Goal: Task Accomplishment & Management: Manage account settings

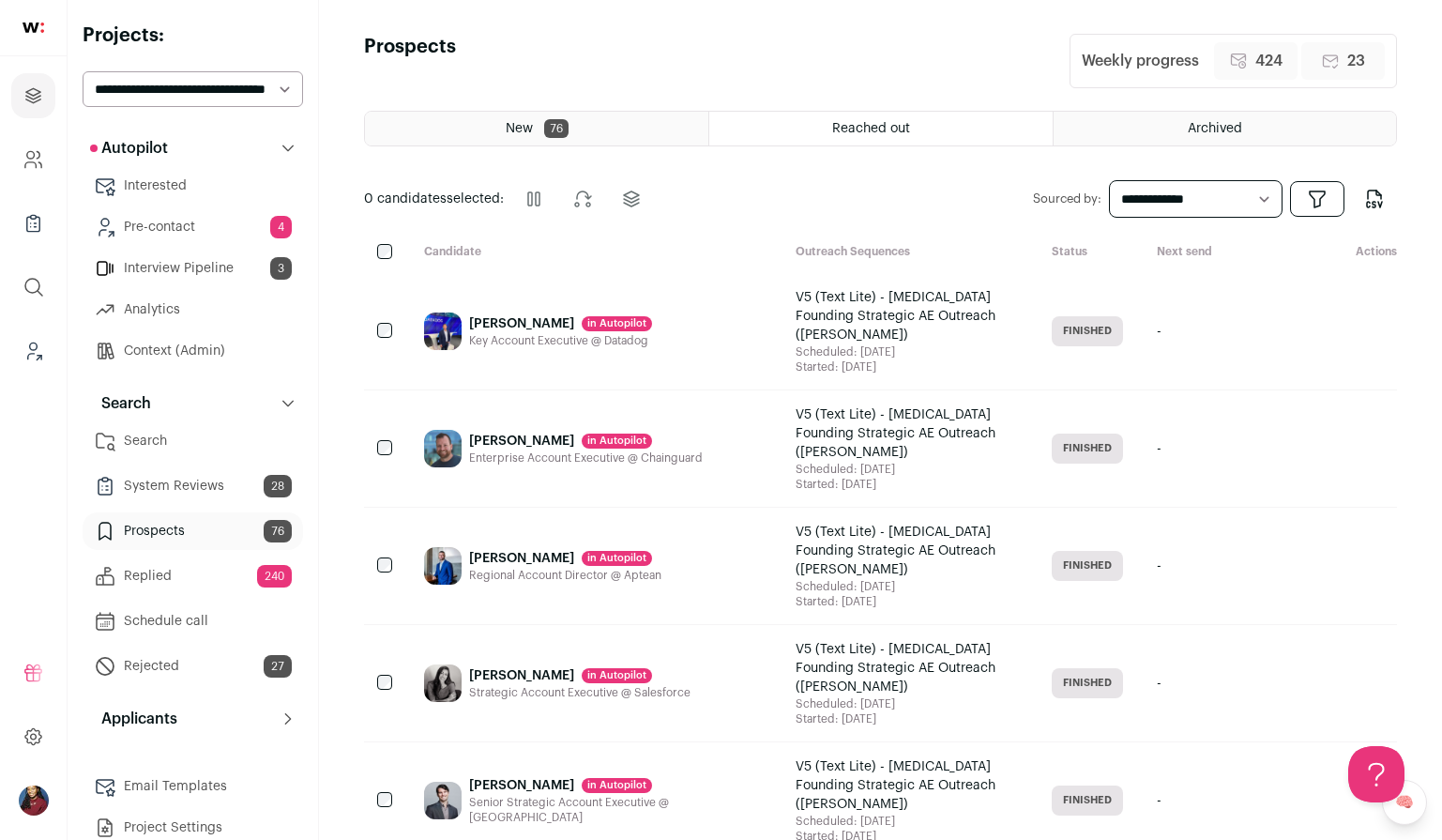
click at [822, 123] on div "Reached out" at bounding box center [880, 128] width 342 height 33
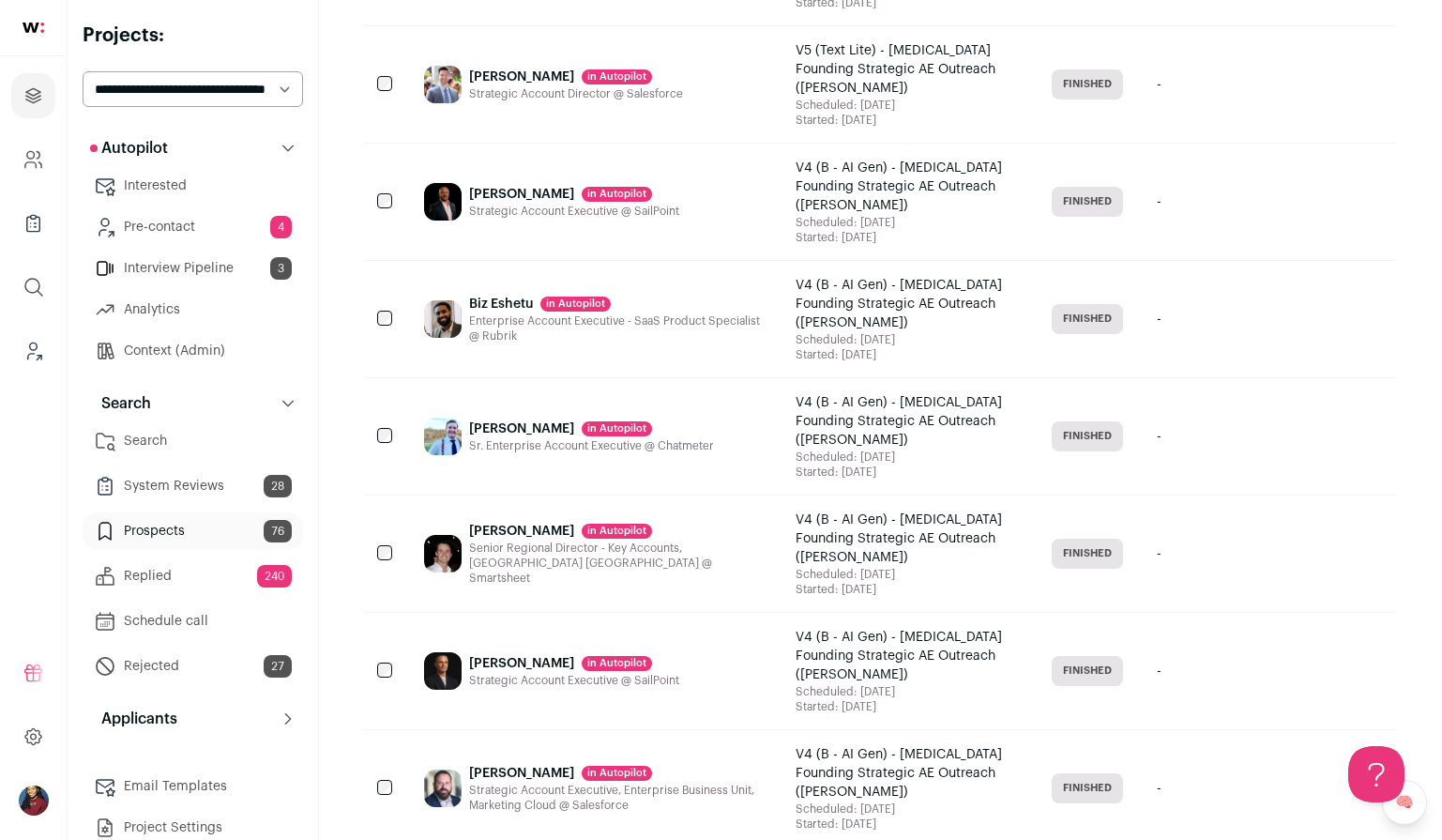
scroll to position [1990, 0]
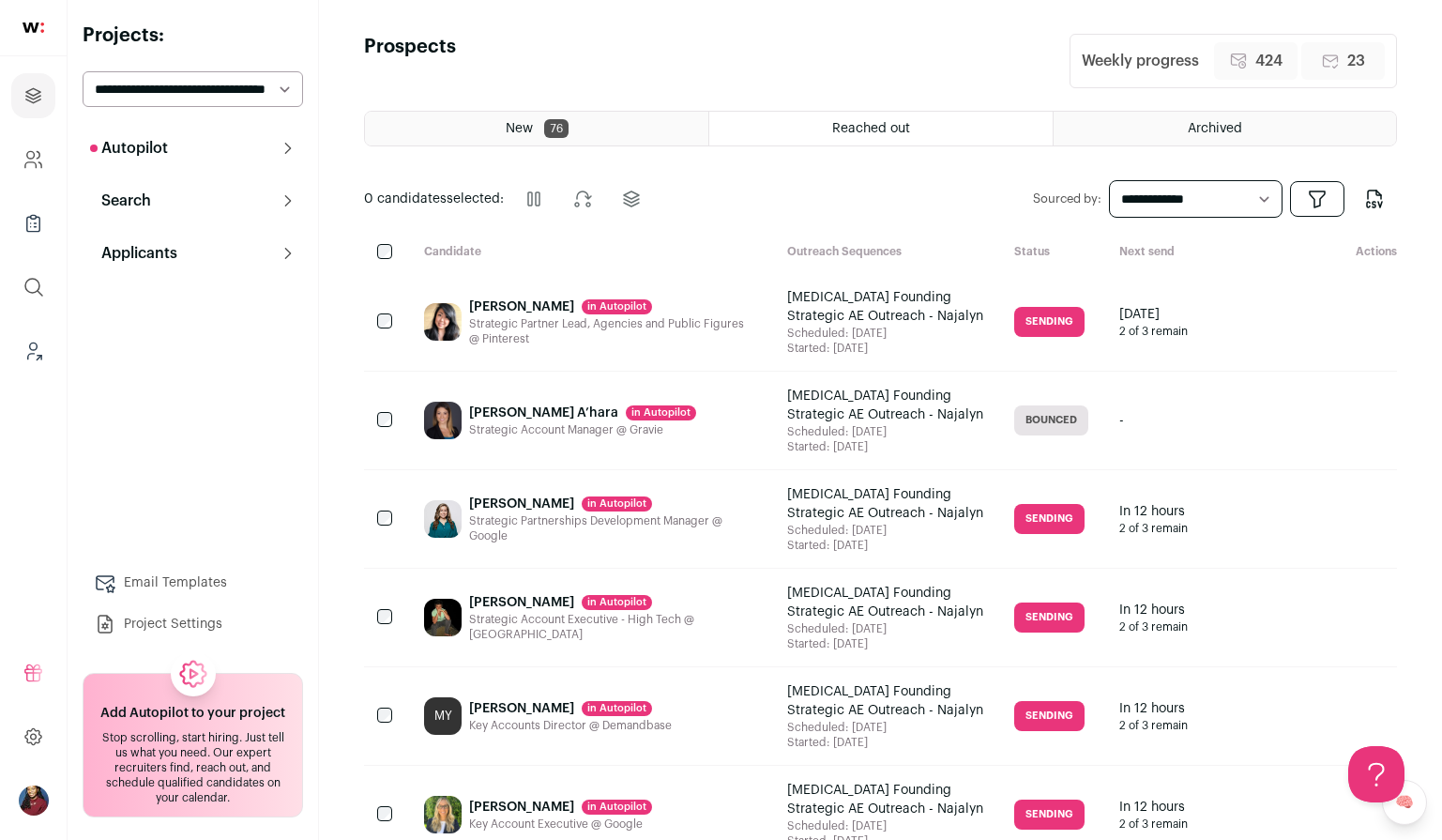
scroll to position [11, 0]
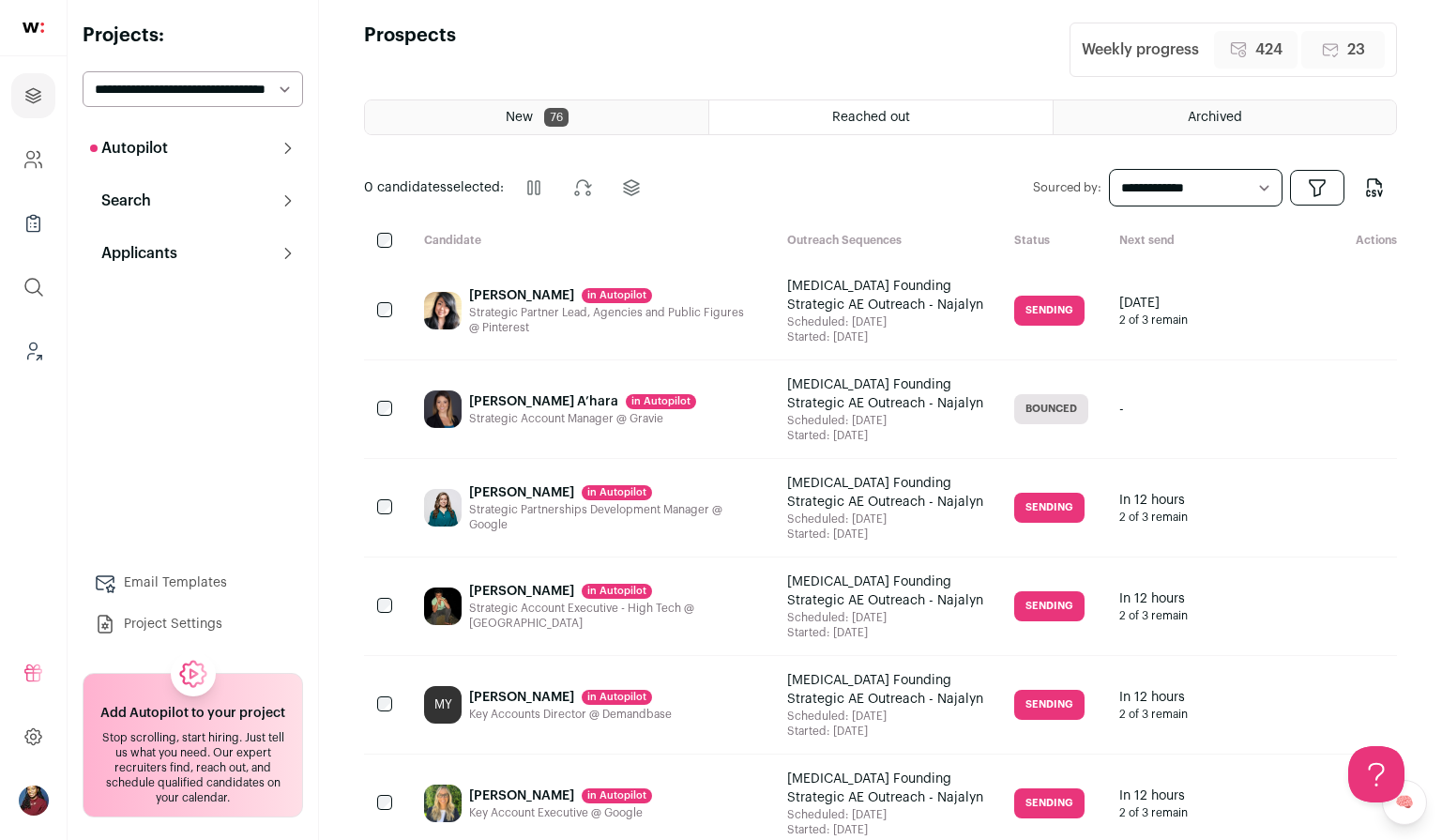
click at [916, 297] on div "Squint Founding Strategic AE Outreach - Najalyn" at bounding box center [886, 295] width 198 height 37
click at [170, 195] on button "Search" at bounding box center [192, 201] width 221 height 37
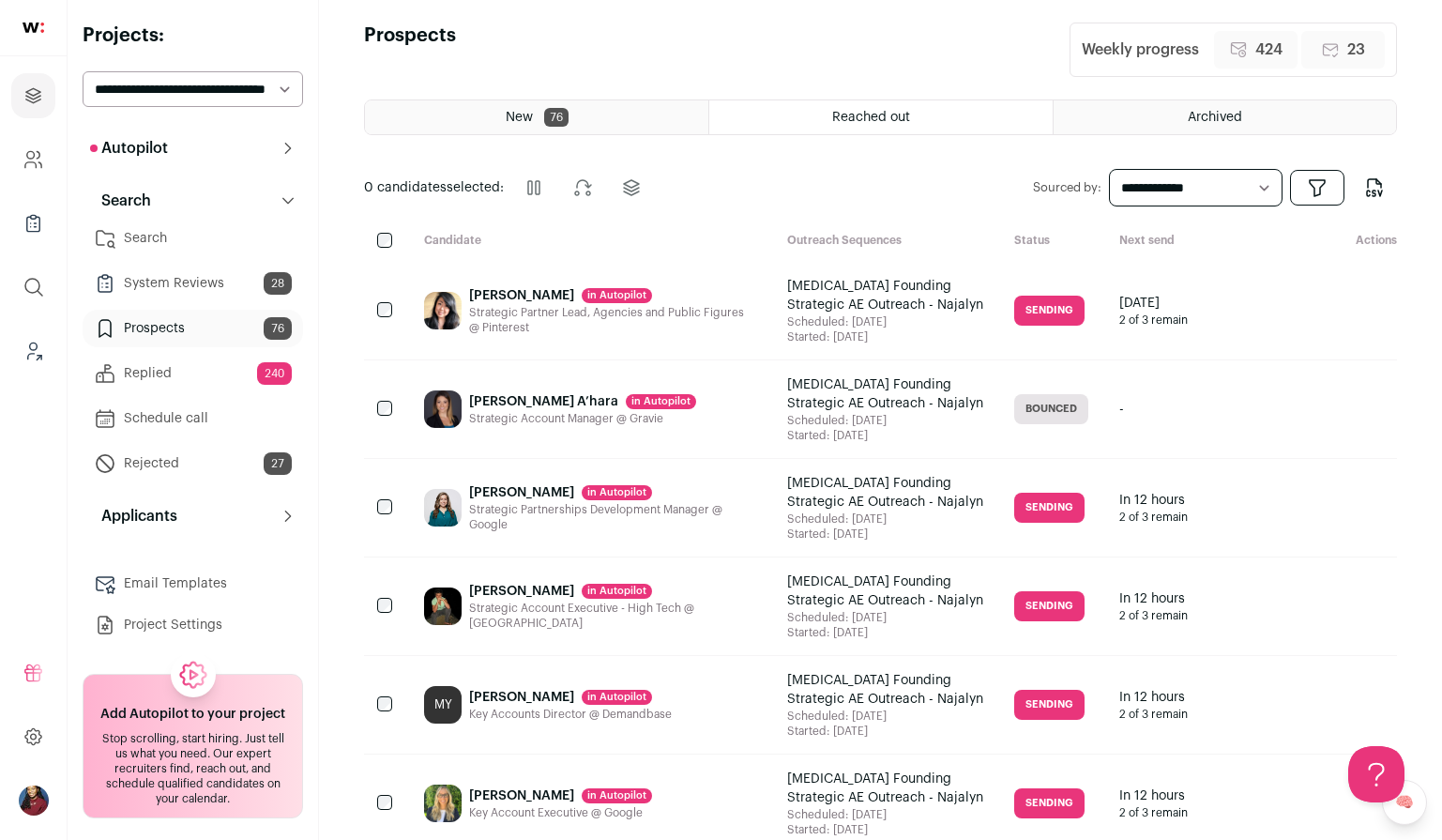
click at [873, 115] on span "Reached out" at bounding box center [870, 117] width 77 height 13
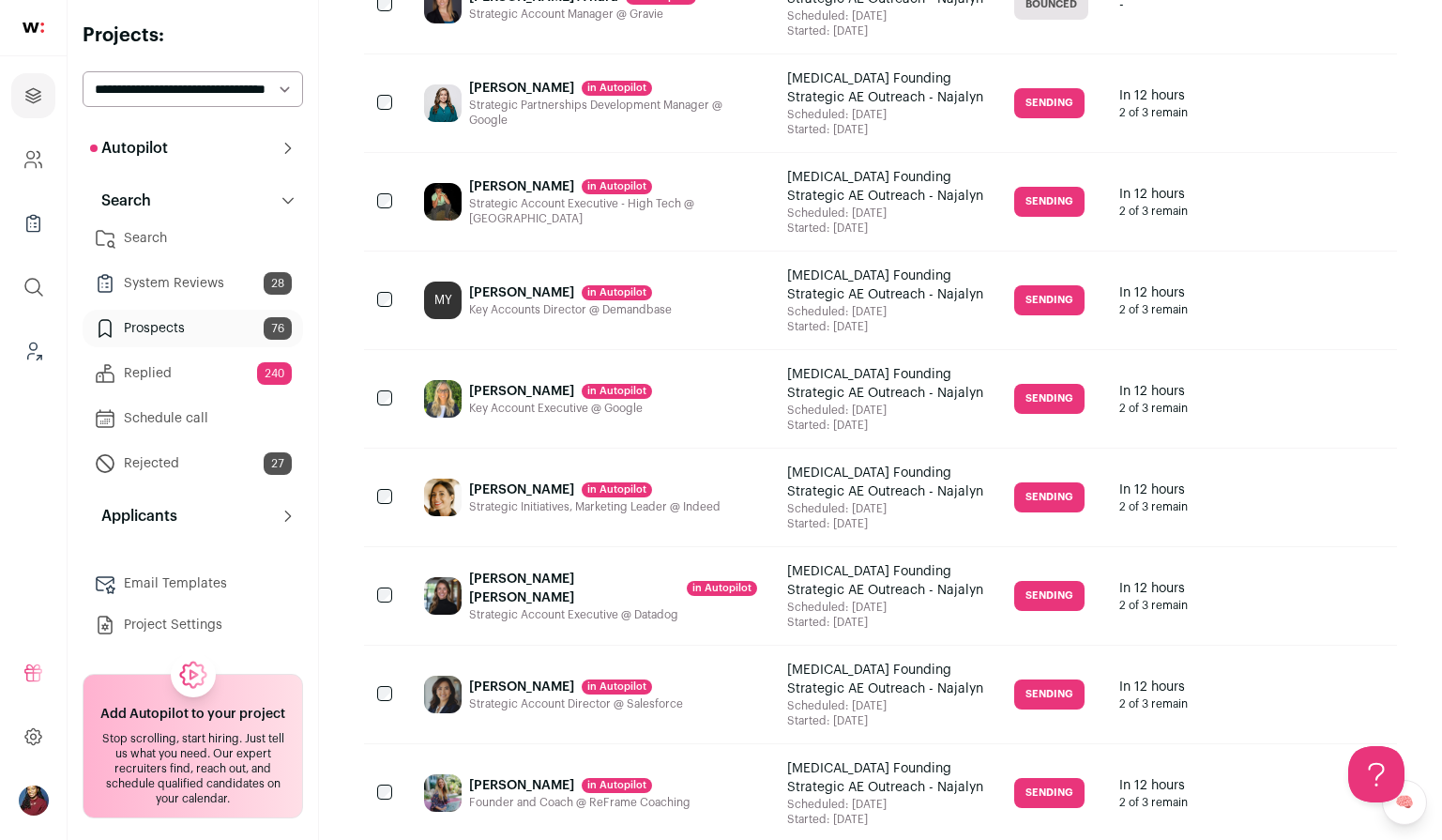
scroll to position [0, 0]
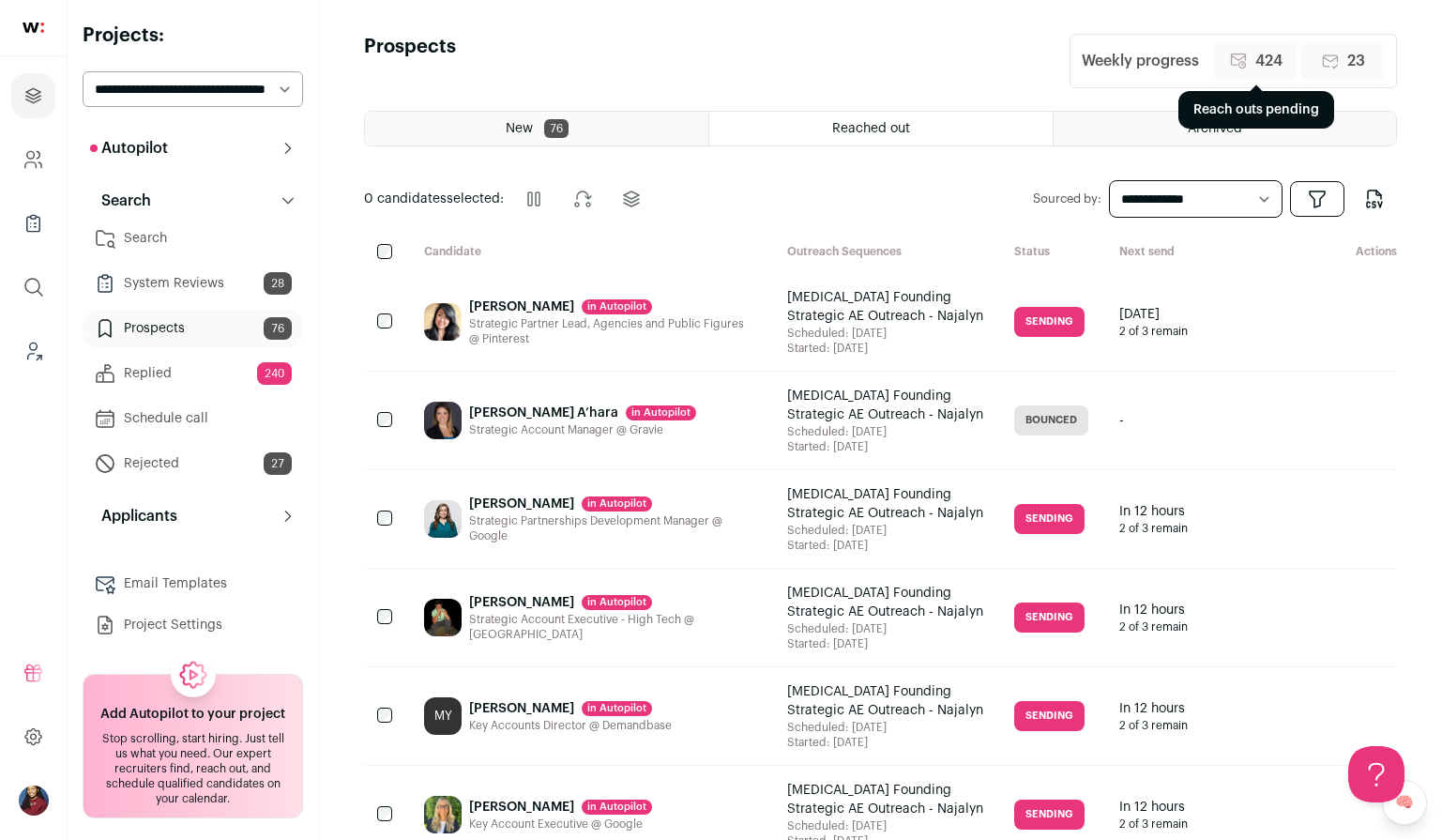
click at [1265, 60] on span "424" at bounding box center [1269, 61] width 27 height 23
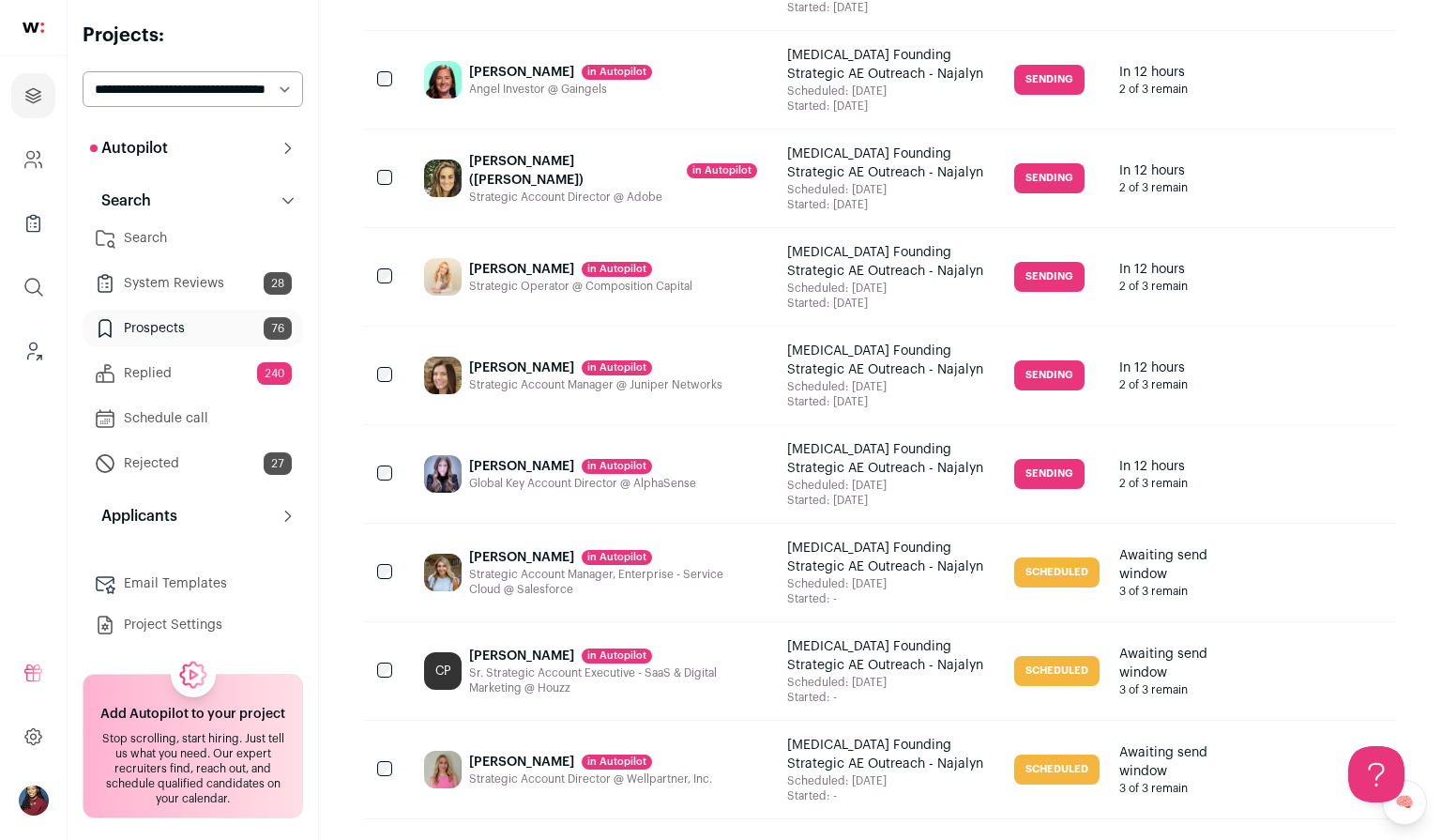
scroll to position [1990, 0]
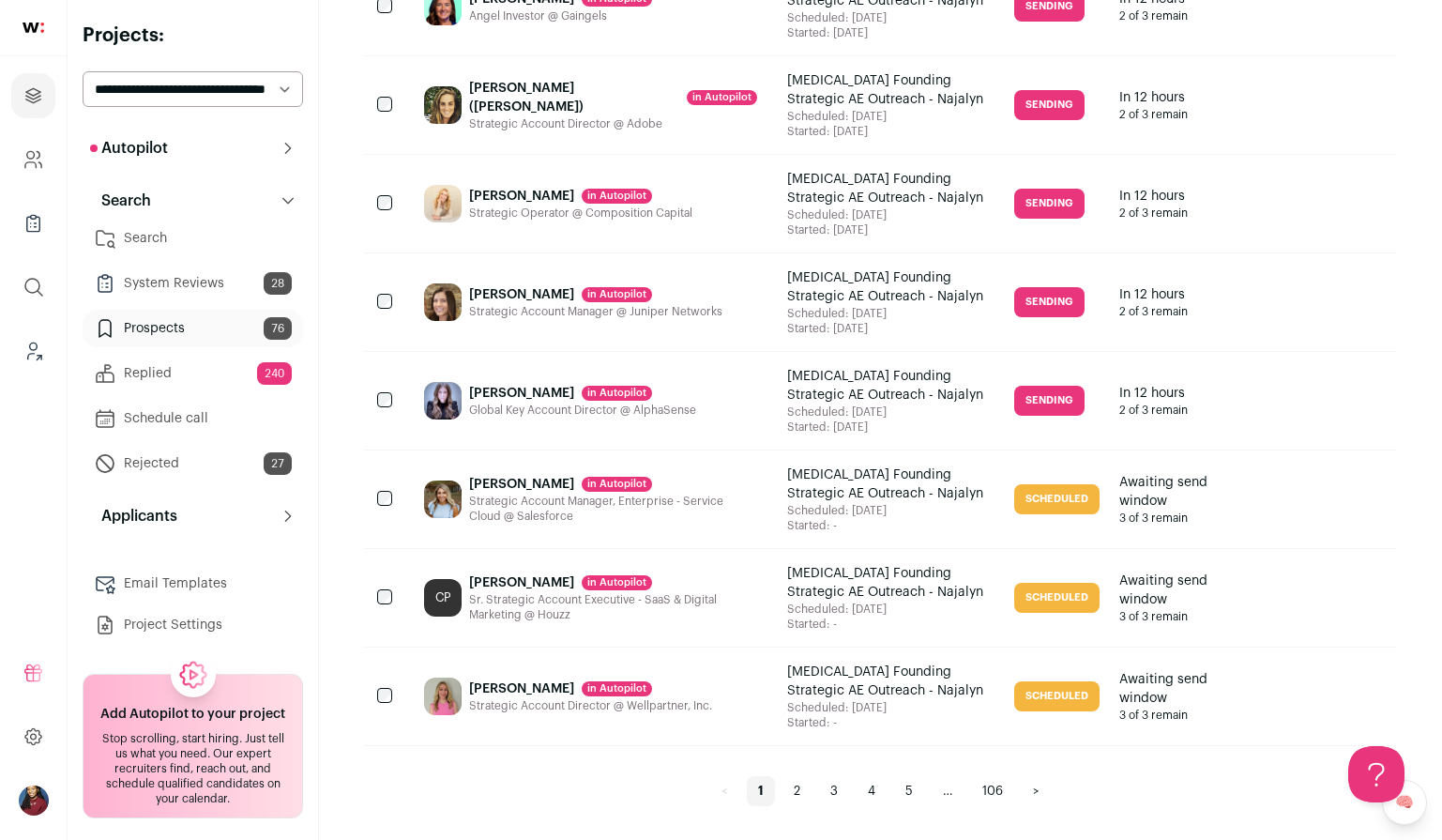
click at [800, 798] on link "2" at bounding box center [797, 791] width 29 height 30
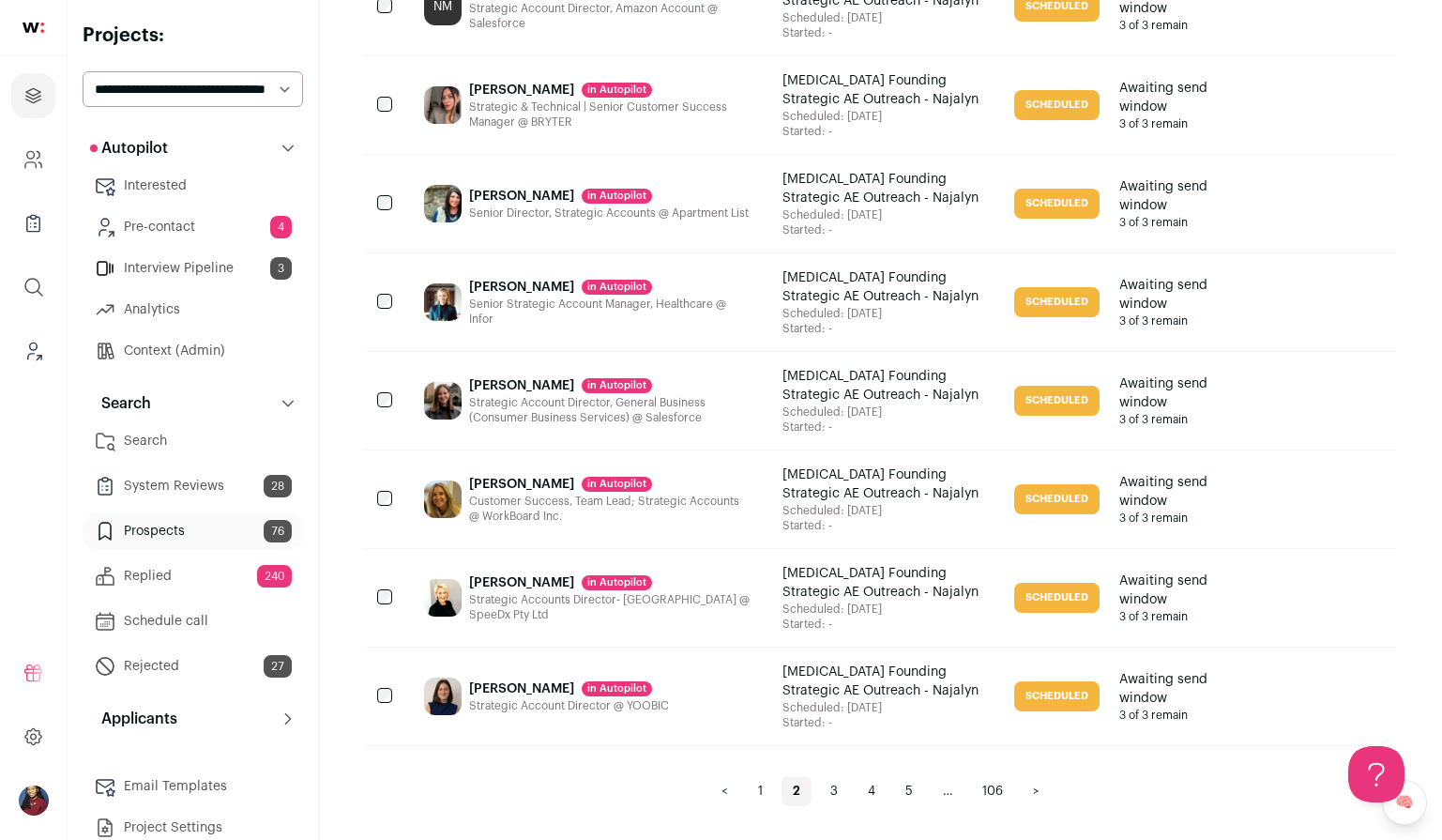
click at [835, 783] on link "3" at bounding box center [834, 791] width 30 height 30
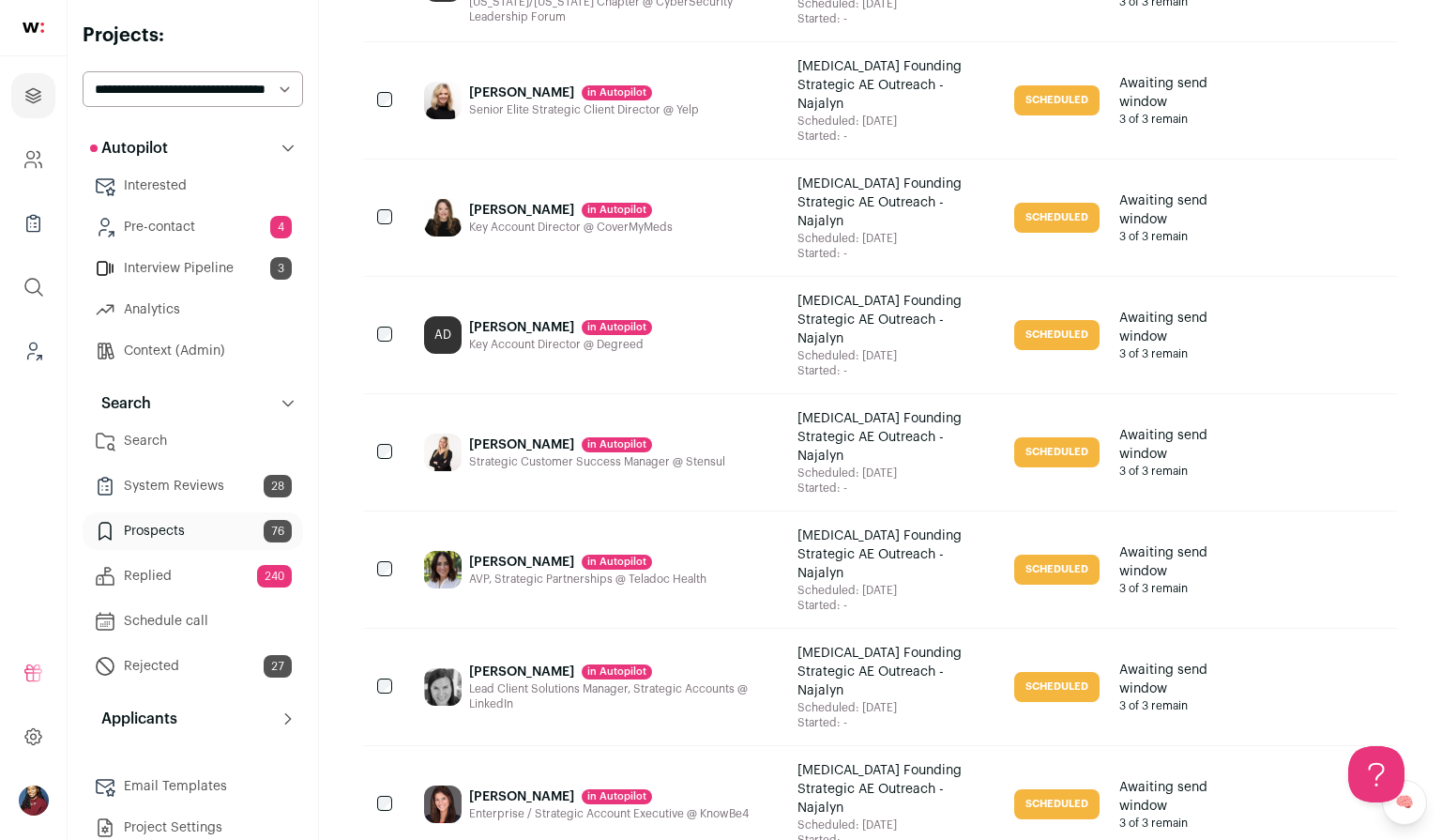
click at [195, 437] on link "Search" at bounding box center [192, 441] width 221 height 37
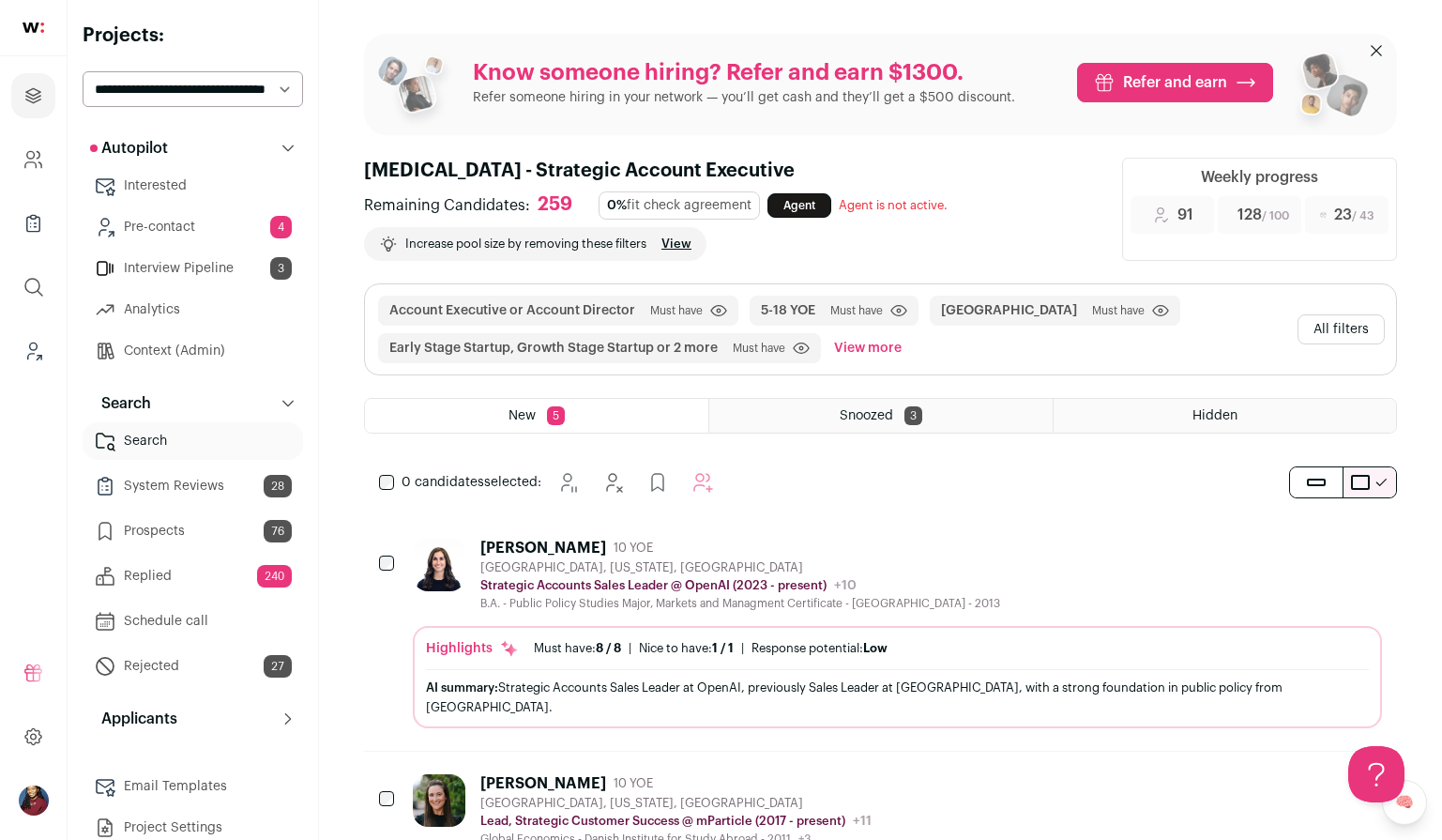
click at [189, 581] on link "Replied 240" at bounding box center [192, 576] width 221 height 37
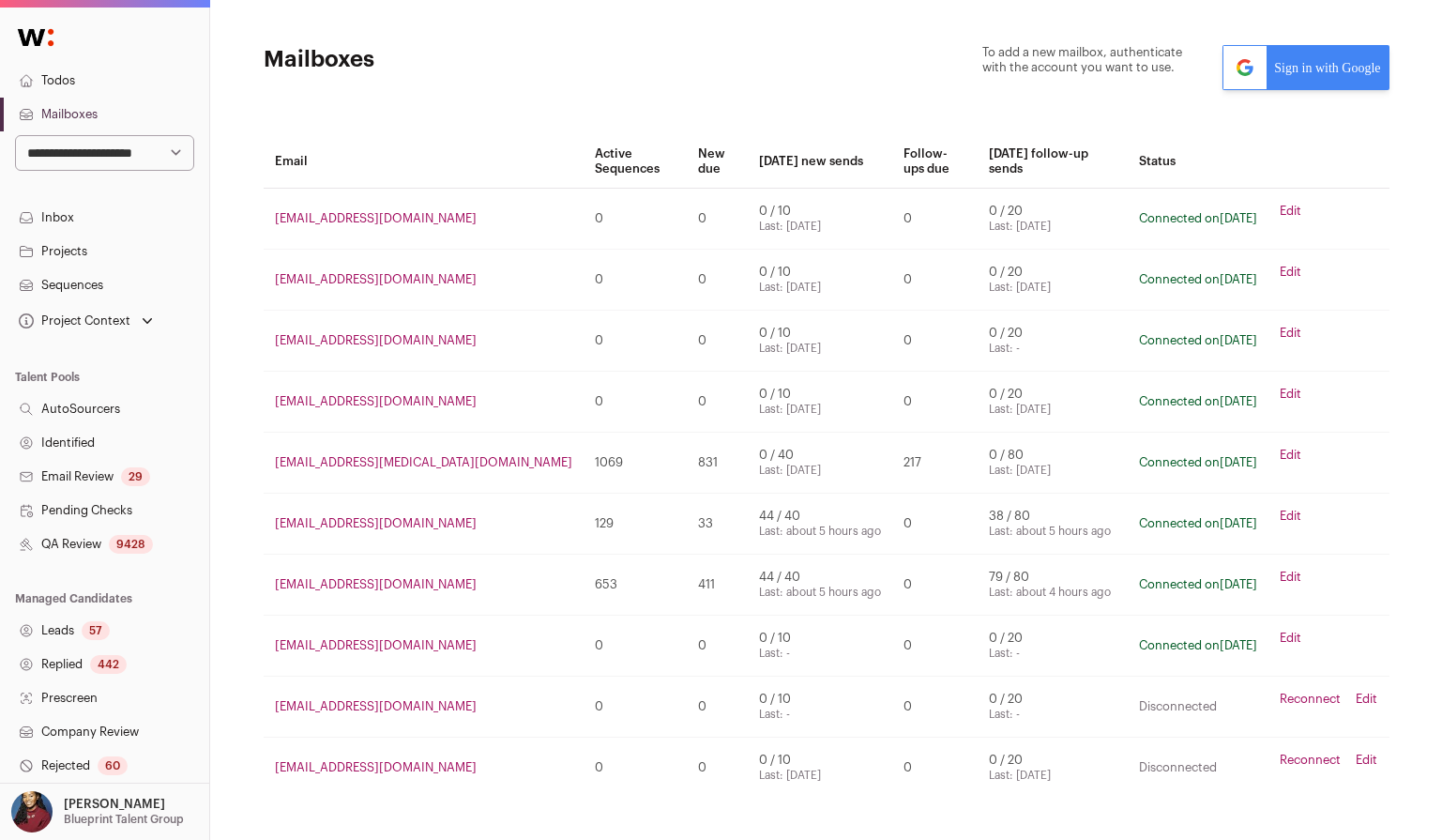
click at [1288, 448] on link "Edit" at bounding box center [1291, 455] width 22 height 15
click at [1289, 448] on link "Edit" at bounding box center [1291, 455] width 22 height 15
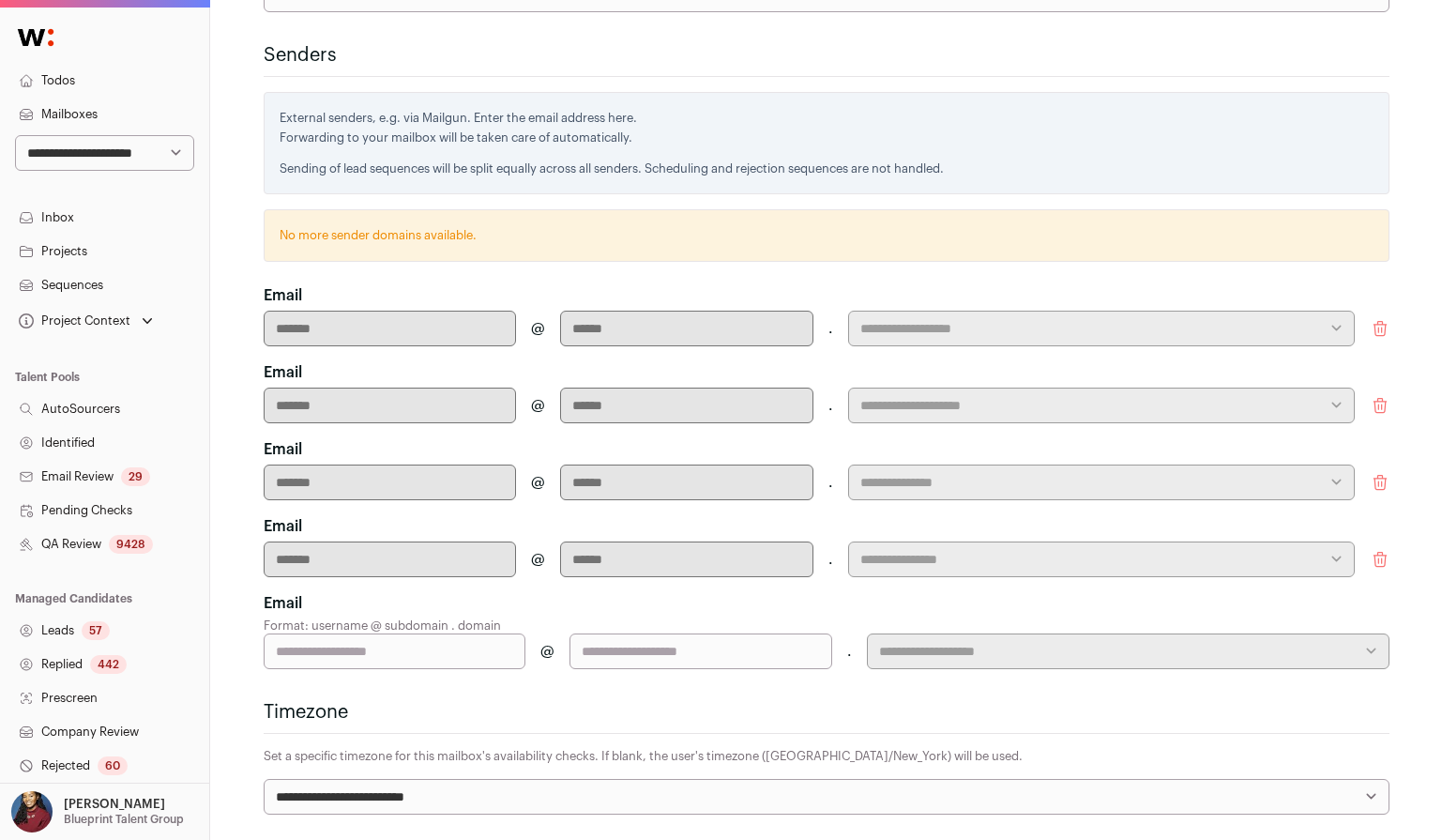
scroll to position [686, 0]
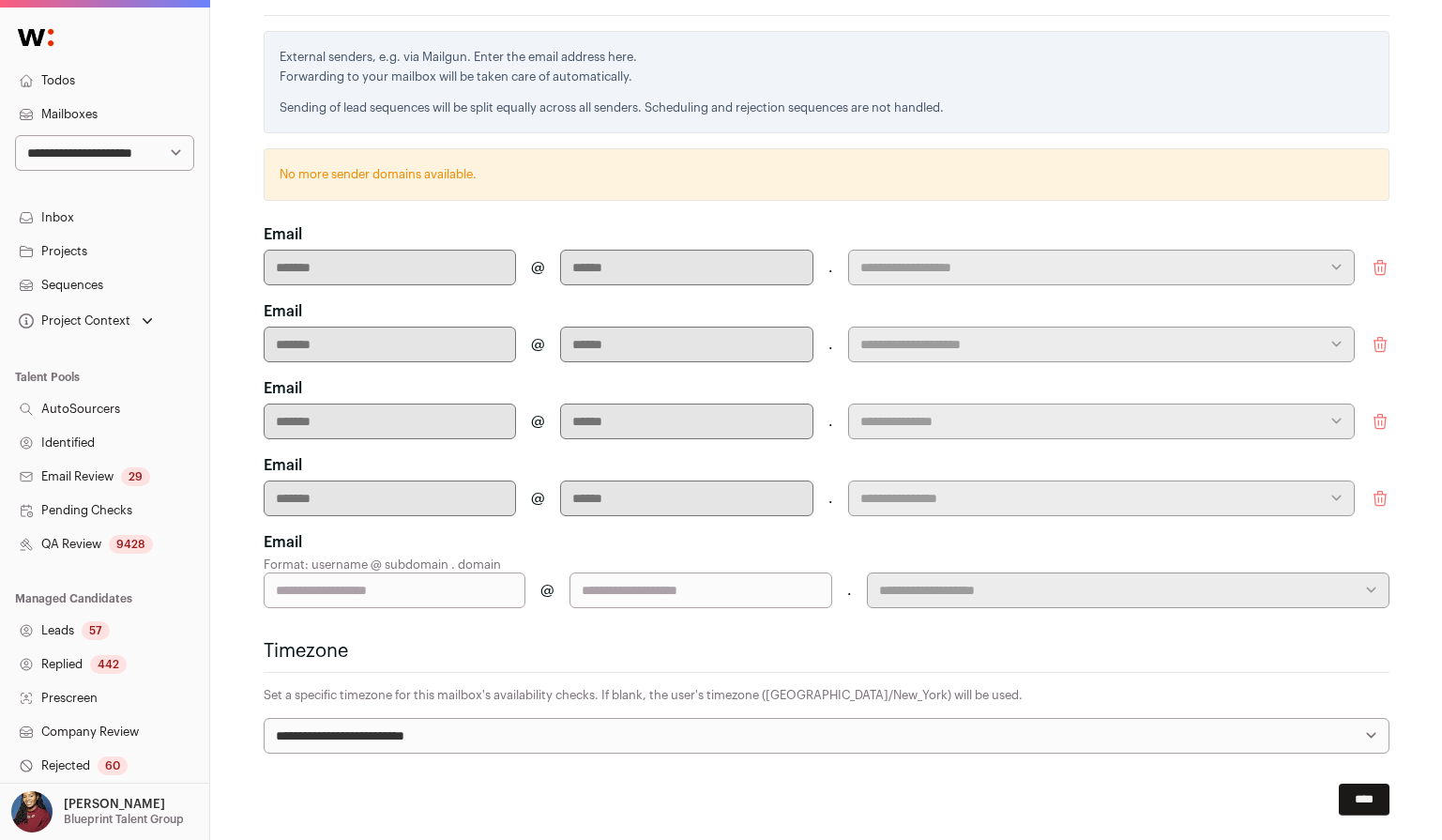
click at [655, 564] on p "Format: username @ subdomain . domain" at bounding box center [826, 565] width 1126 height 15
click at [680, 566] on p "Format: username @ subdomain . domain" at bounding box center [826, 565] width 1126 height 15
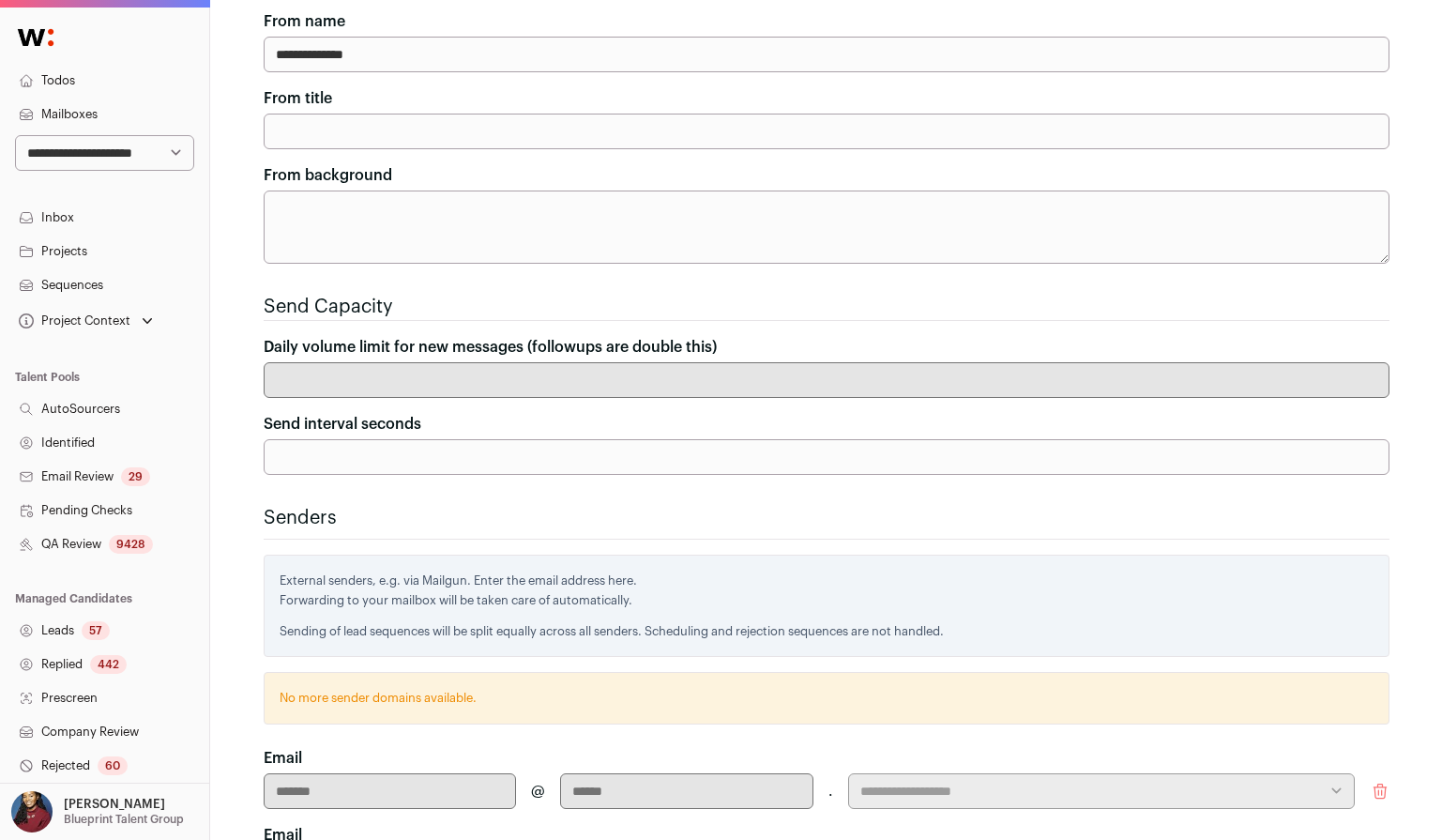
scroll to position [0, 0]
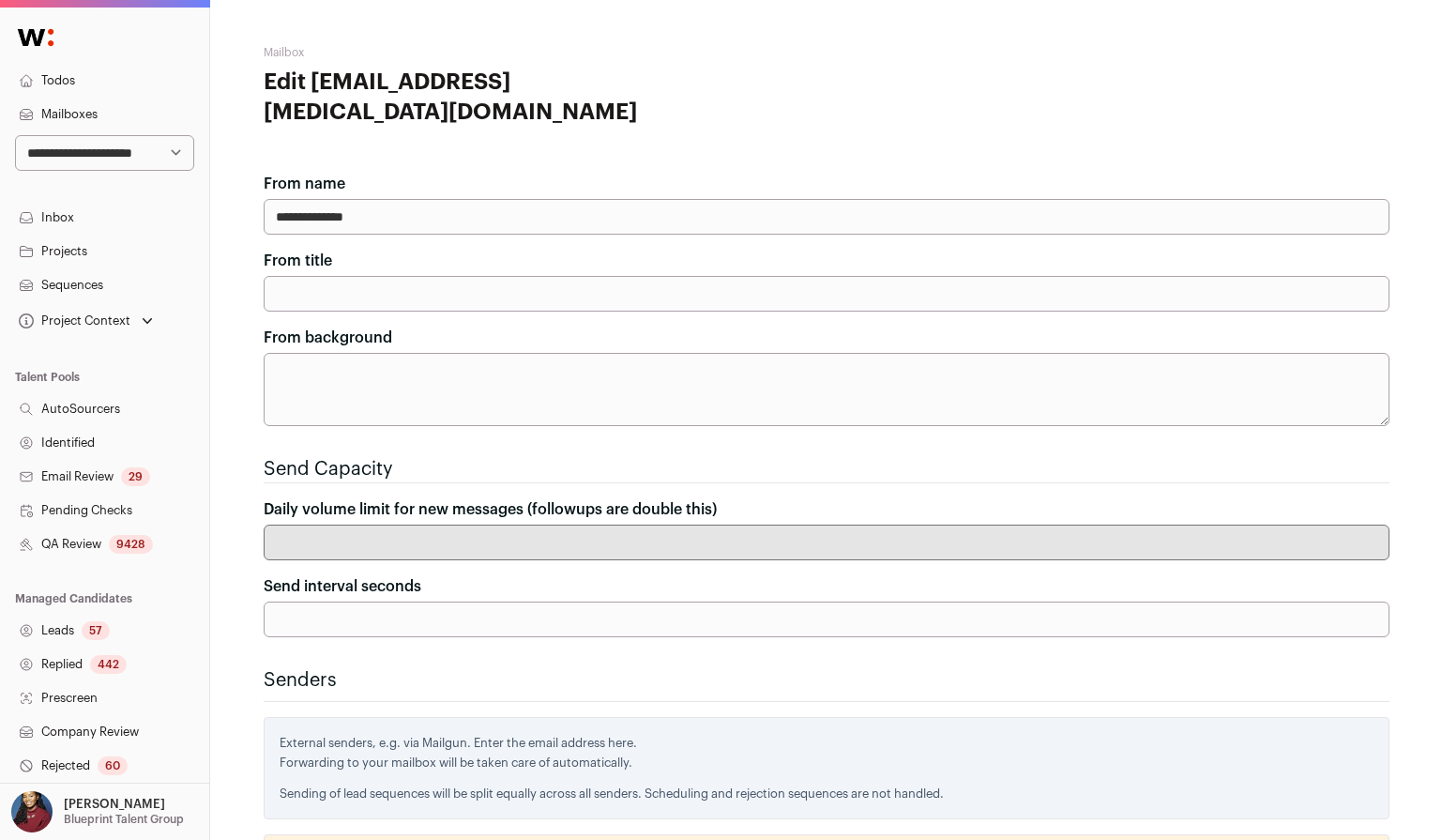
click at [514, 624] on input "***" at bounding box center [826, 619] width 1126 height 35
click at [529, 583] on div "Send interval seconds ***" at bounding box center [826, 606] width 1126 height 62
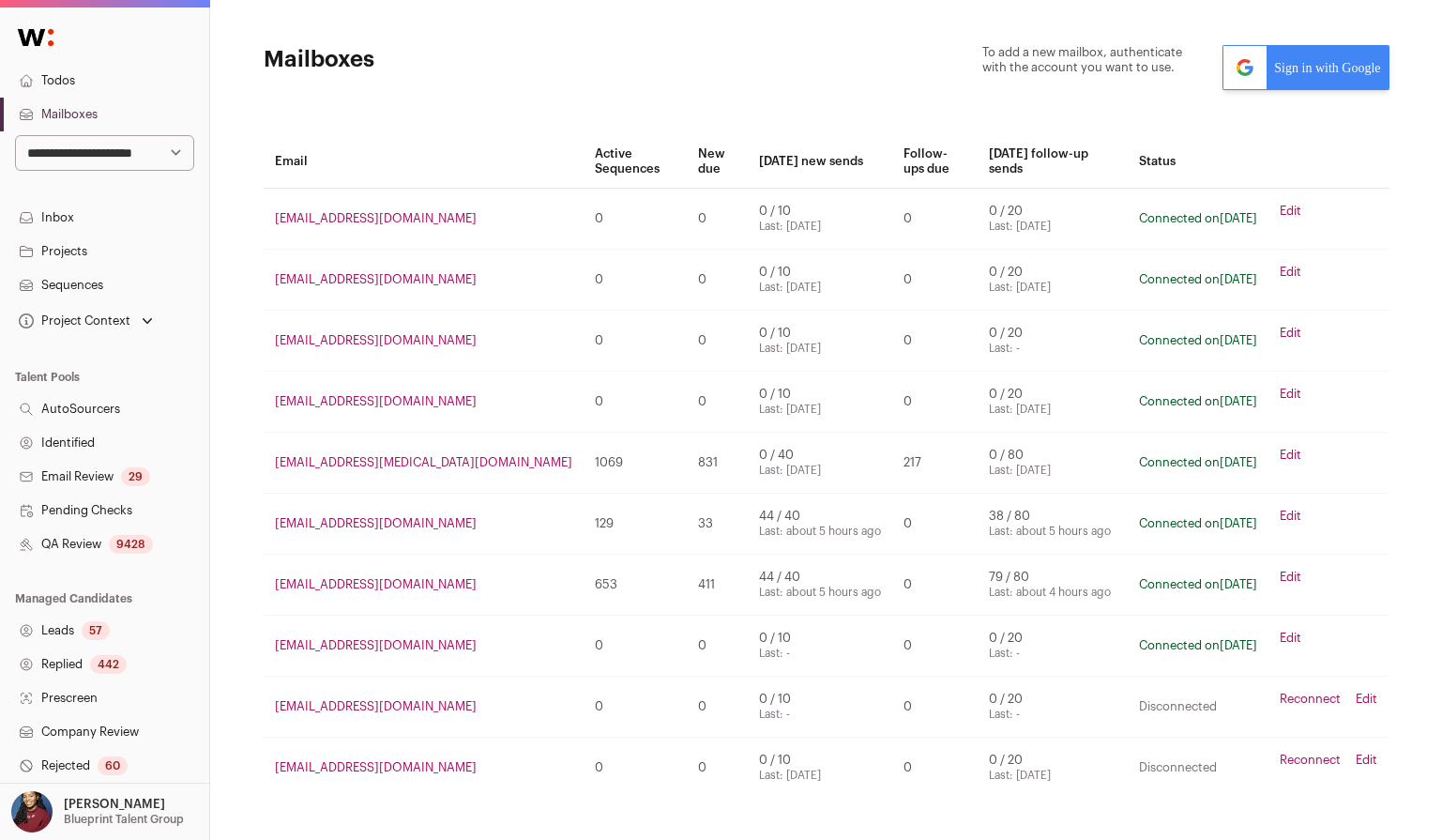
click at [81, 220] on link "Inbox" at bounding box center [104, 218] width 209 height 33
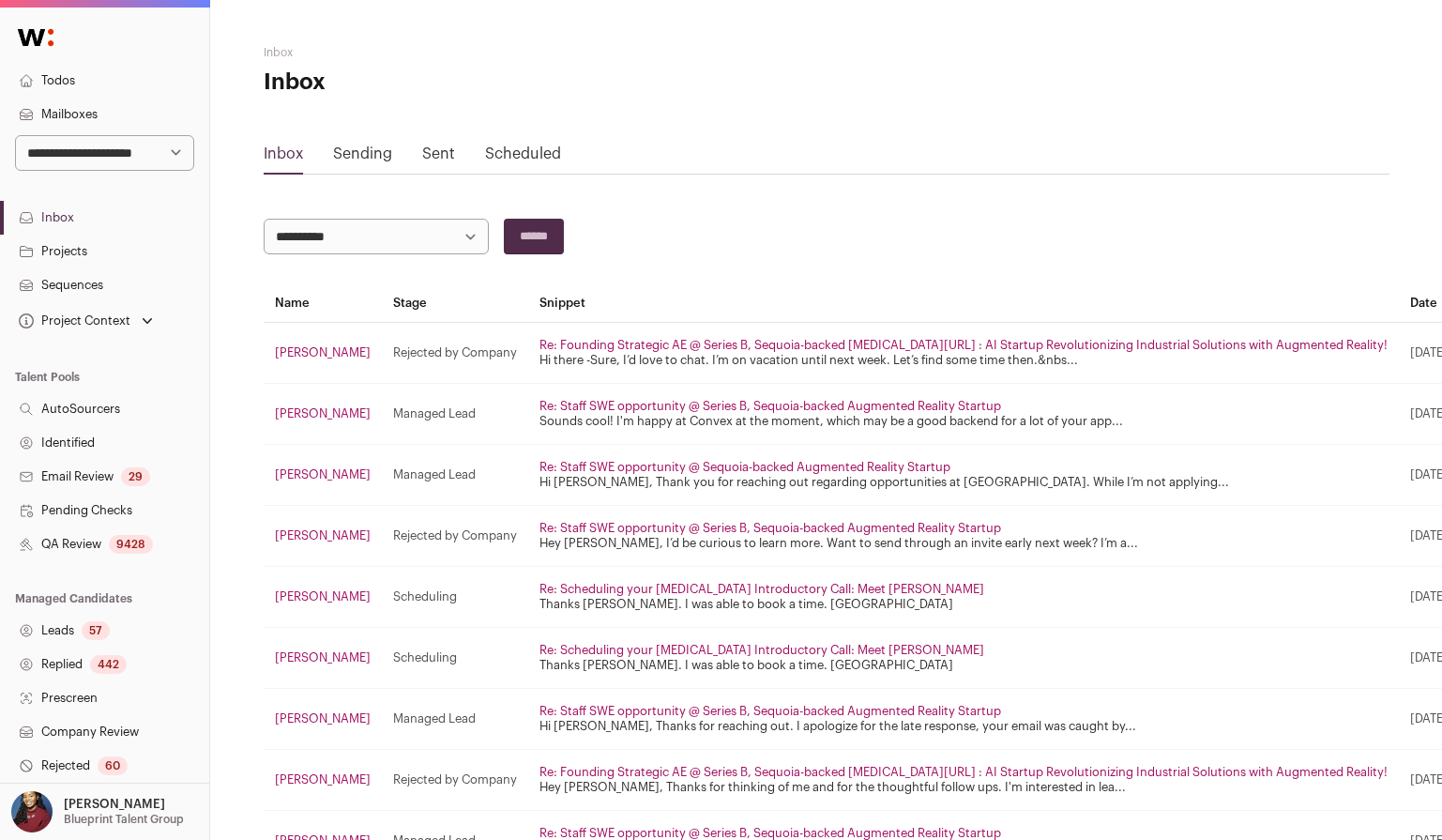
click at [384, 154] on link "Sending" at bounding box center [363, 153] width 59 height 15
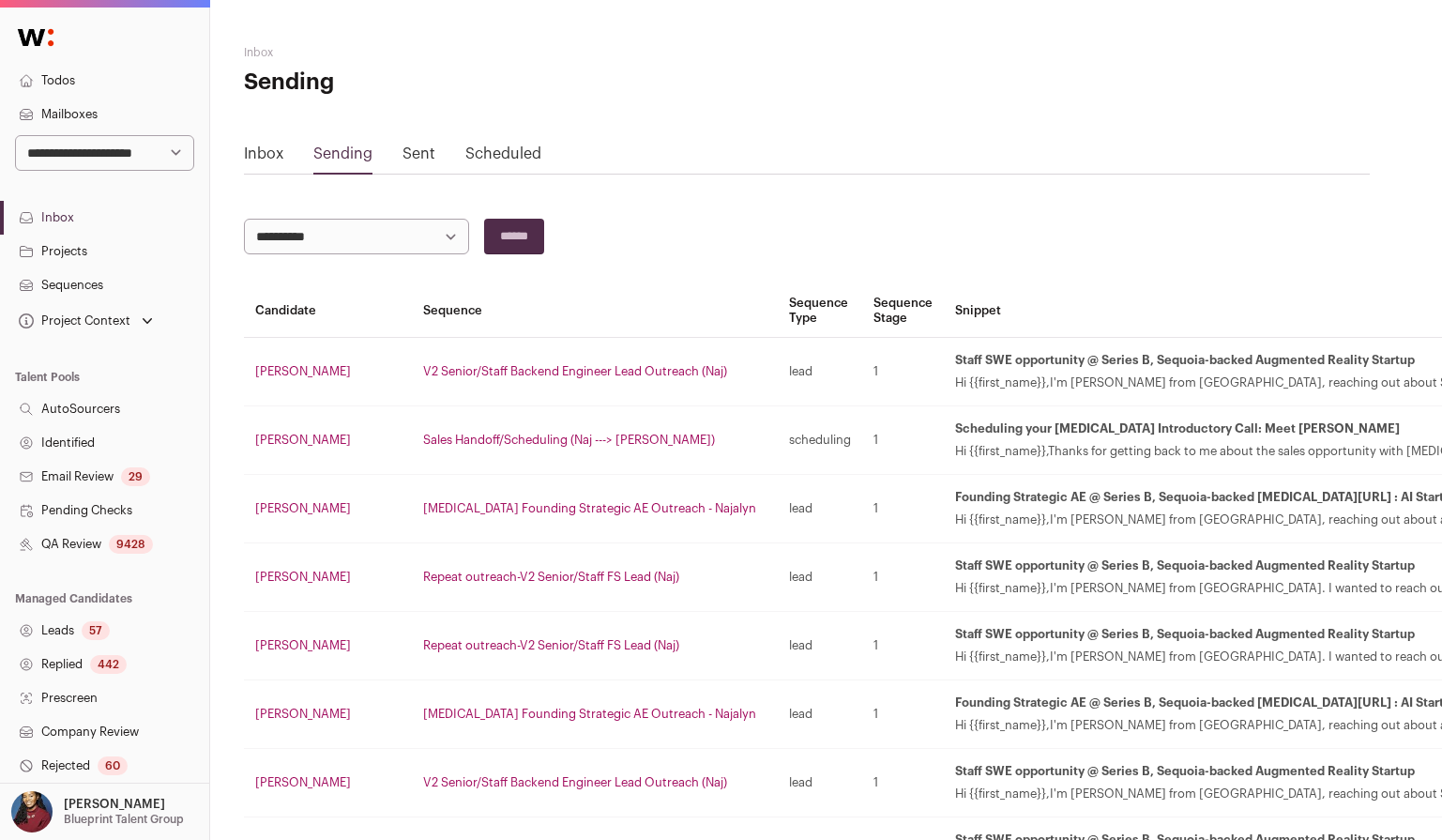
scroll to position [0, 9]
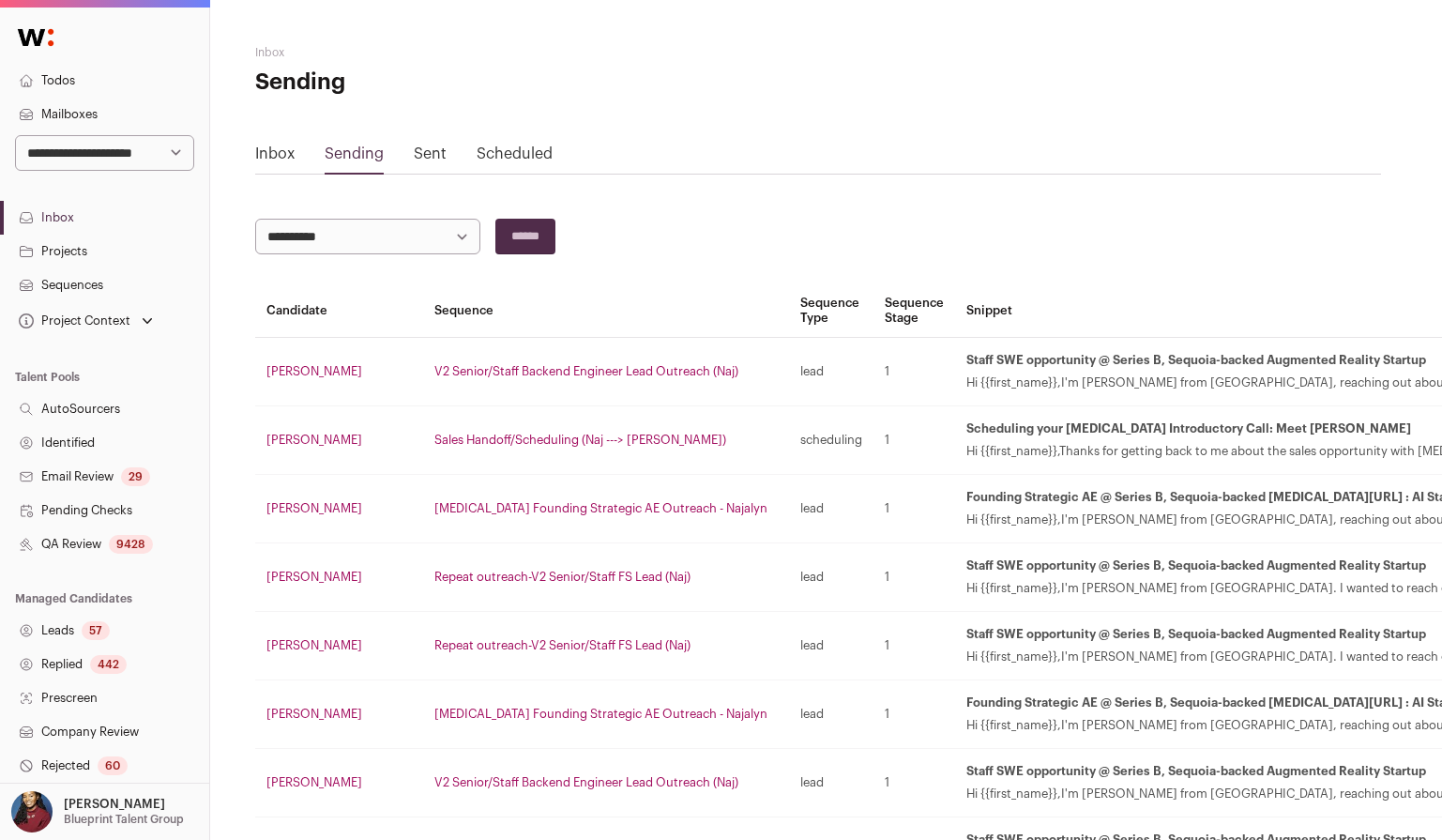
click at [430, 157] on link "Sent" at bounding box center [430, 153] width 33 height 15
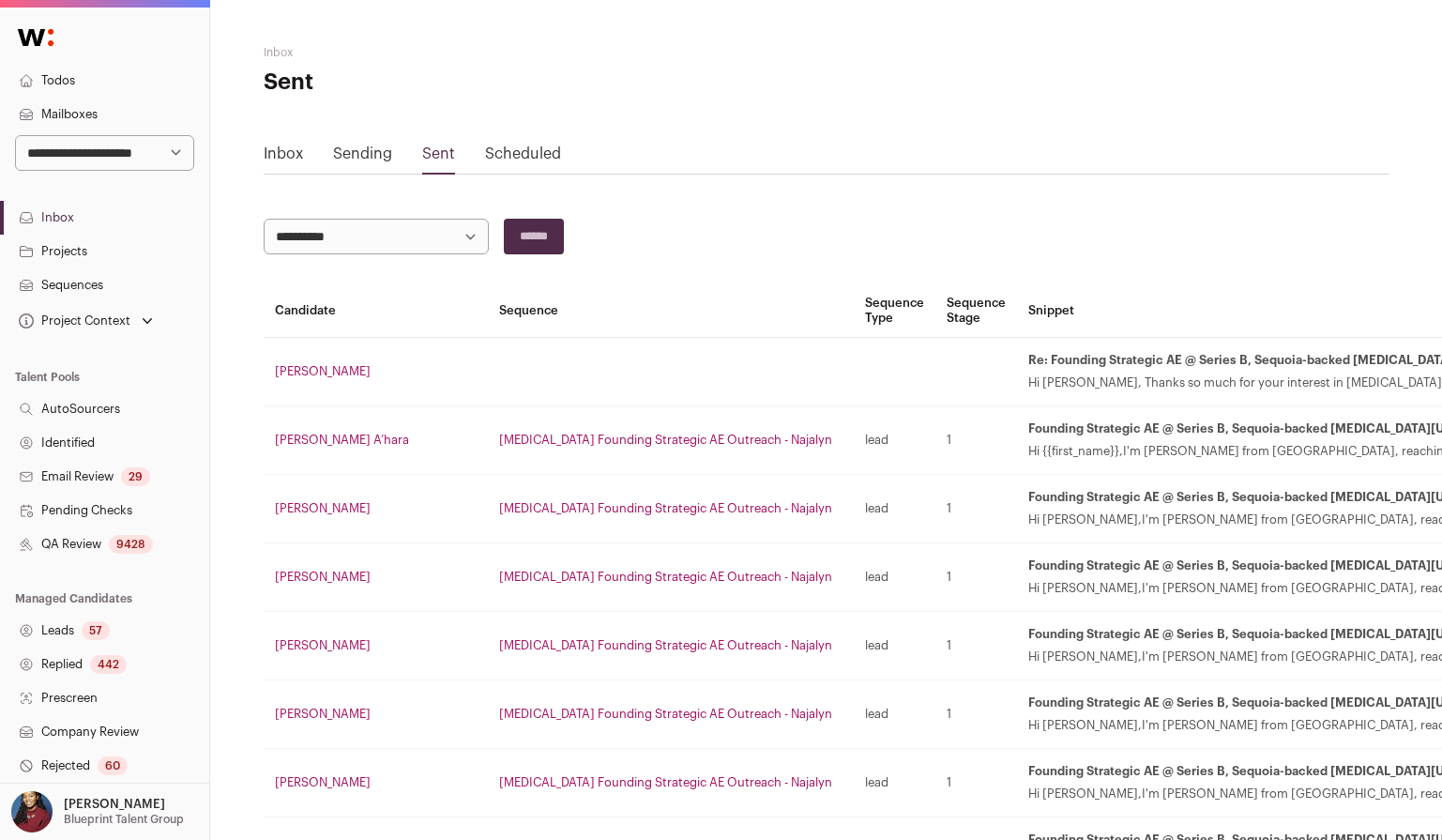
click at [523, 157] on link "Scheduled" at bounding box center [523, 153] width 76 height 15
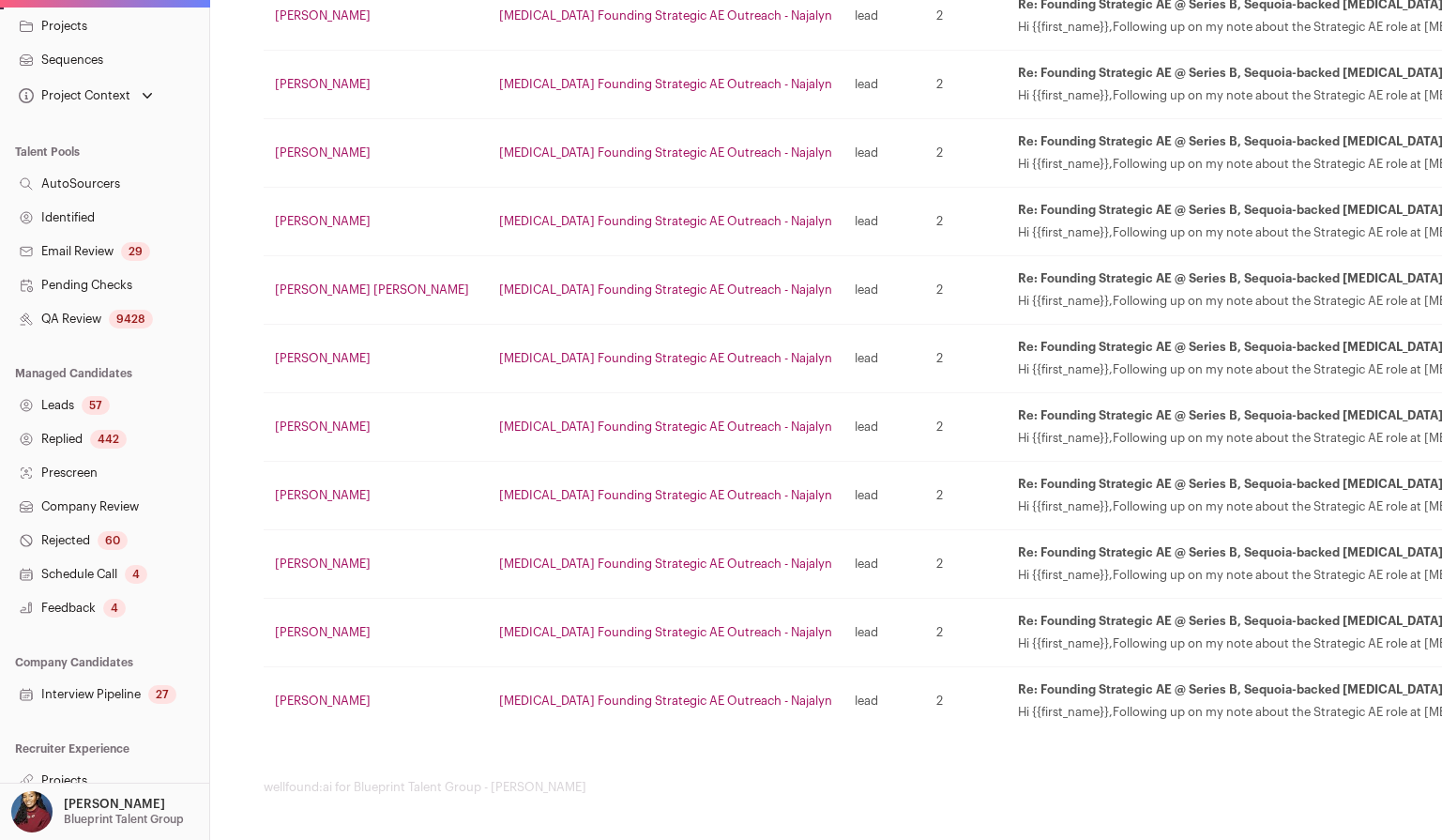
scroll to position [240, 0]
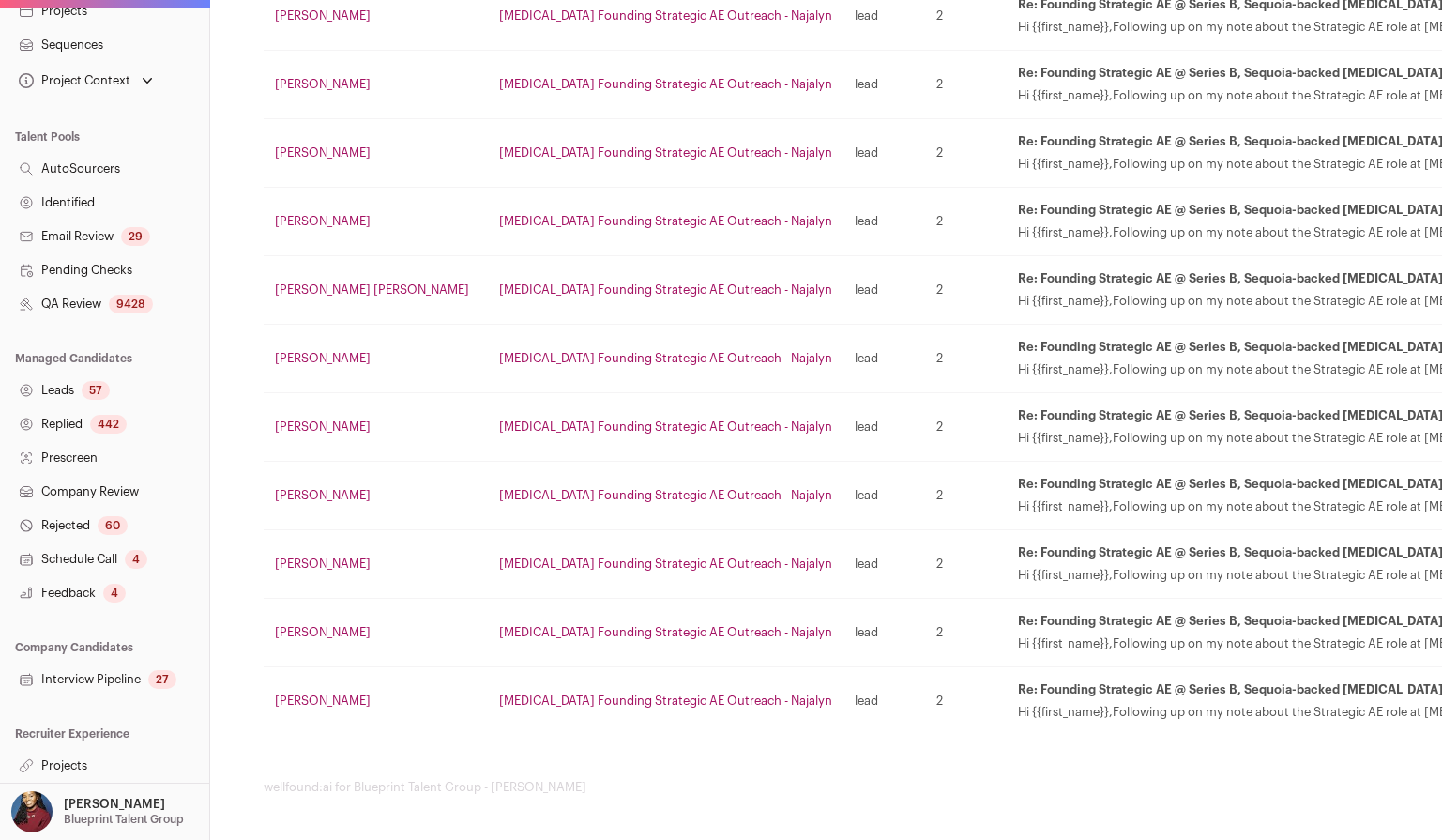
click at [82, 770] on link "Projects" at bounding box center [104, 766] width 209 height 33
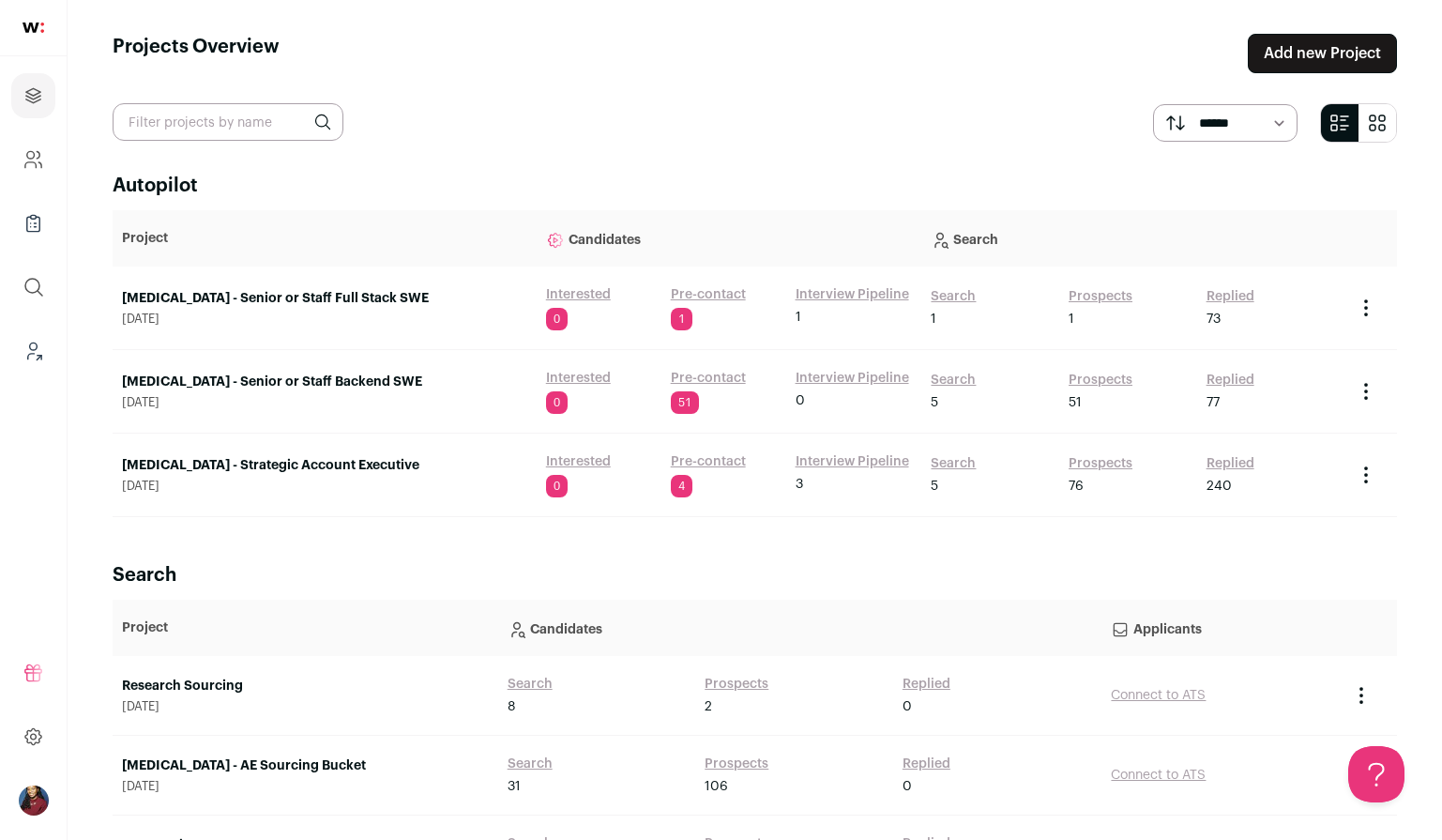
click at [236, 456] on link "Squint - Strategic Account Executive" at bounding box center [324, 465] width 406 height 19
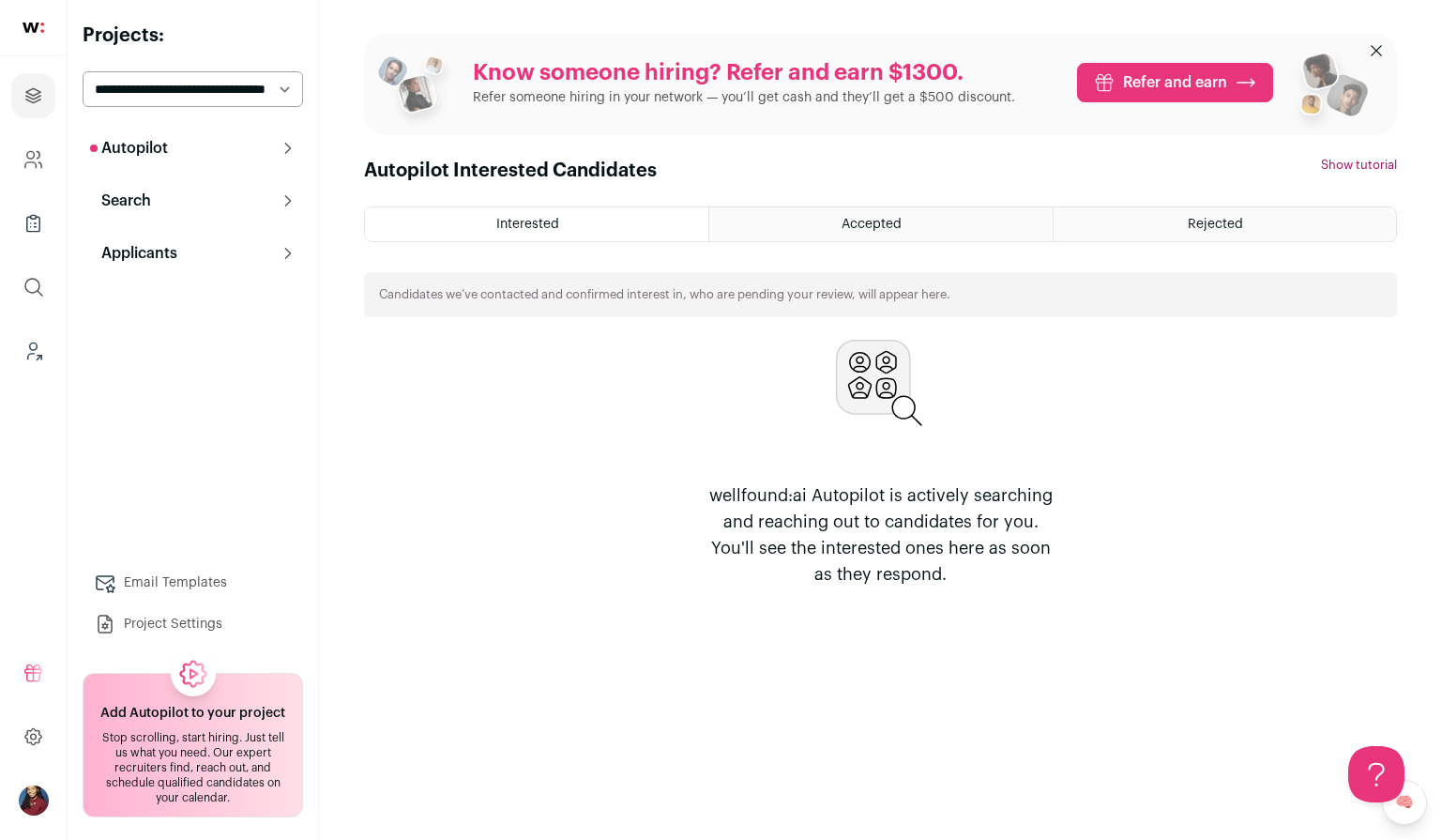
click at [183, 141] on button "Autopilot" at bounding box center [192, 148] width 221 height 37
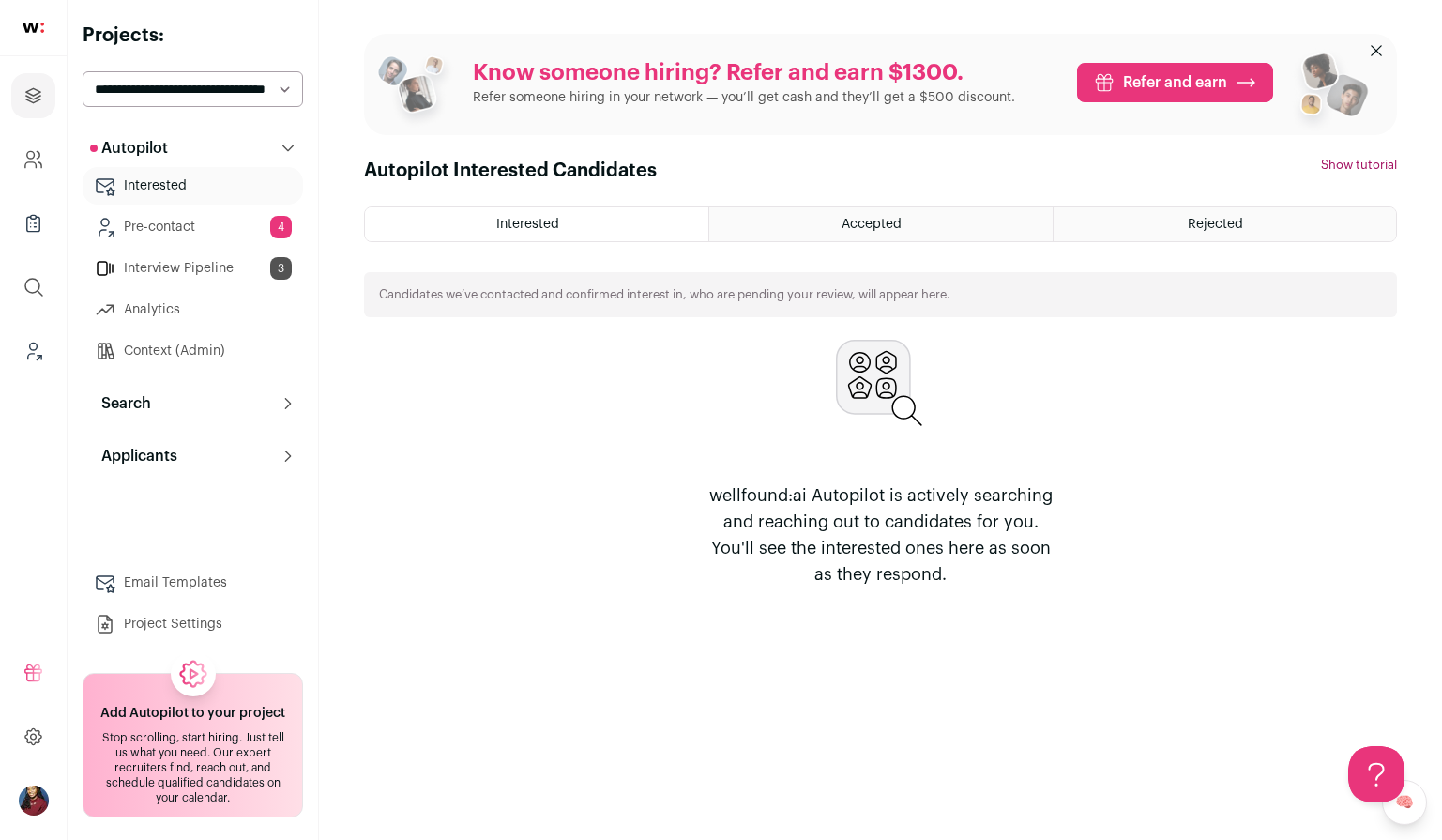
click at [185, 410] on button "Search" at bounding box center [192, 403] width 221 height 37
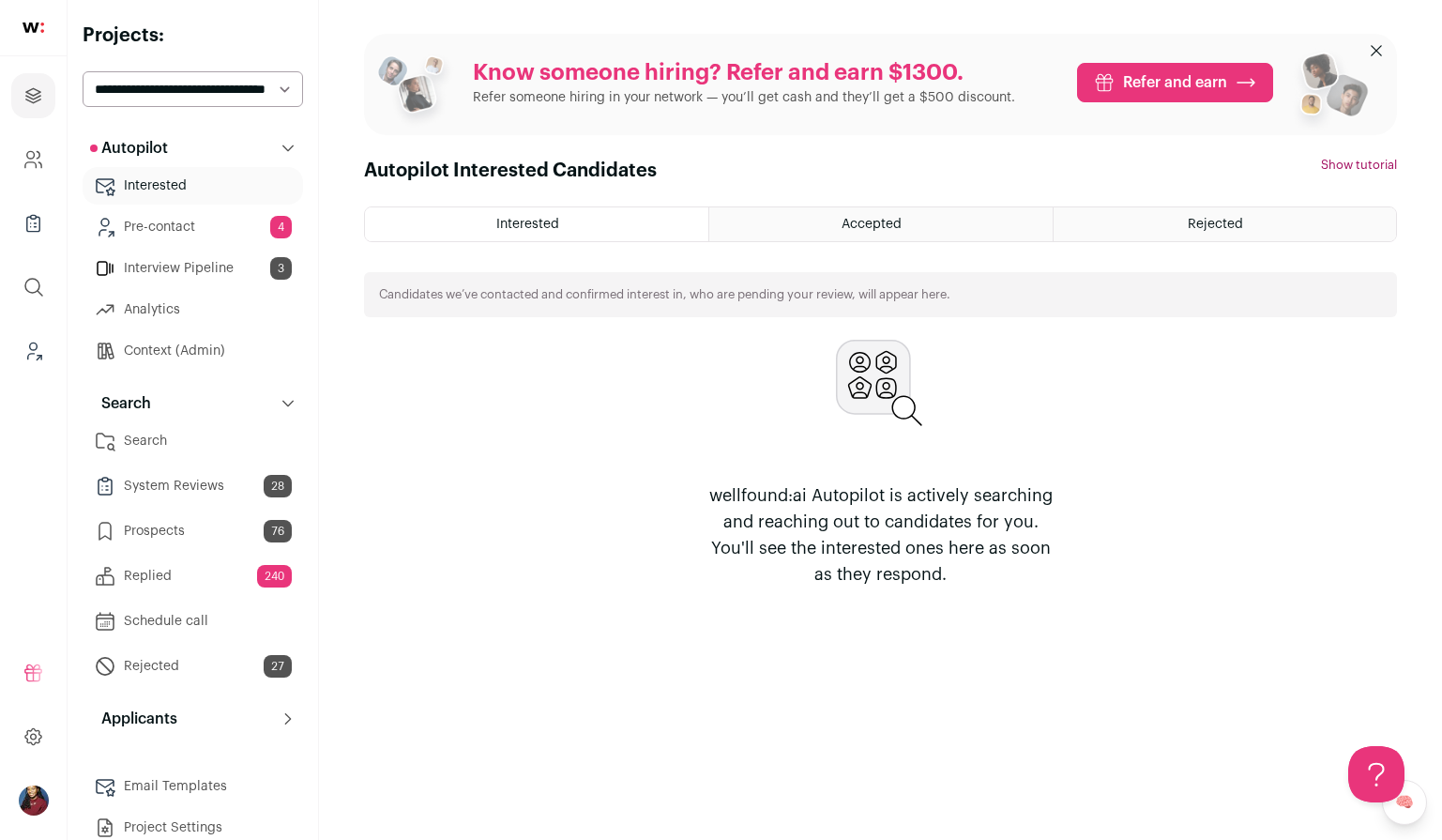
click at [190, 581] on link "Replied 240" at bounding box center [192, 576] width 221 height 37
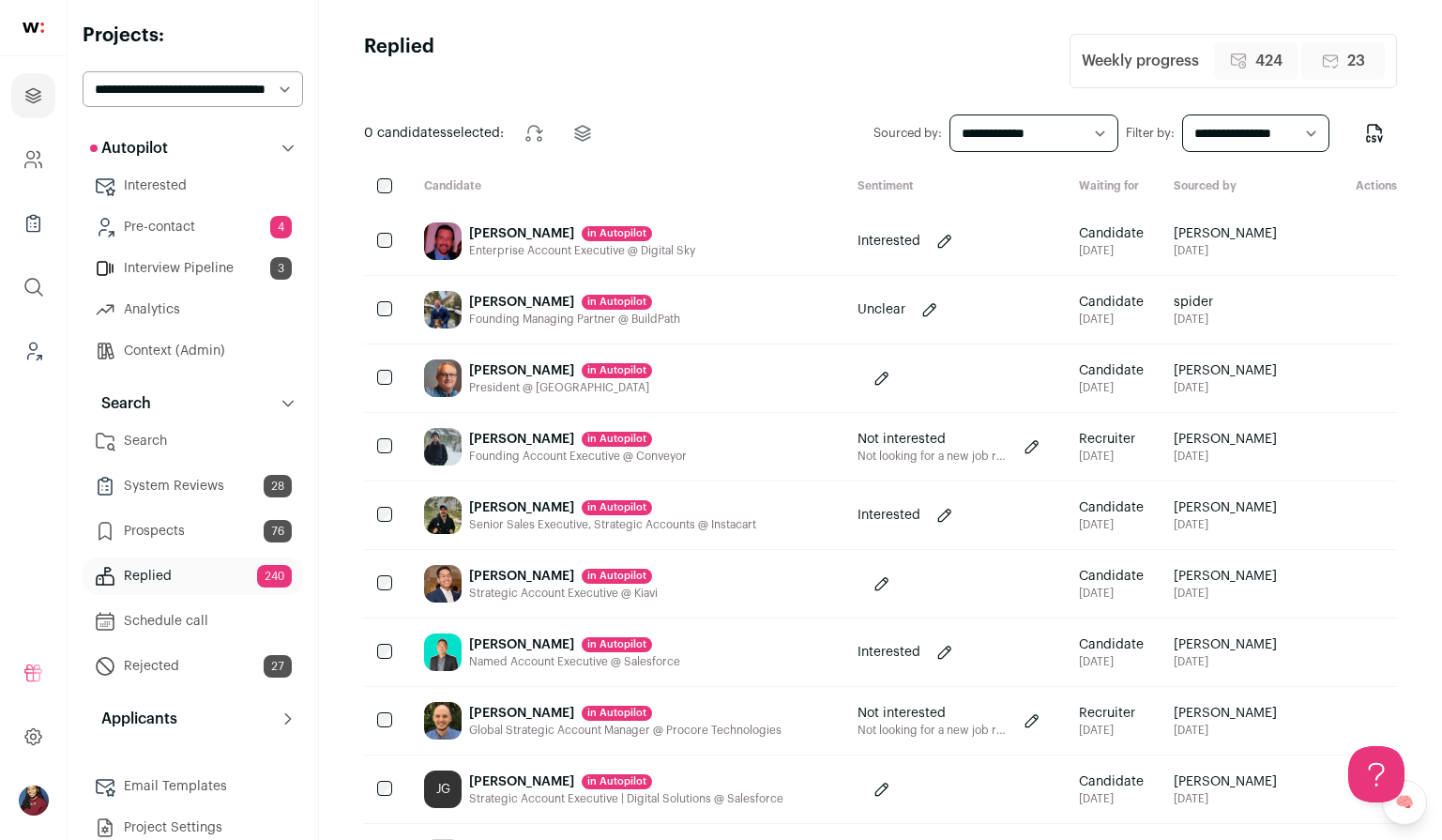
click at [199, 536] on link "Prospects 76" at bounding box center [192, 531] width 221 height 37
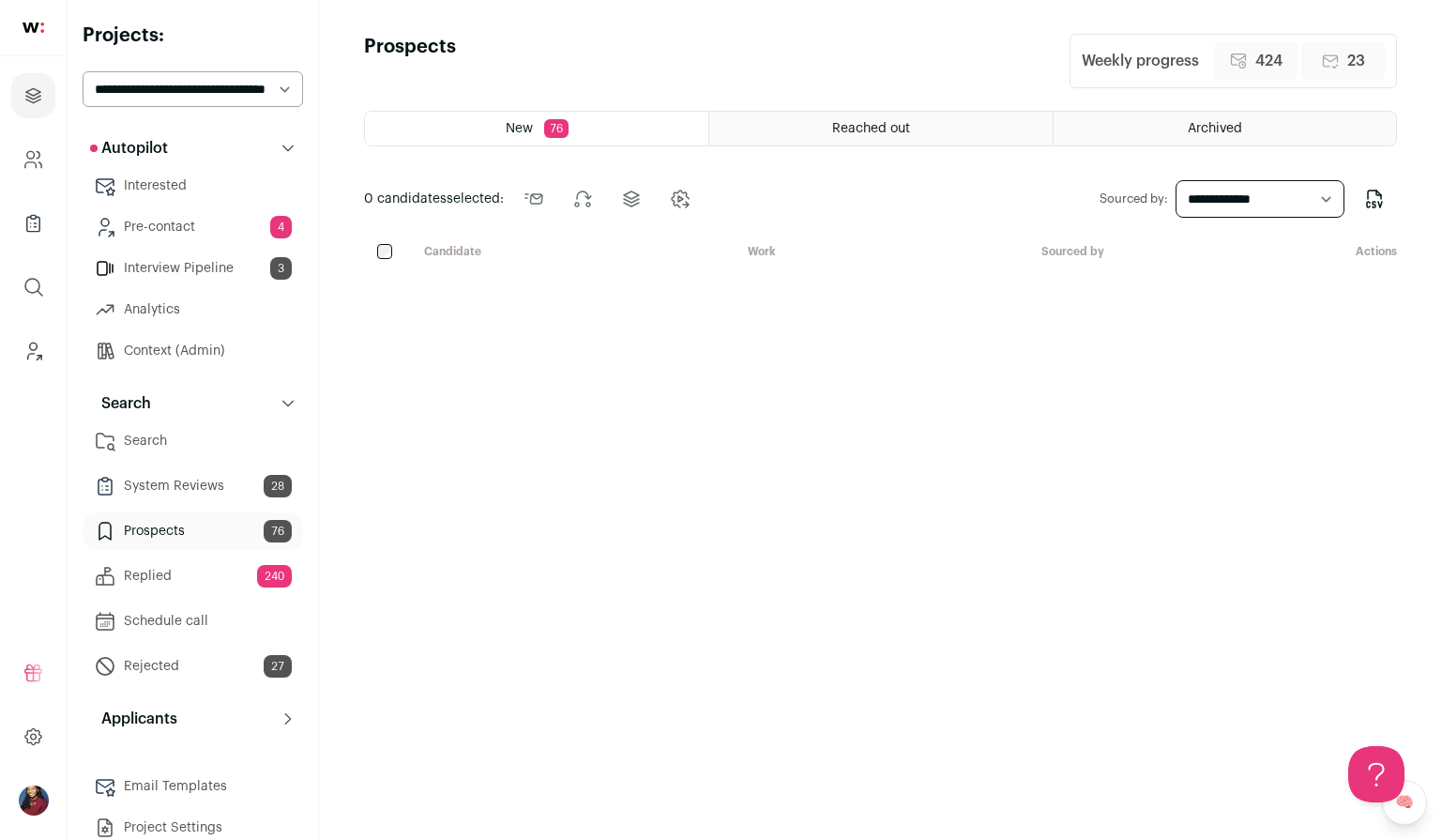
scroll to position [83, 0]
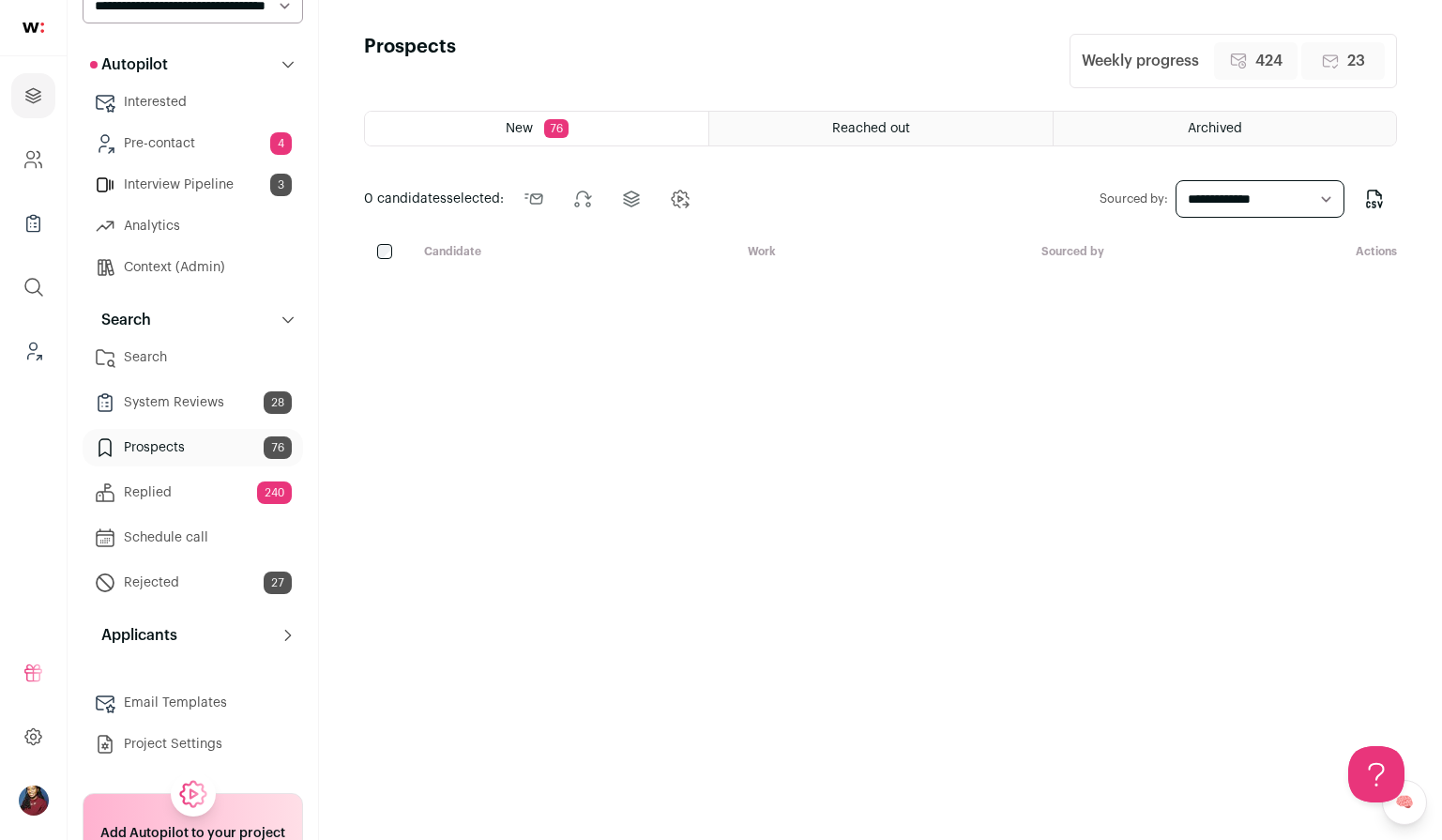
click at [813, 128] on div "Reached out" at bounding box center [880, 128] width 342 height 33
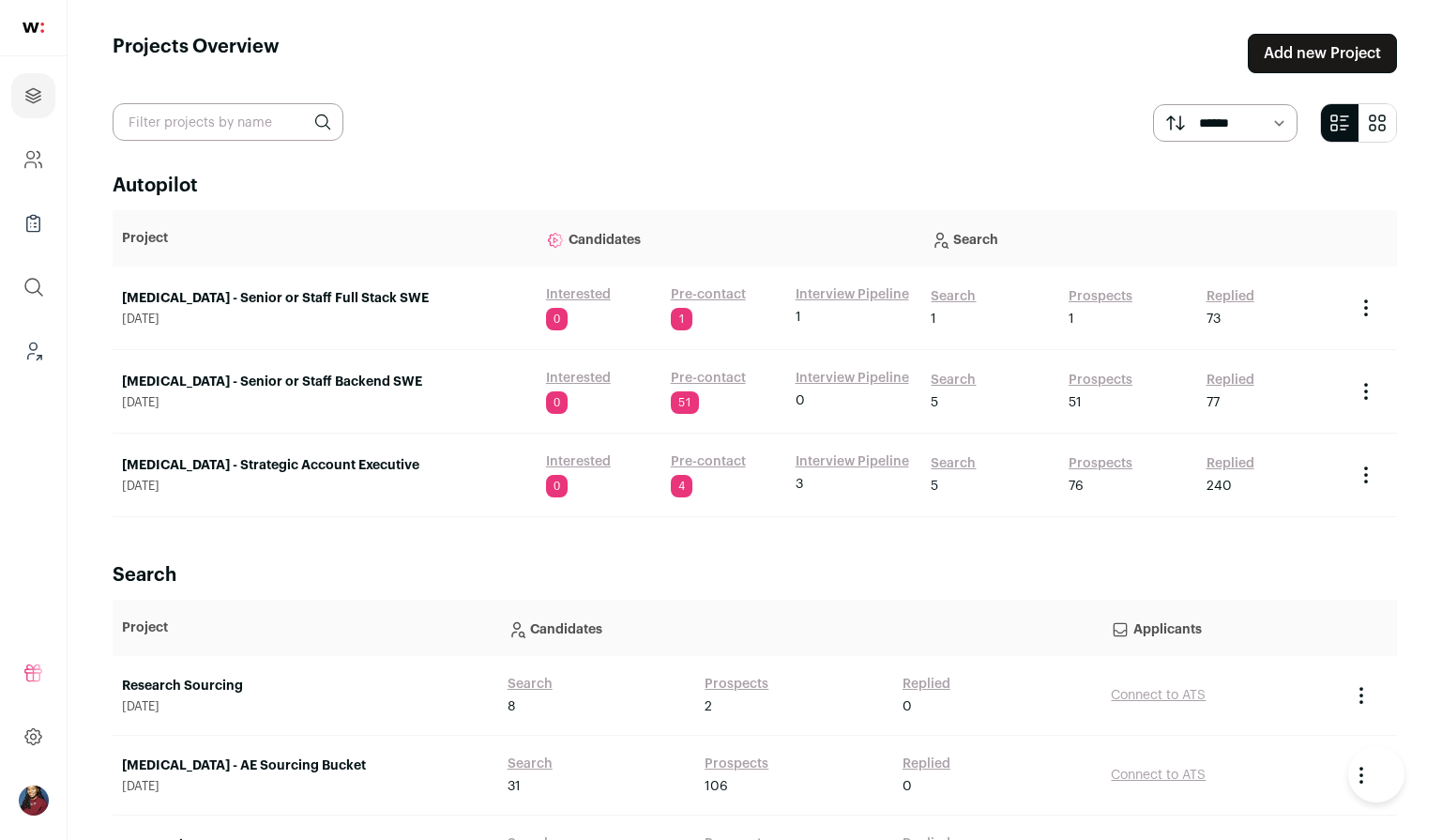
scroll to position [1041, 0]
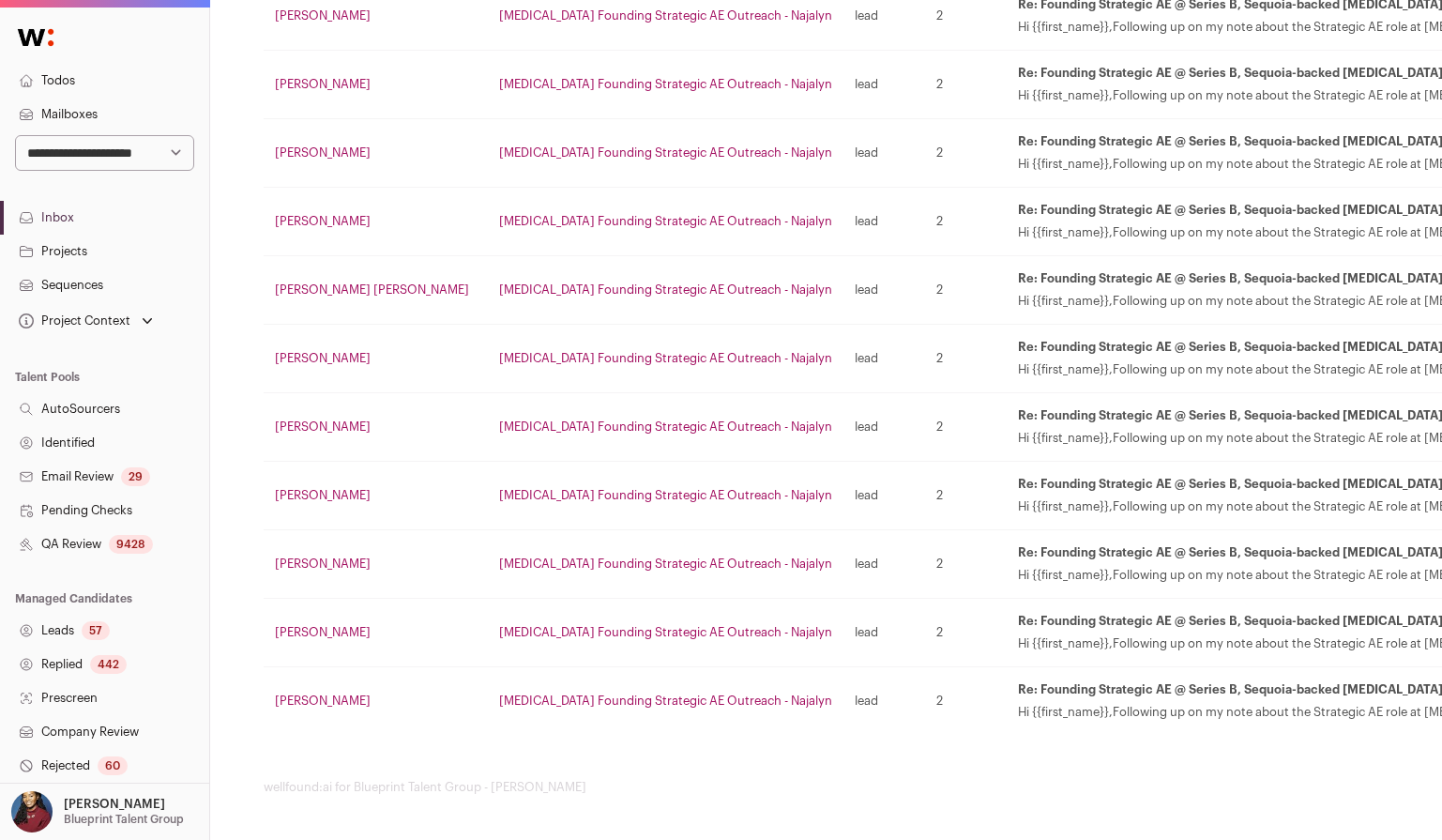
click at [71, 108] on link "Mailboxes" at bounding box center [104, 115] width 209 height 33
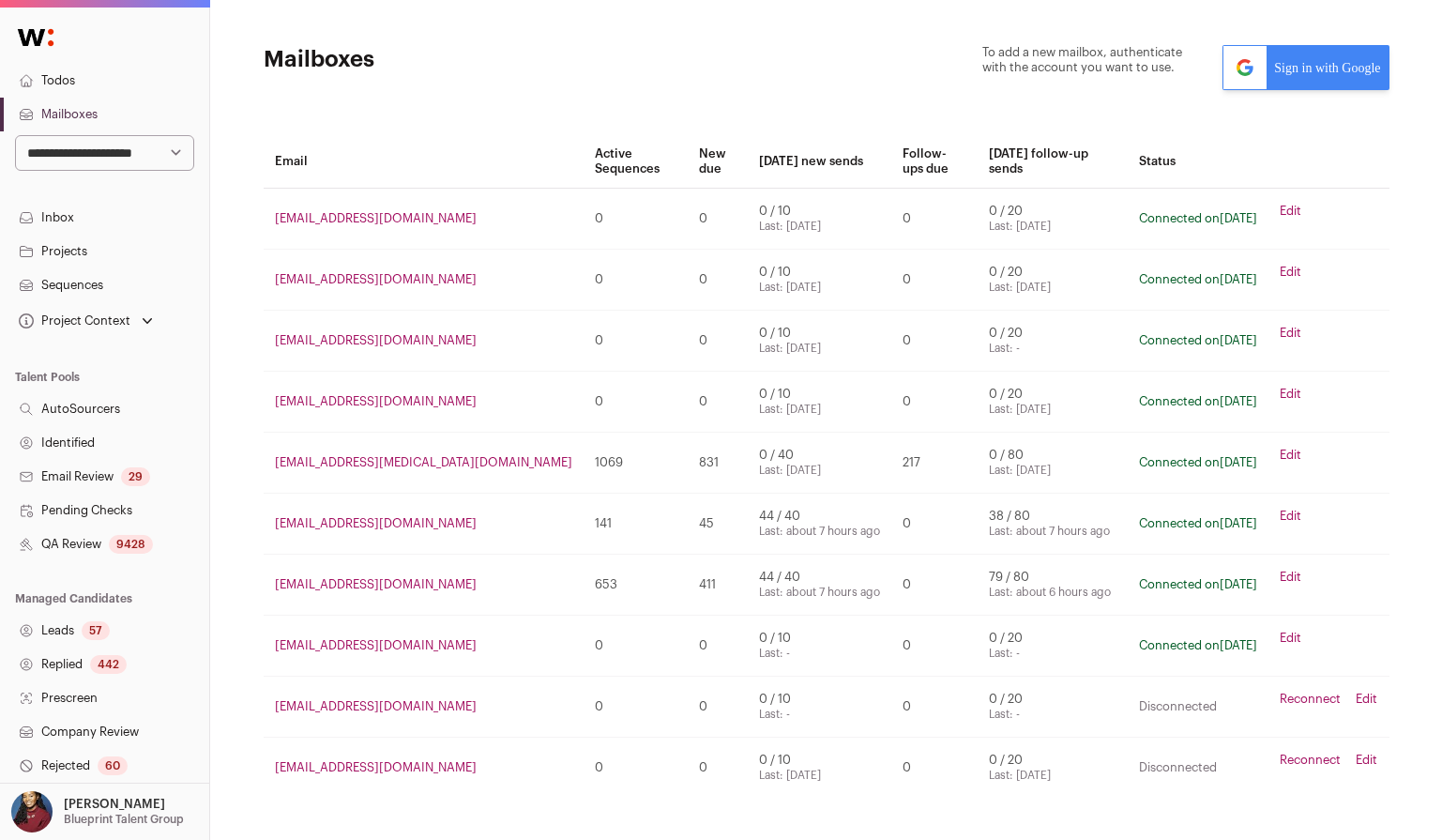
click at [386, 456] on link "najalyn-squint.ai@wellfound.us" at bounding box center [423, 462] width 297 height 12
click at [1291, 448] on link "Edit" at bounding box center [1291, 455] width 22 height 15
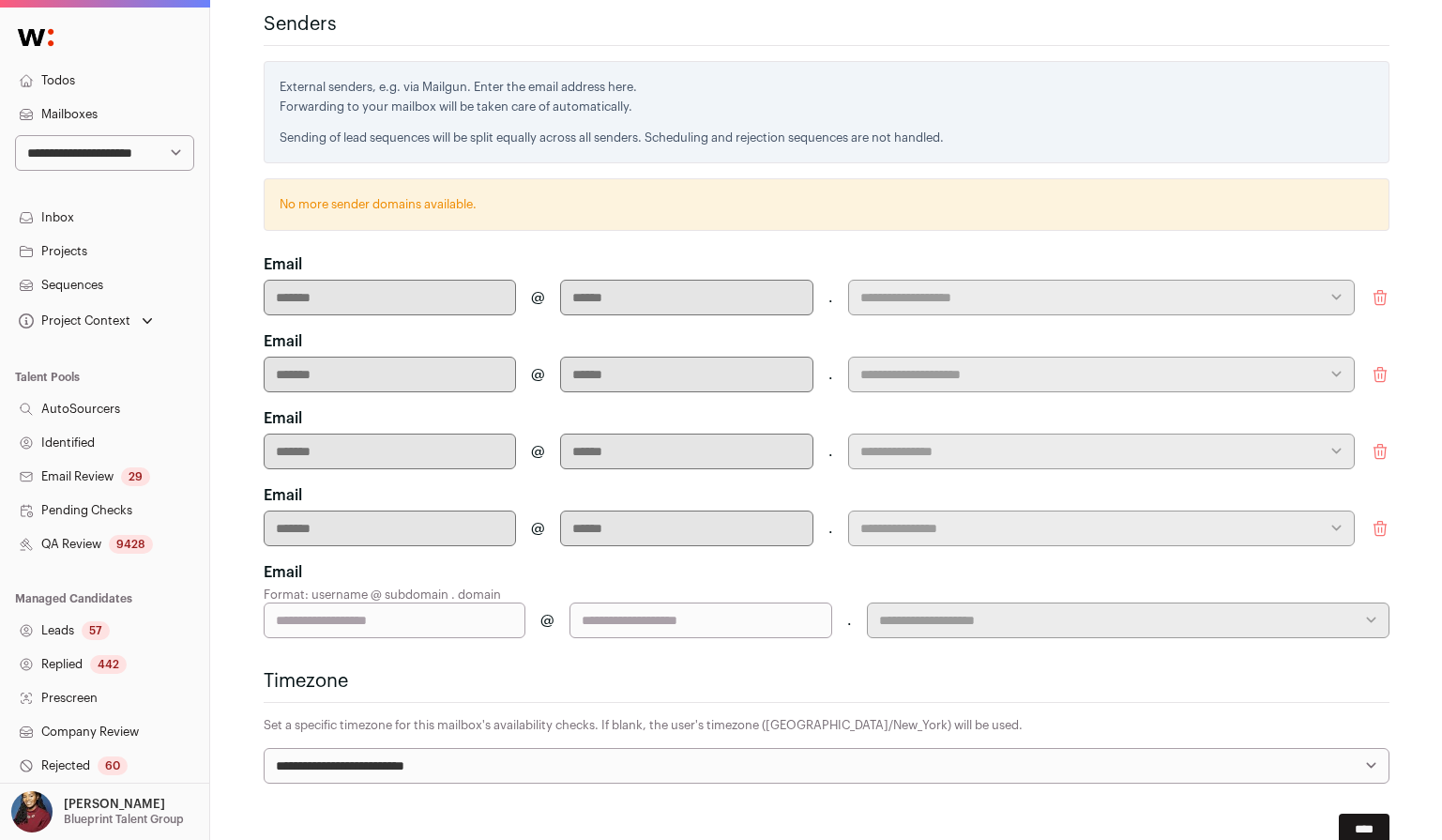
scroll to position [561, 0]
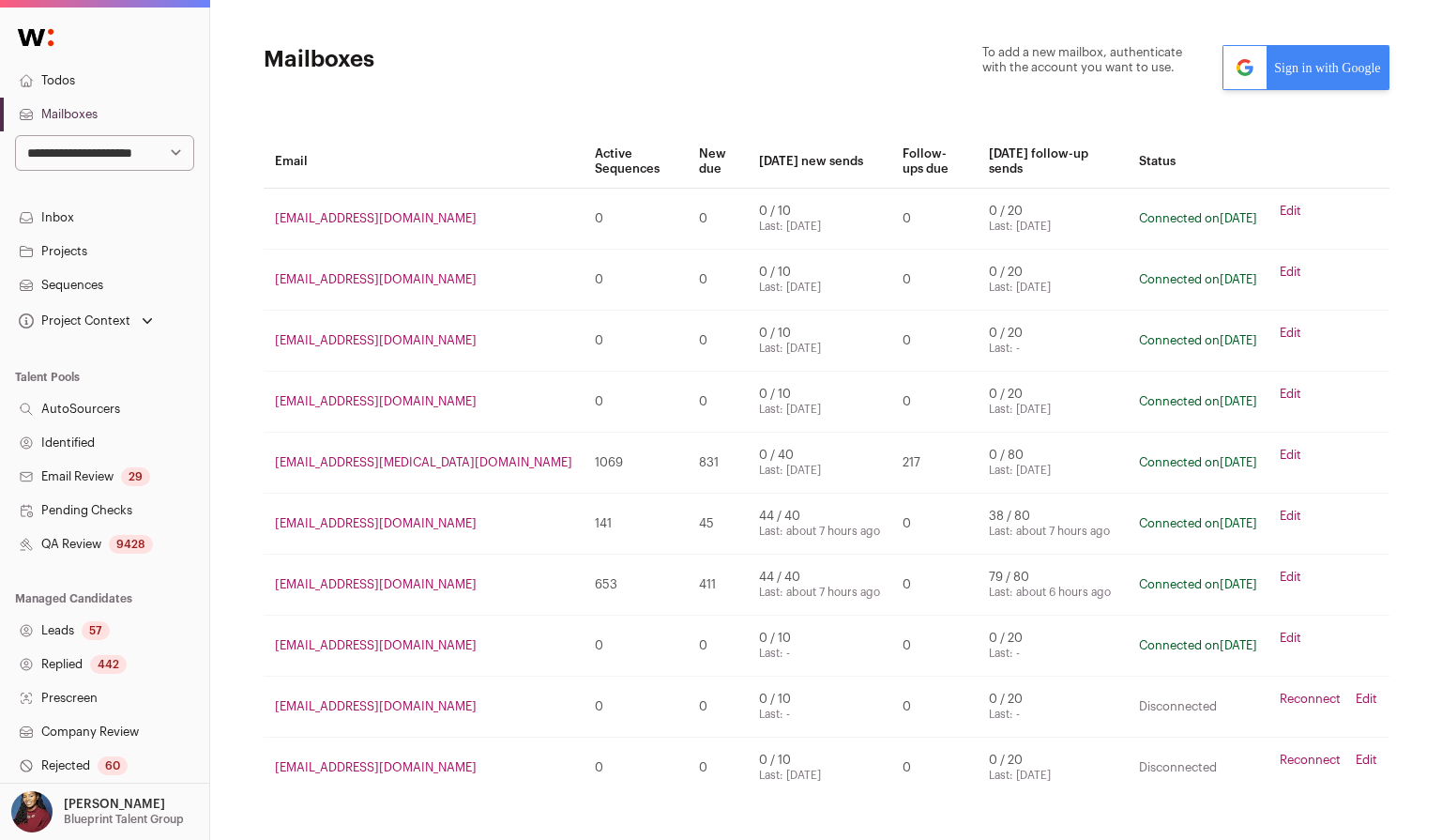
scroll to position [48, 0]
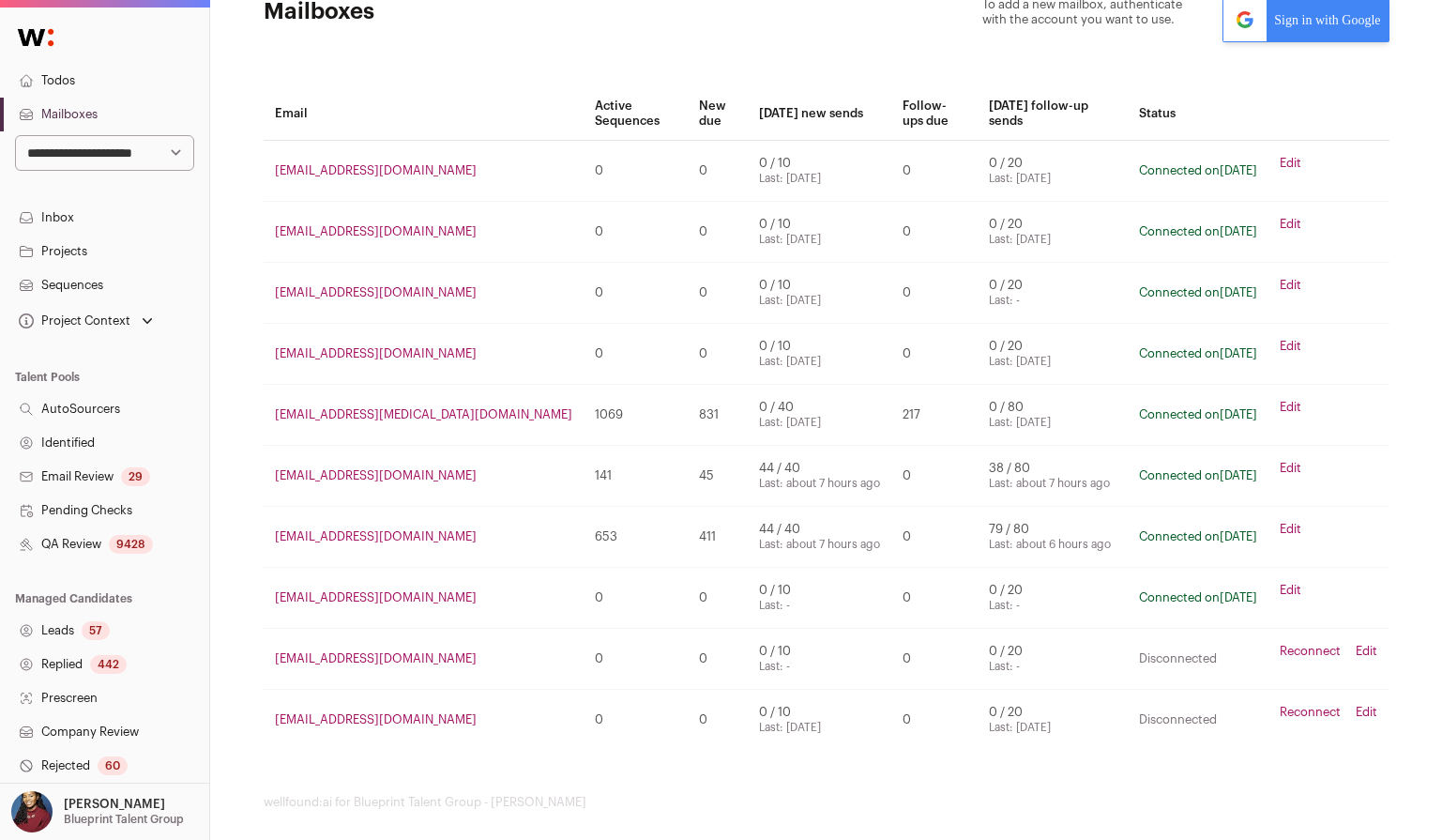
click at [1287, 400] on link "Edit" at bounding box center [1291, 407] width 22 height 15
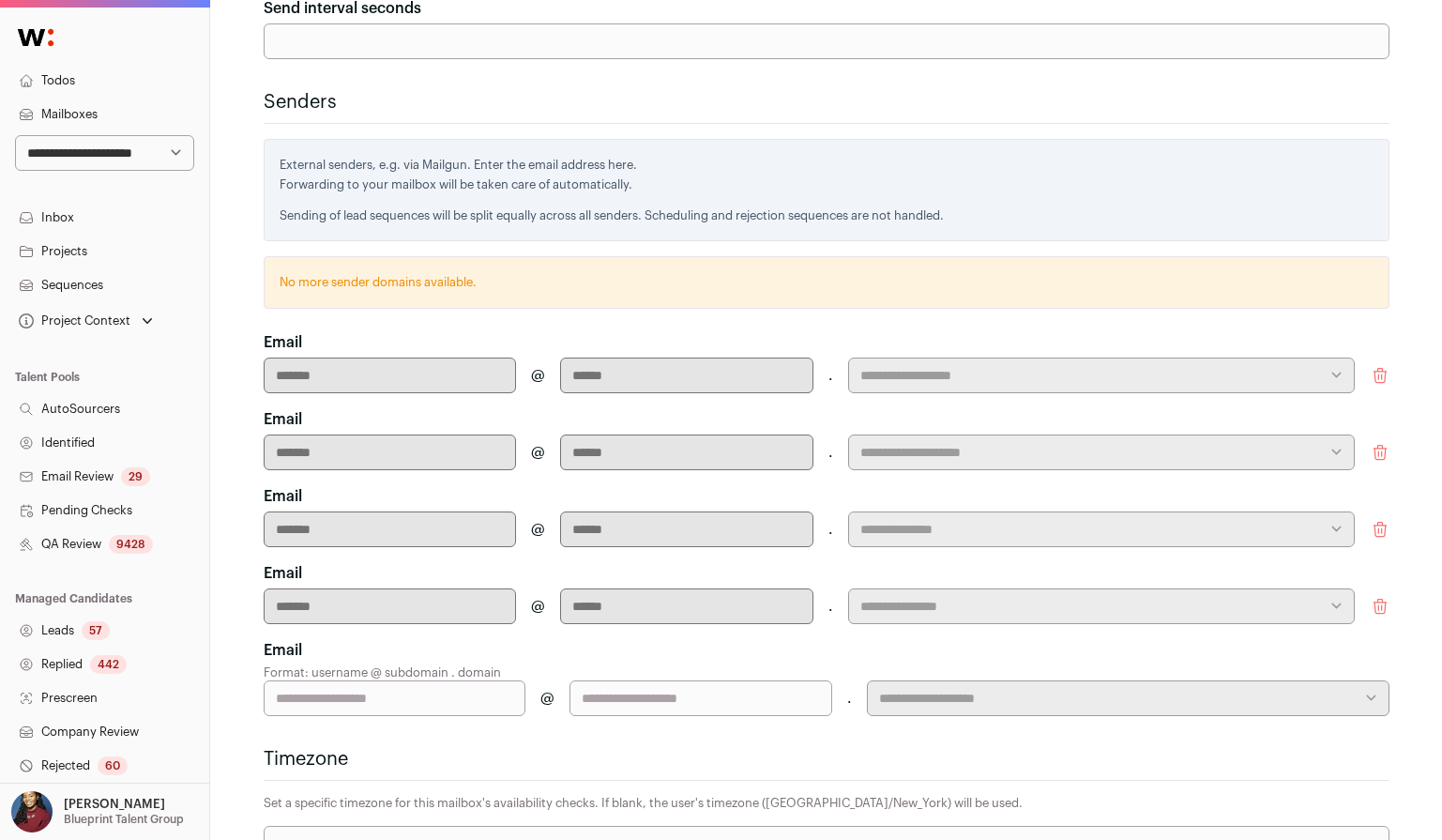
scroll to position [240, 0]
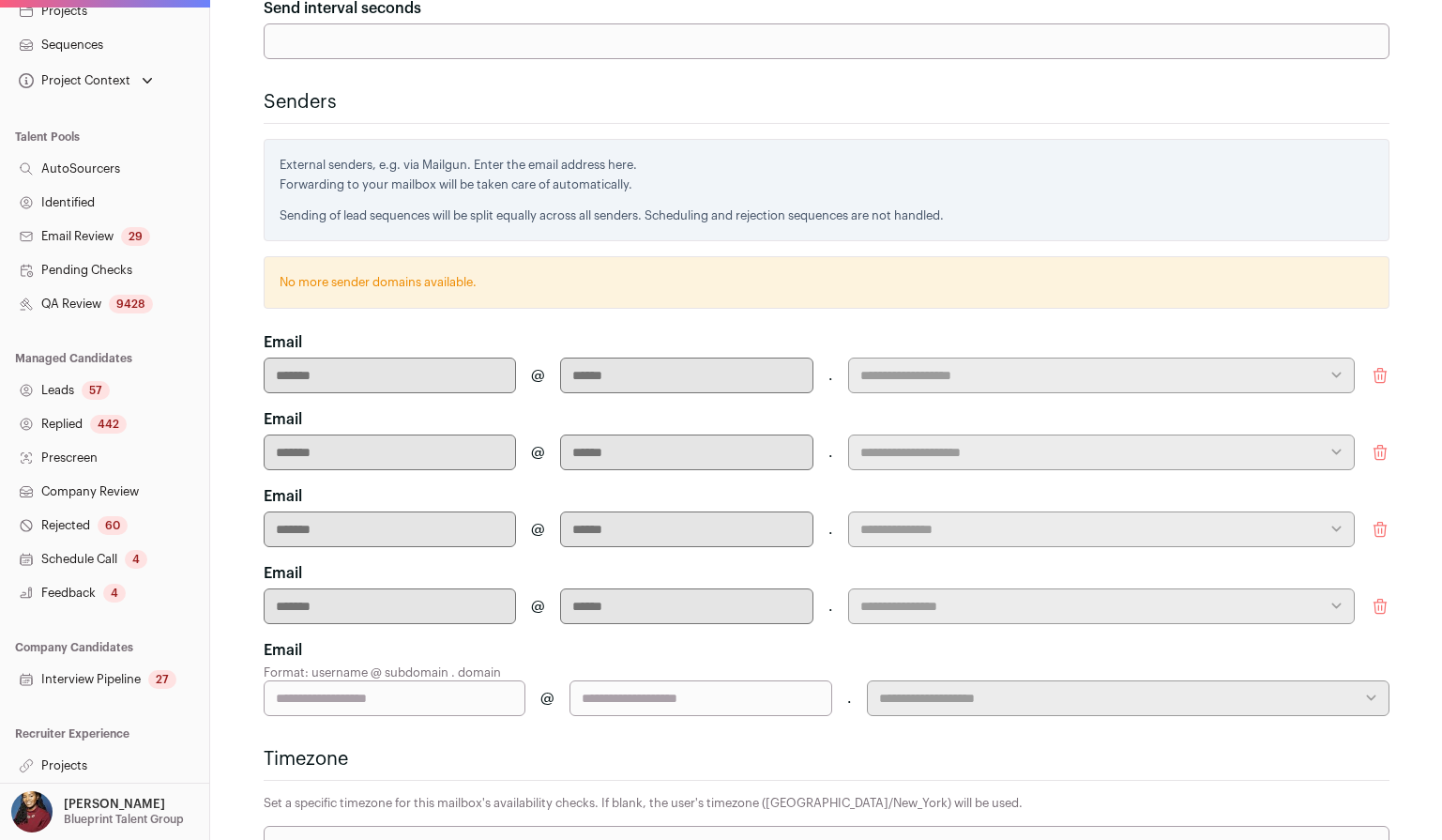
click at [68, 777] on link "Projects" at bounding box center [104, 766] width 209 height 33
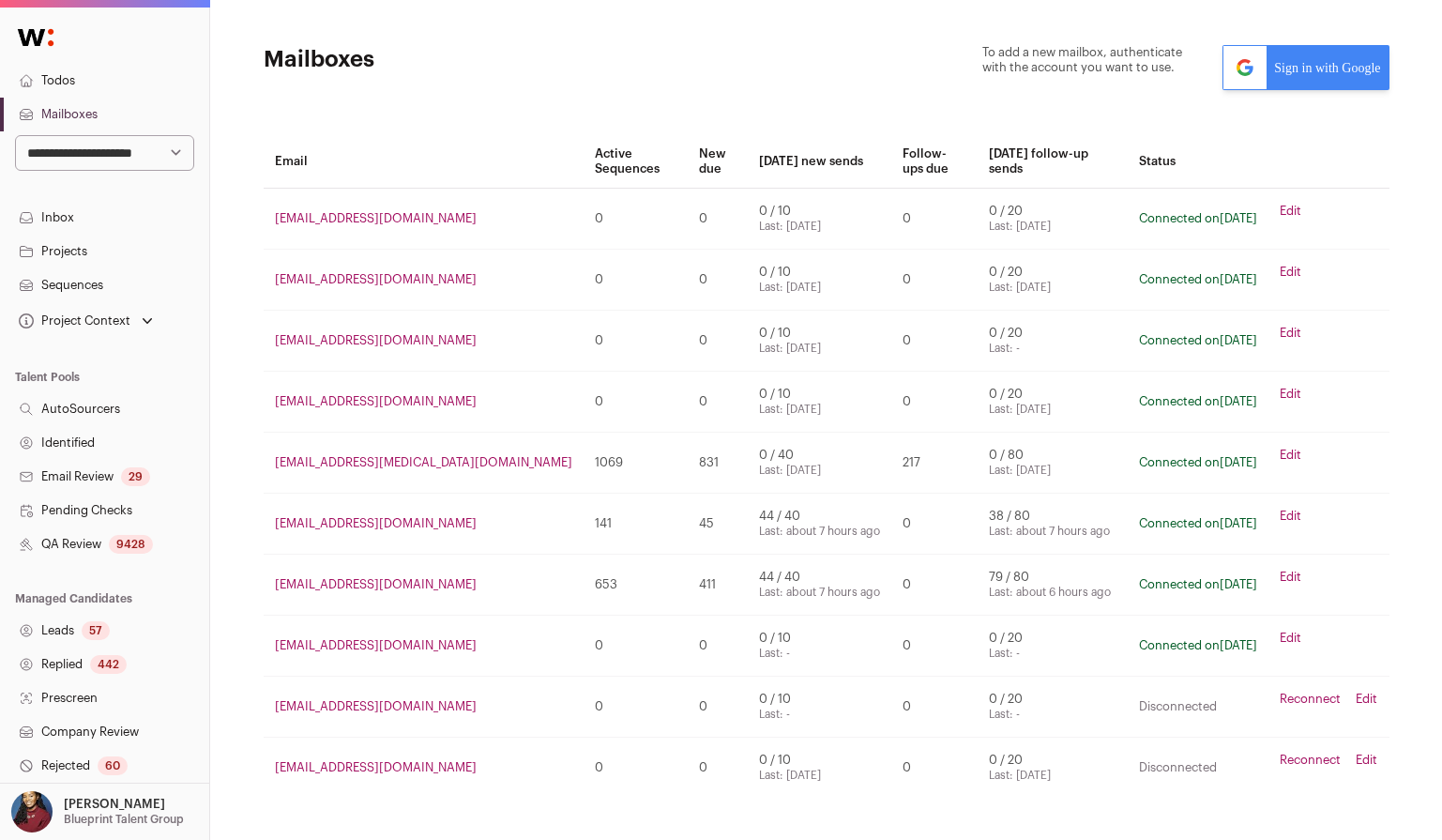
scroll to position [48, 0]
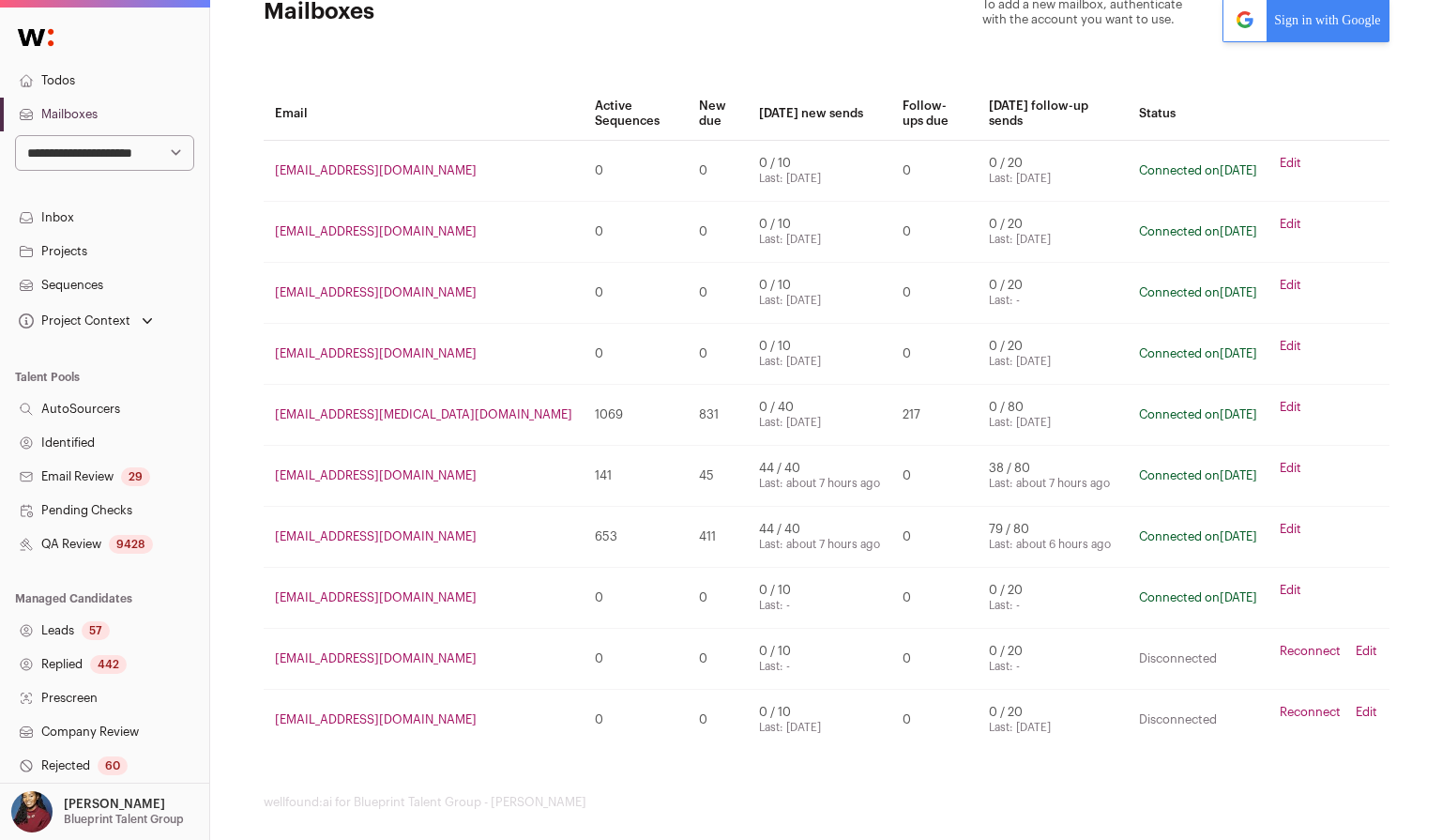
click at [495, 49] on main "Mailboxes To add a new mailbox, authenticate with the account you want to use. …" at bounding box center [826, 403] width 1126 height 903
click at [89, 217] on link "Inbox" at bounding box center [104, 218] width 209 height 33
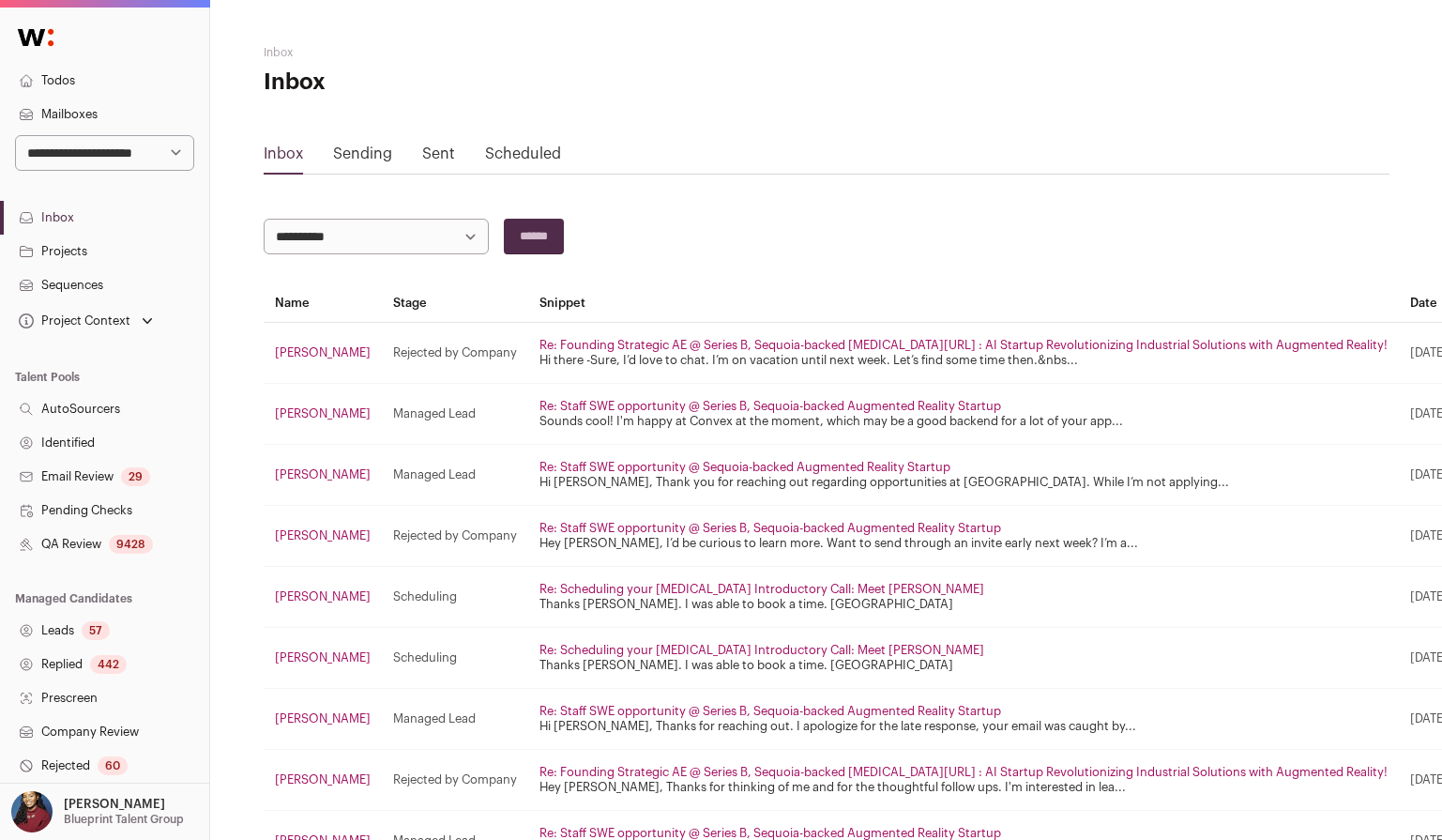
click at [557, 144] on div "Scheduled" at bounding box center [523, 158] width 76 height 30
click at [508, 153] on link "Scheduled" at bounding box center [523, 153] width 76 height 15
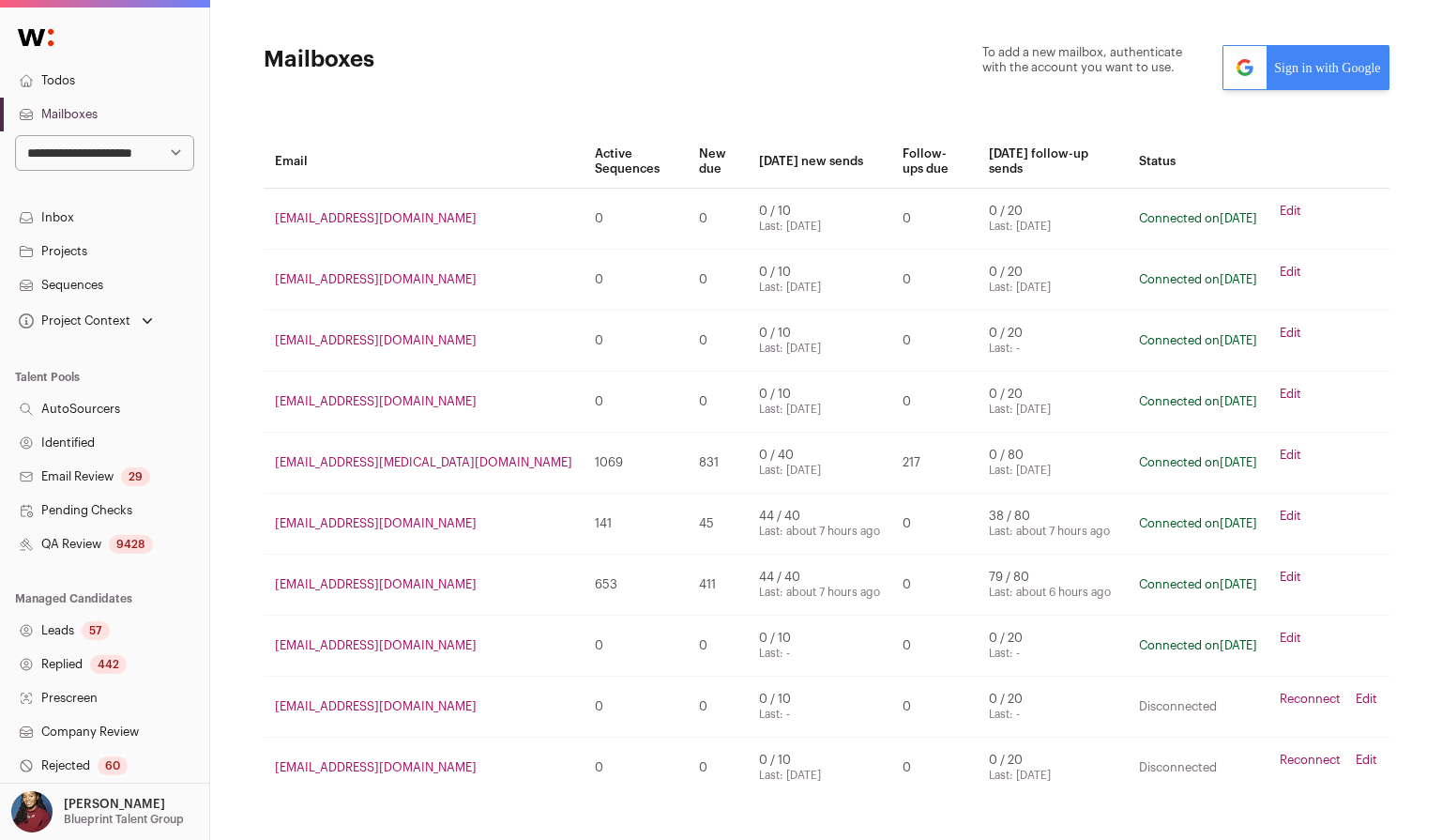
scroll to position [48, 0]
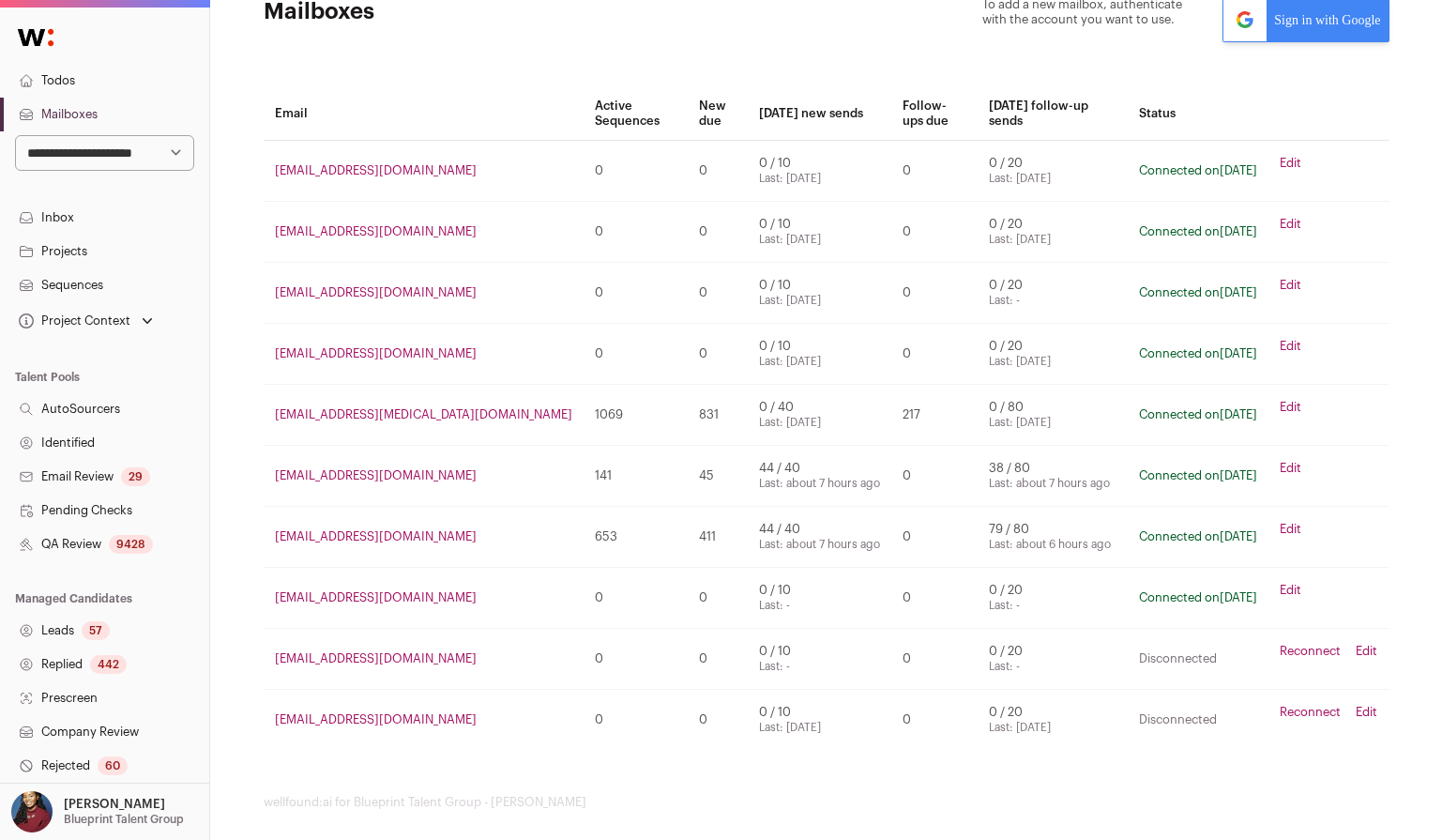
click at [1292, 400] on link "Edit" at bounding box center [1291, 407] width 22 height 15
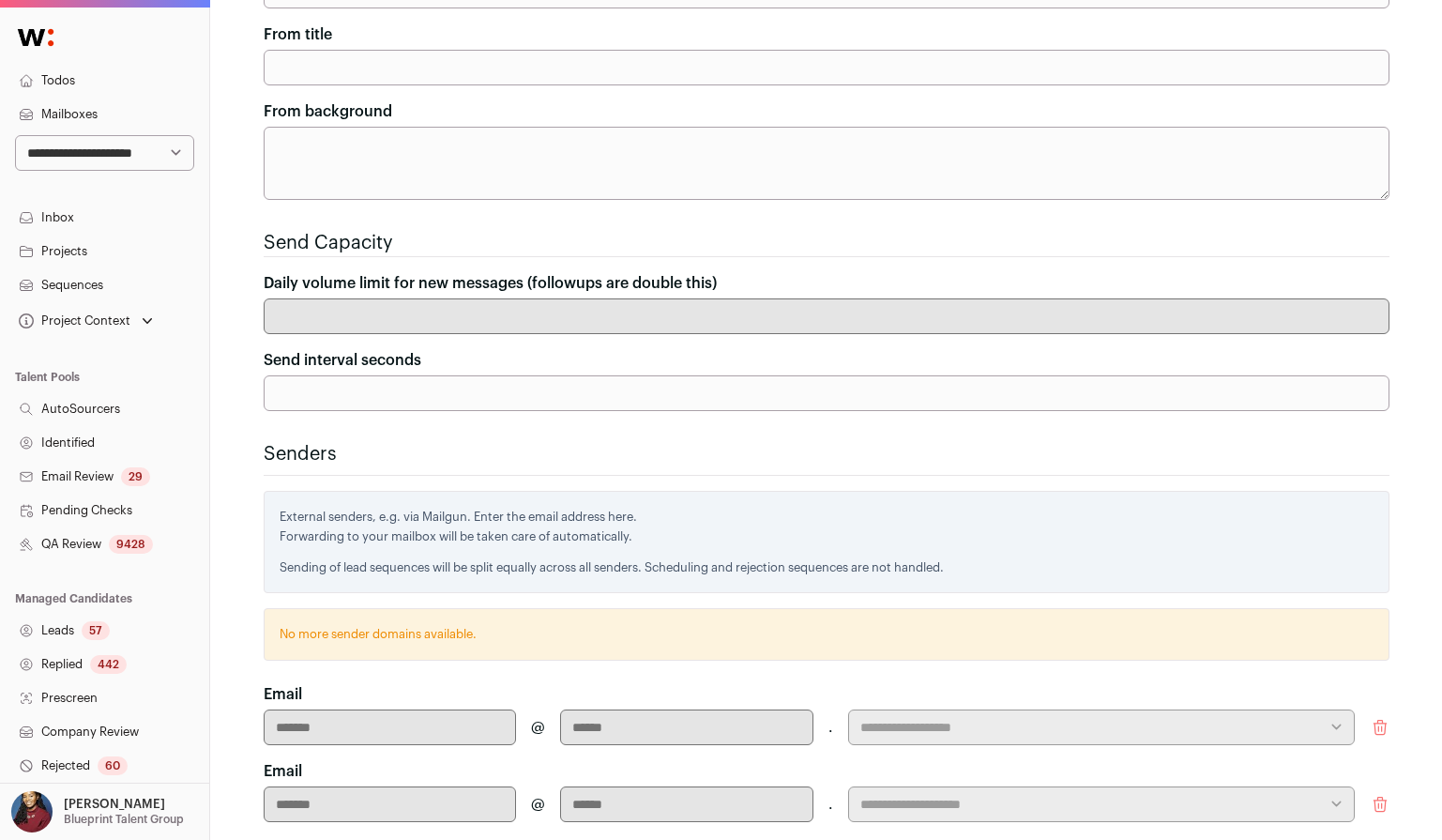
scroll to position [41, 0]
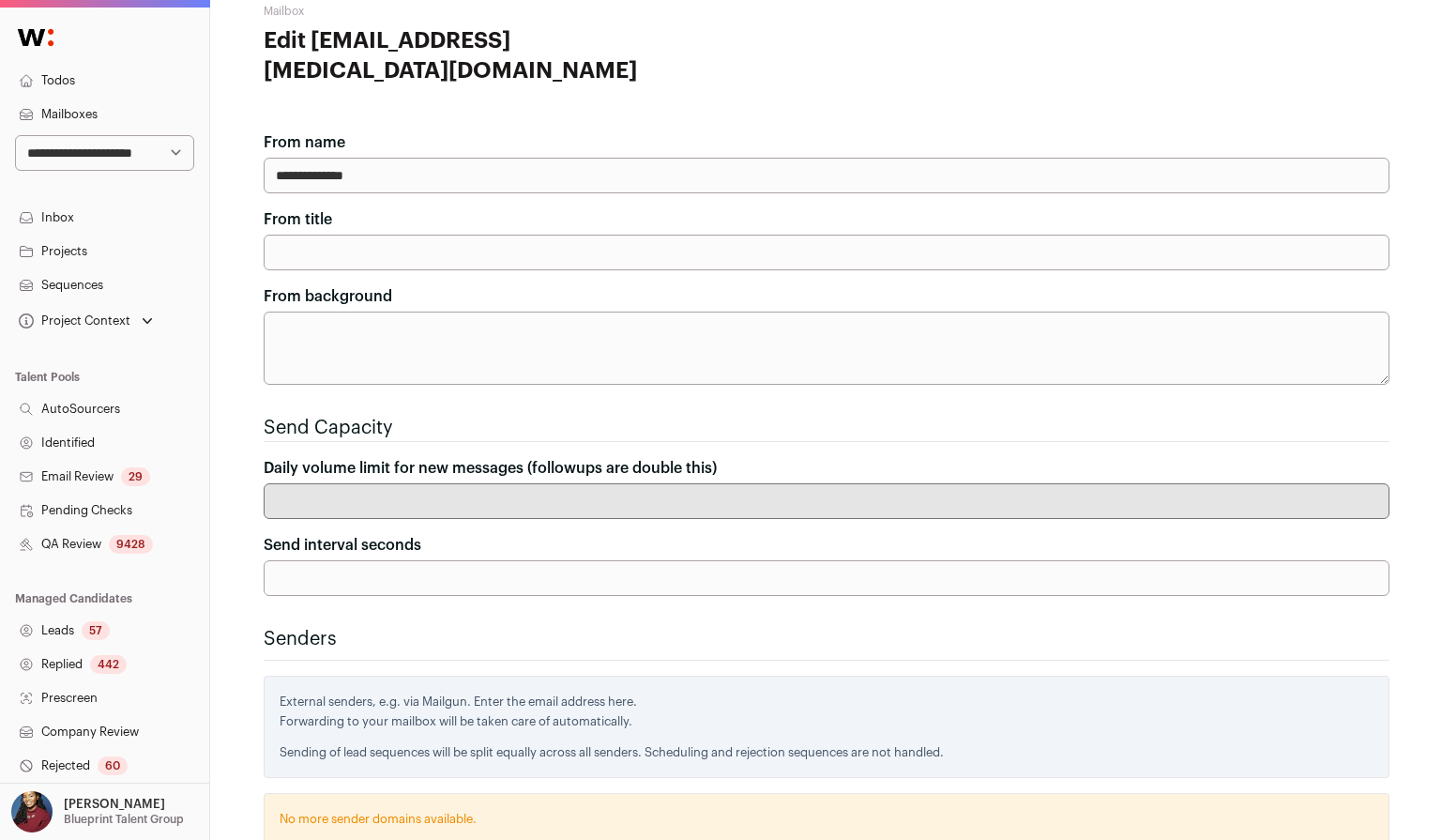
click at [79, 118] on link "Mailboxes" at bounding box center [104, 115] width 209 height 33
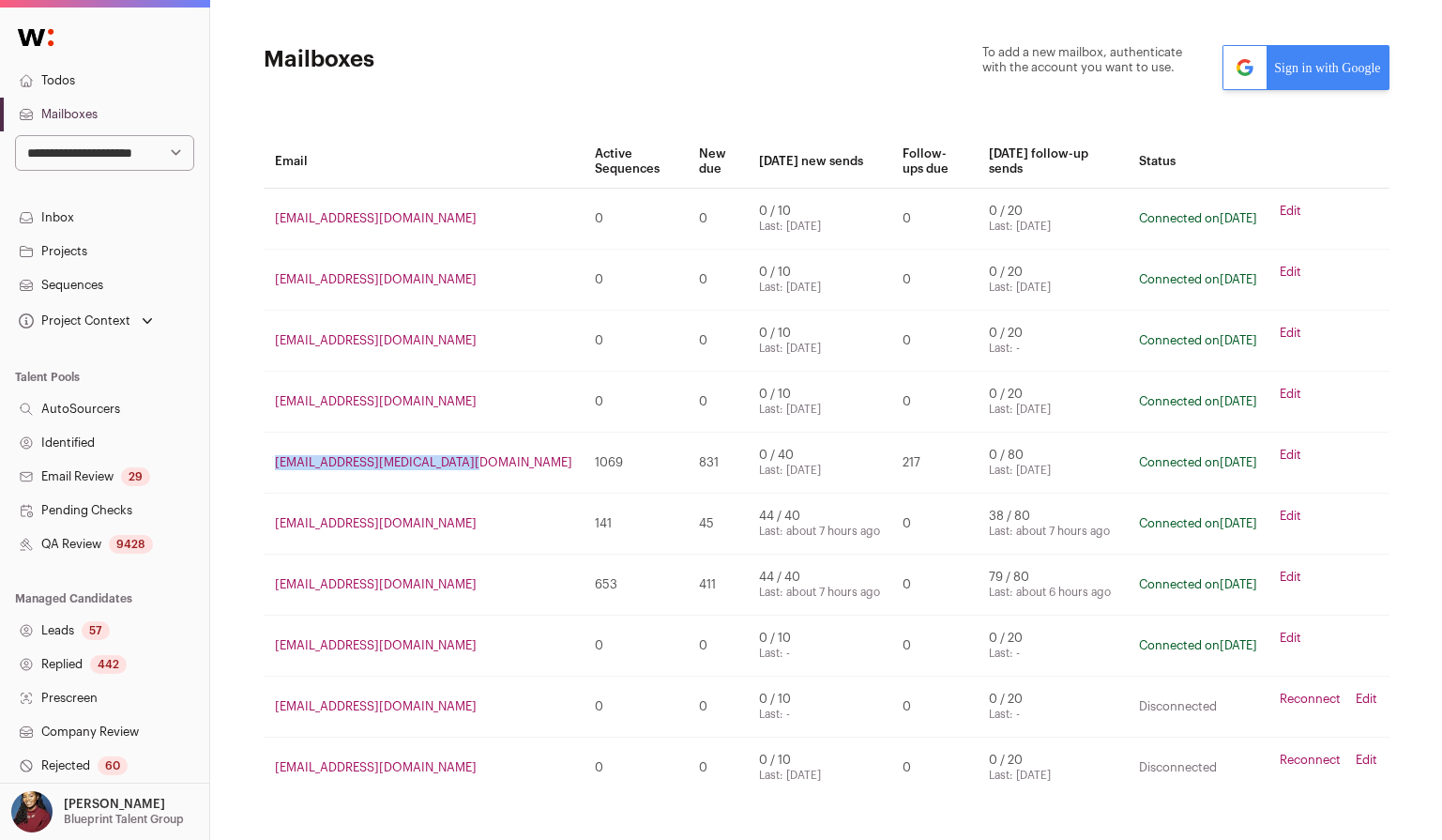
click at [1288, 448] on link "Edit" at bounding box center [1291, 455] width 22 height 15
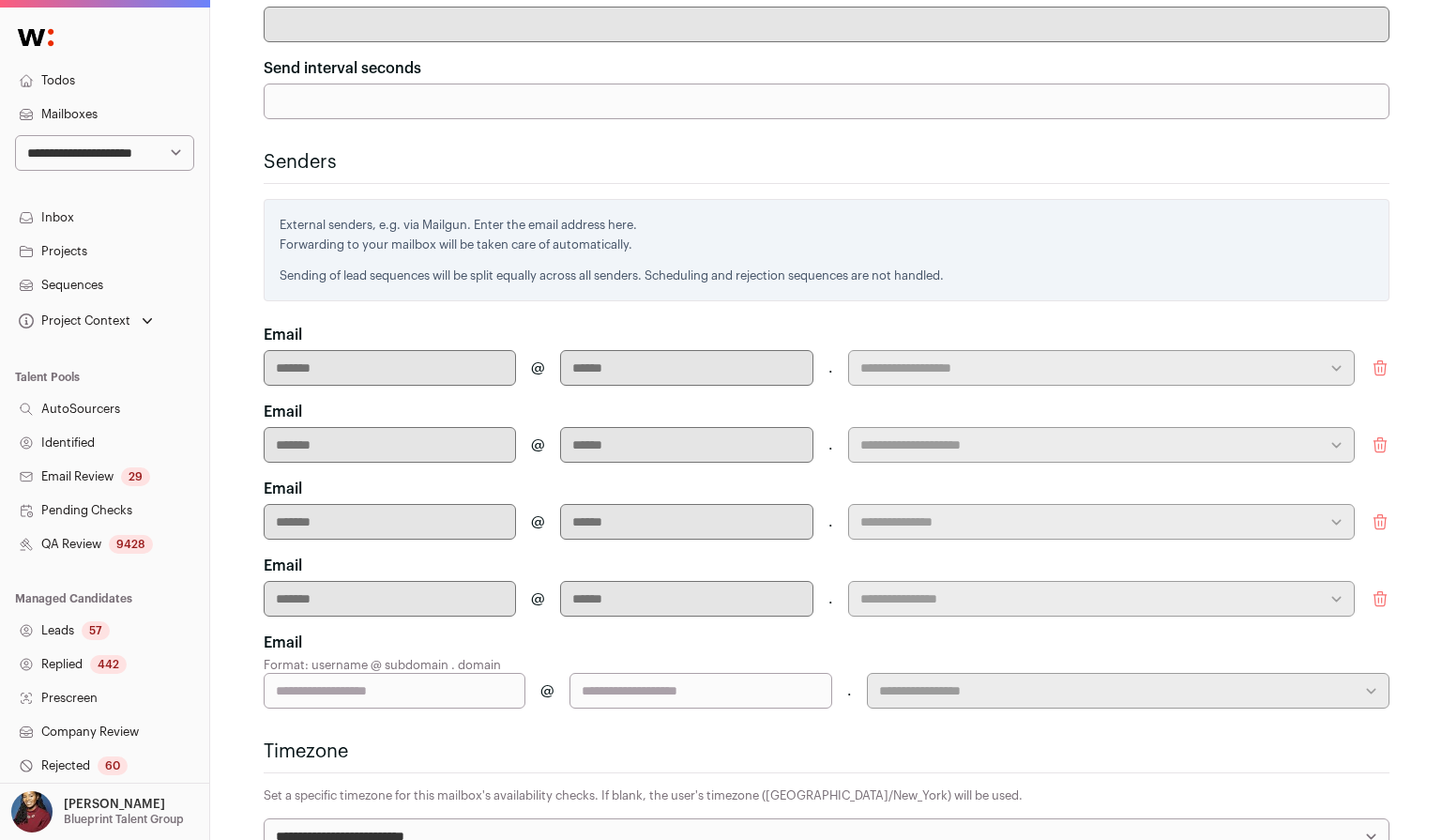
scroll to position [474, 0]
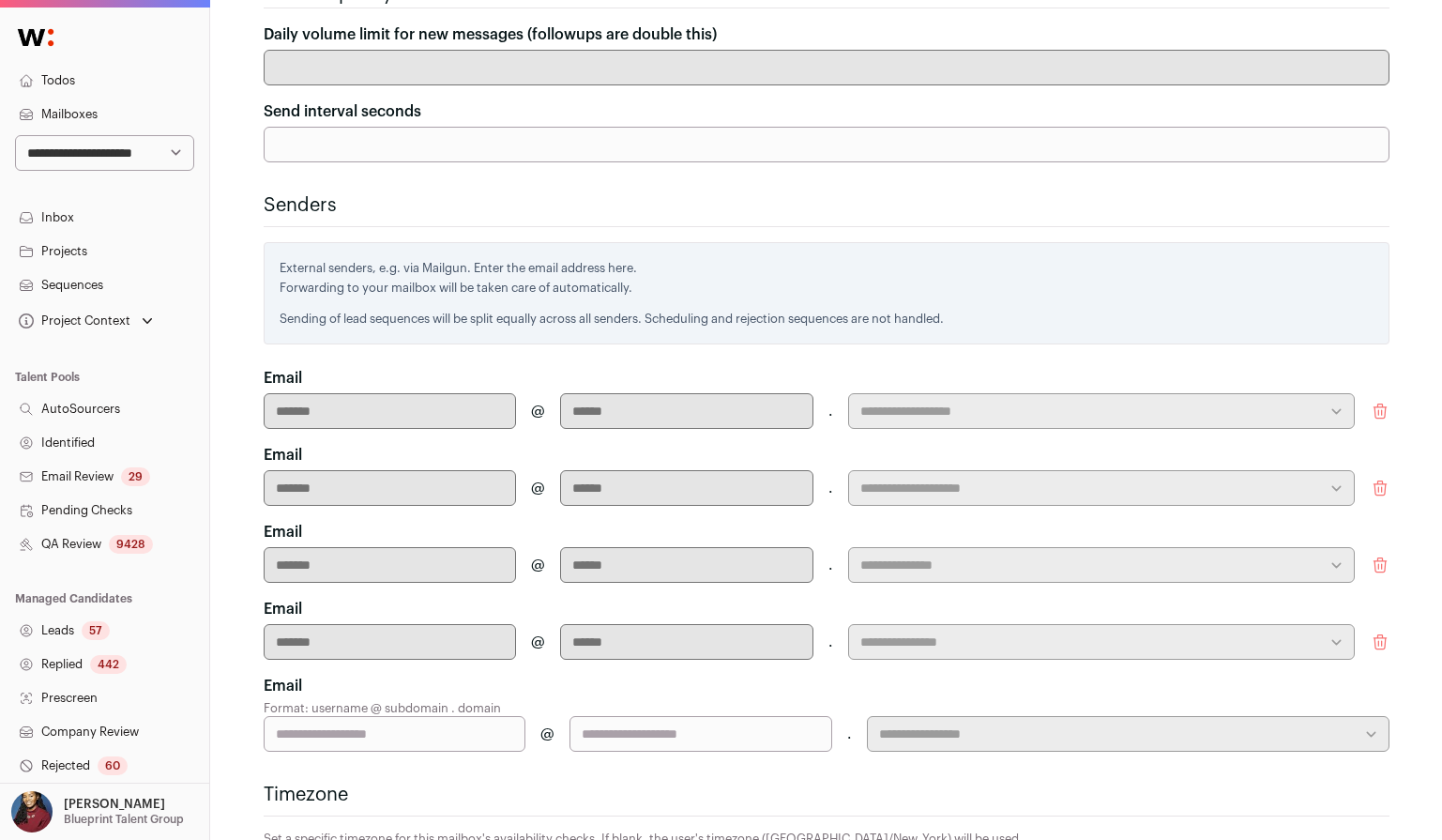
click at [88, 664] on link "Replied 442" at bounding box center [104, 665] width 209 height 33
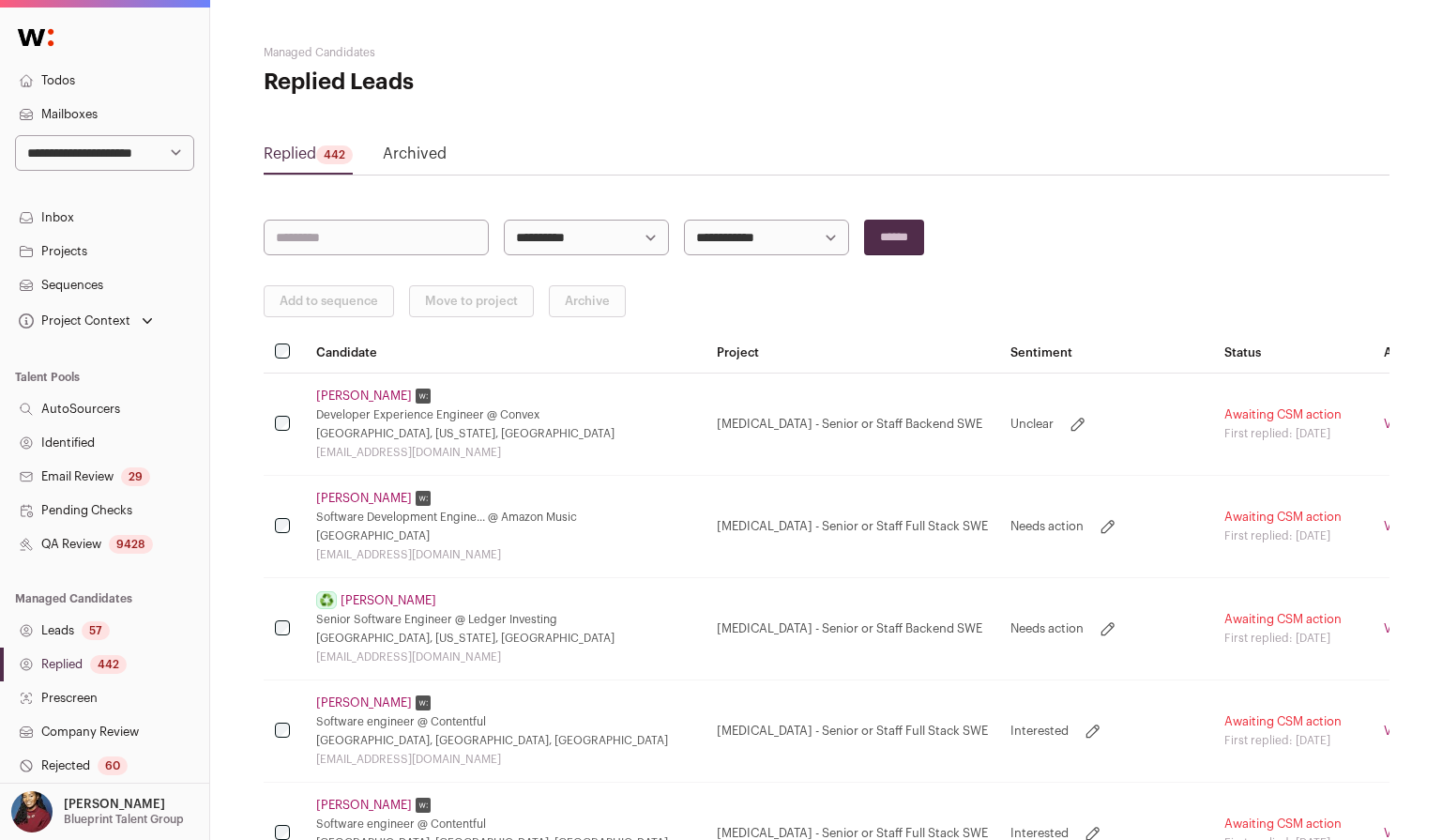
click at [359, 399] on link "Ian Macartney" at bounding box center [365, 395] width 96 height 15
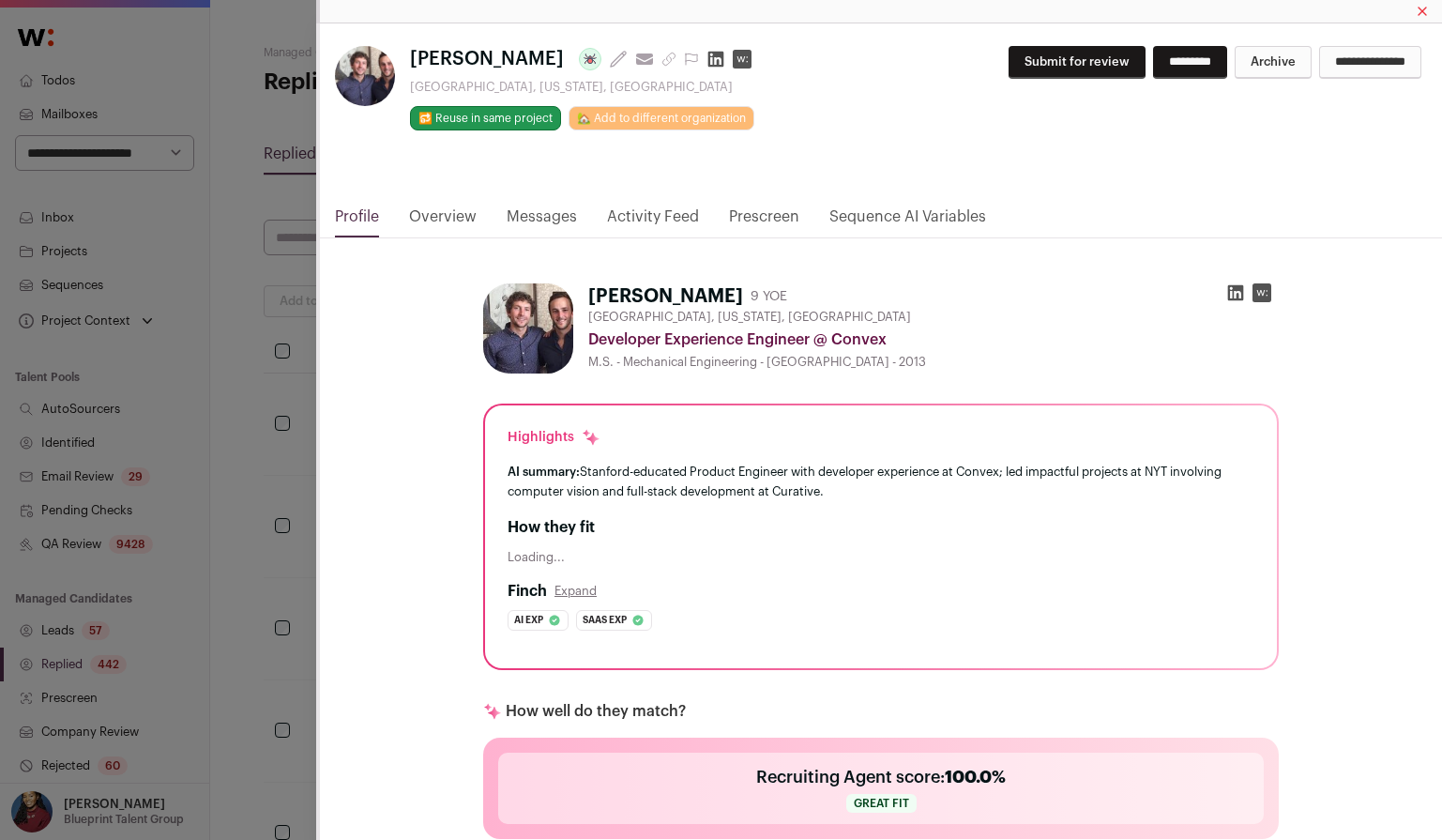
click at [563, 221] on link "Messages" at bounding box center [542, 222] width 71 height 32
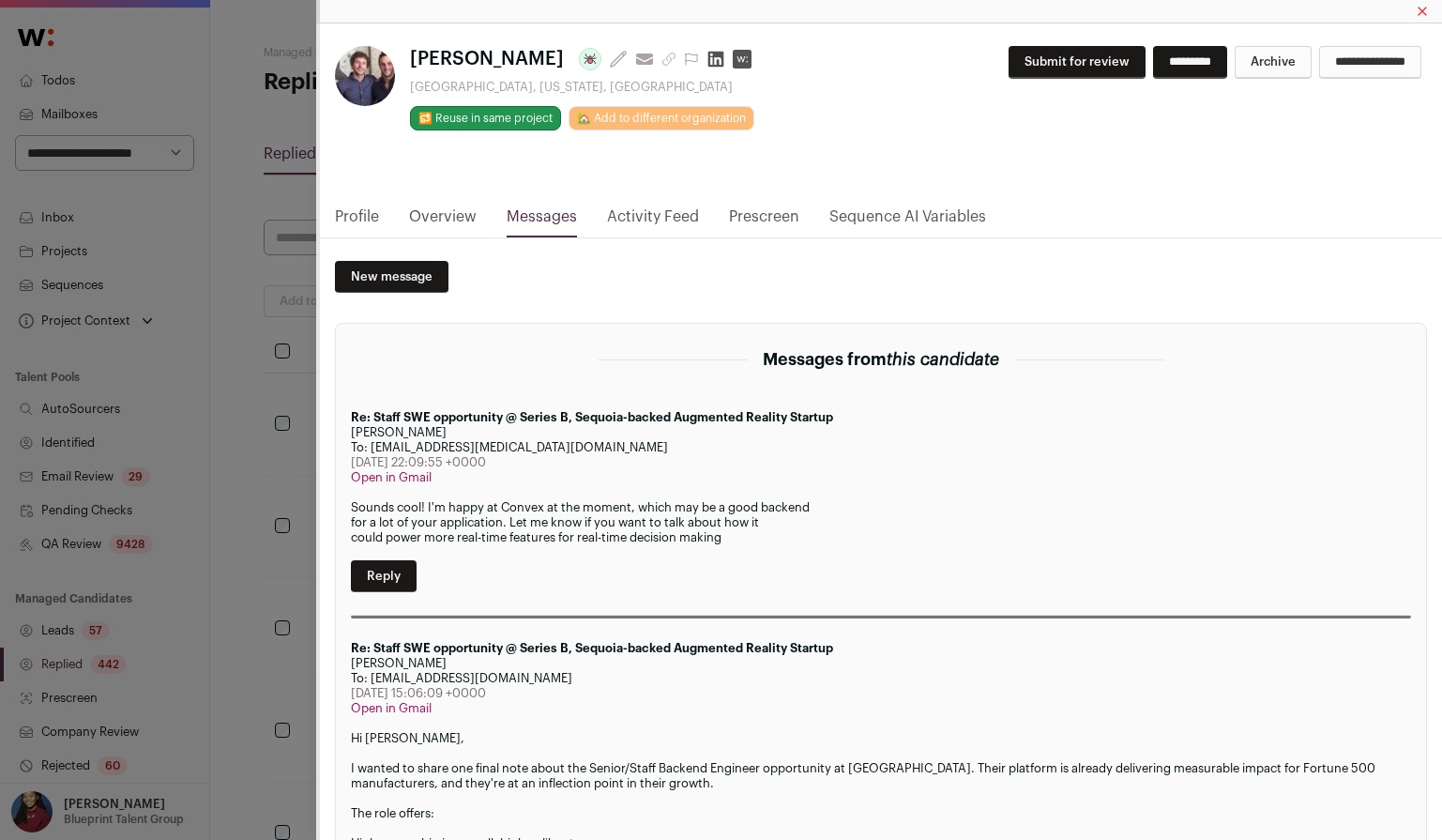
click at [235, 472] on div "Ian Macartney Last update: 1 month ago View most recent conversation in Front S…" at bounding box center [721, 420] width 1442 height 840
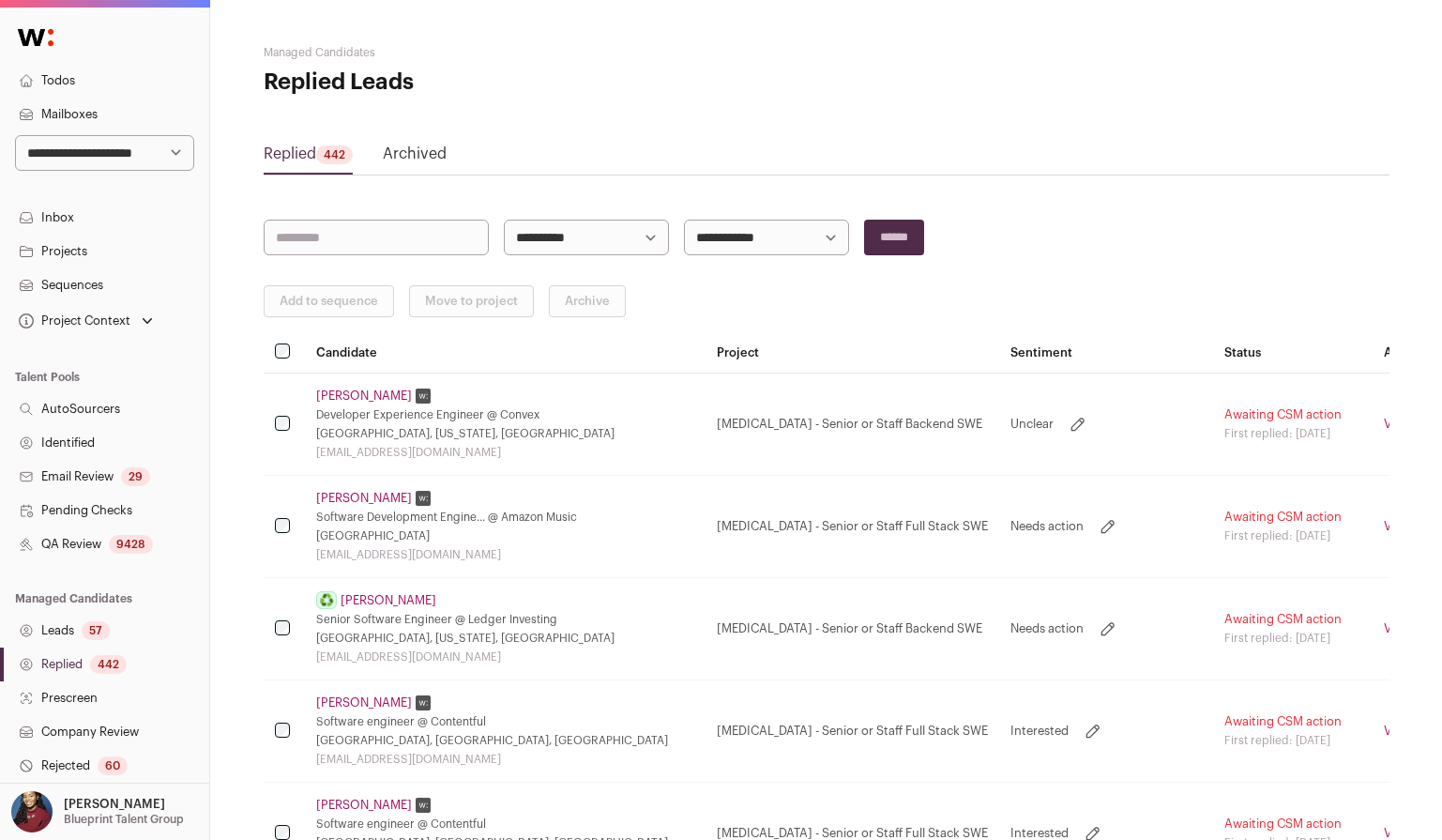
click at [372, 603] on link "Cary Sun" at bounding box center [388, 600] width 96 height 15
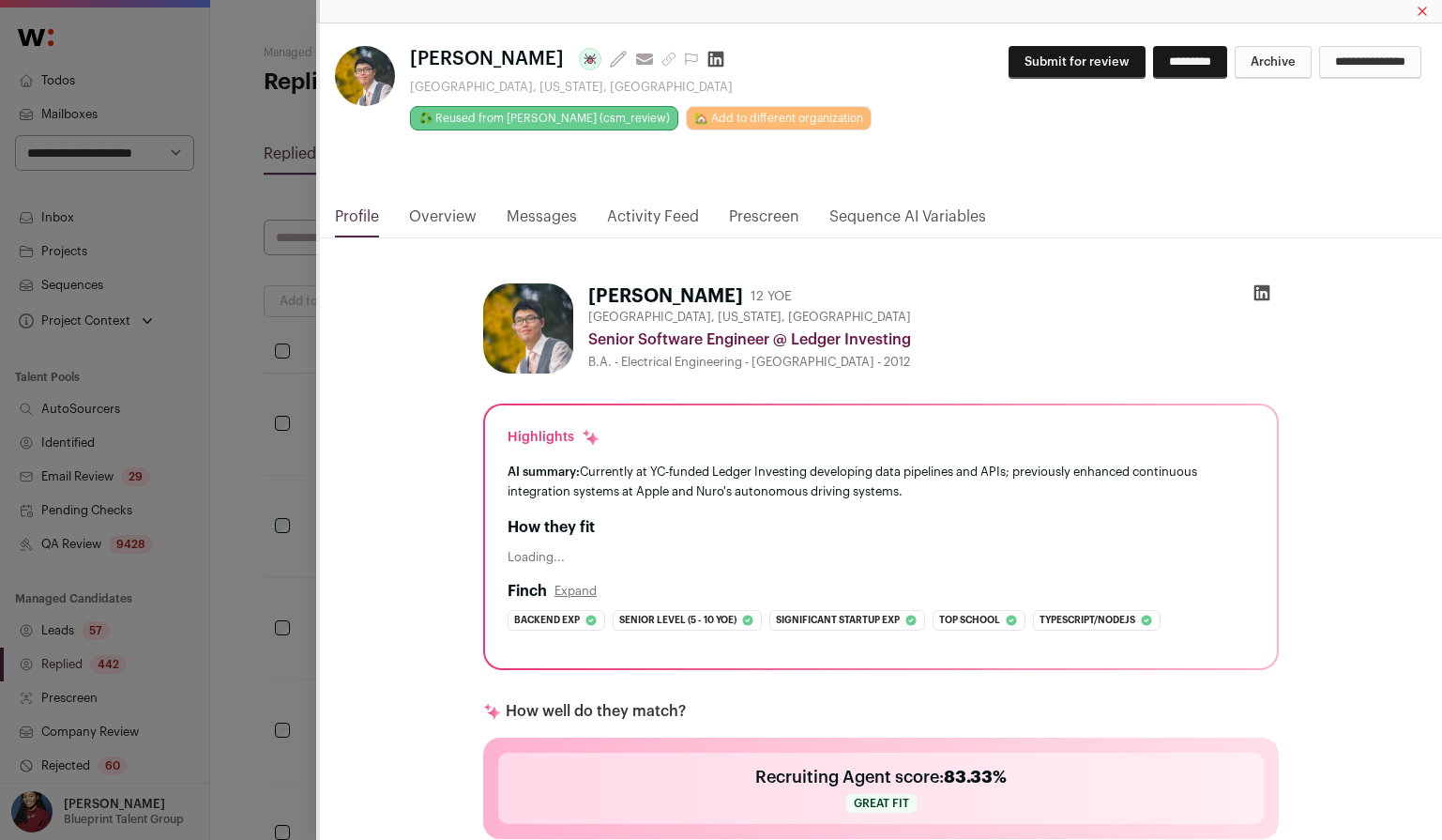
click at [546, 224] on link "Messages" at bounding box center [542, 222] width 71 height 32
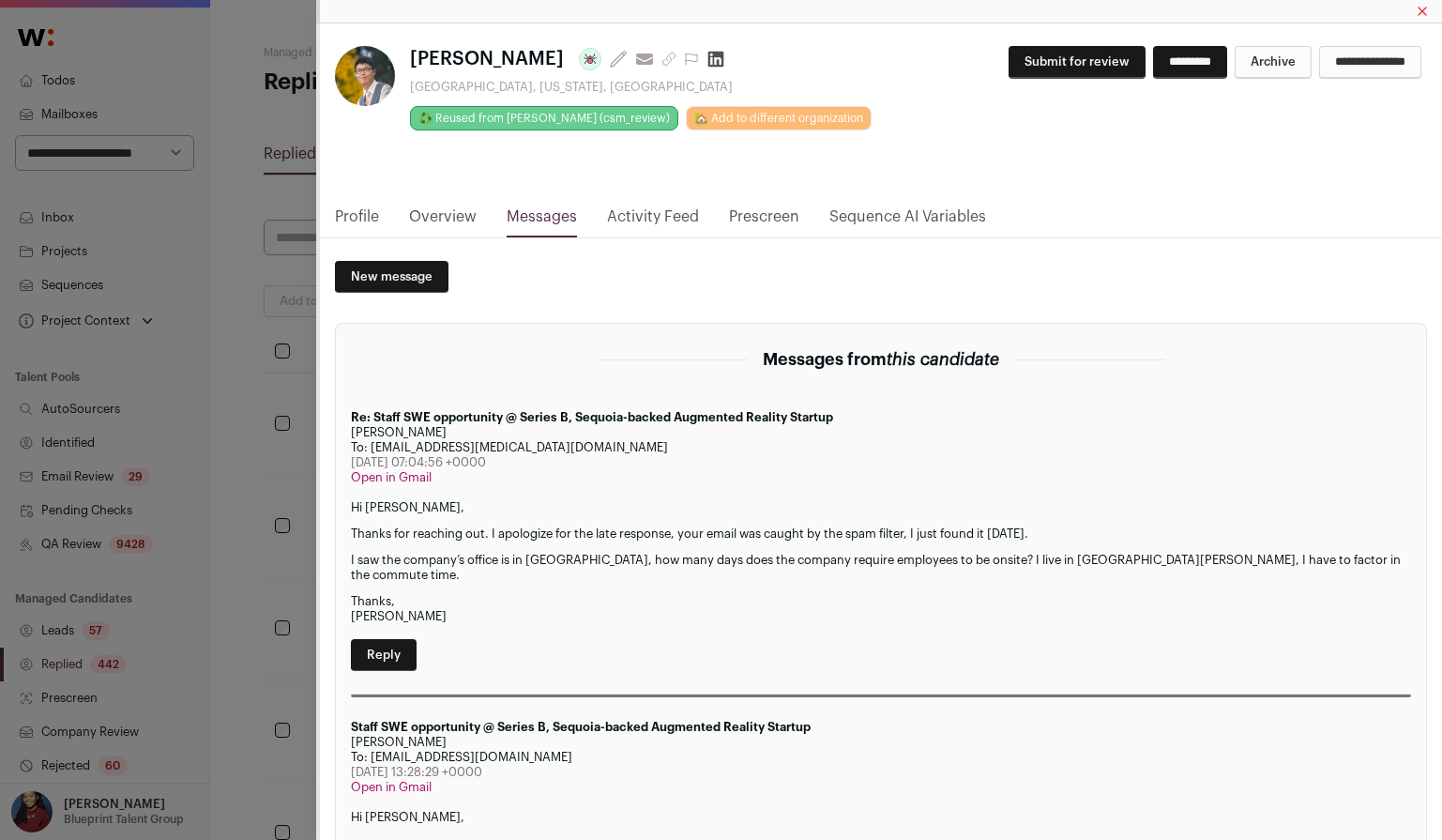
click at [272, 229] on div "**********" at bounding box center [721, 420] width 1442 height 840
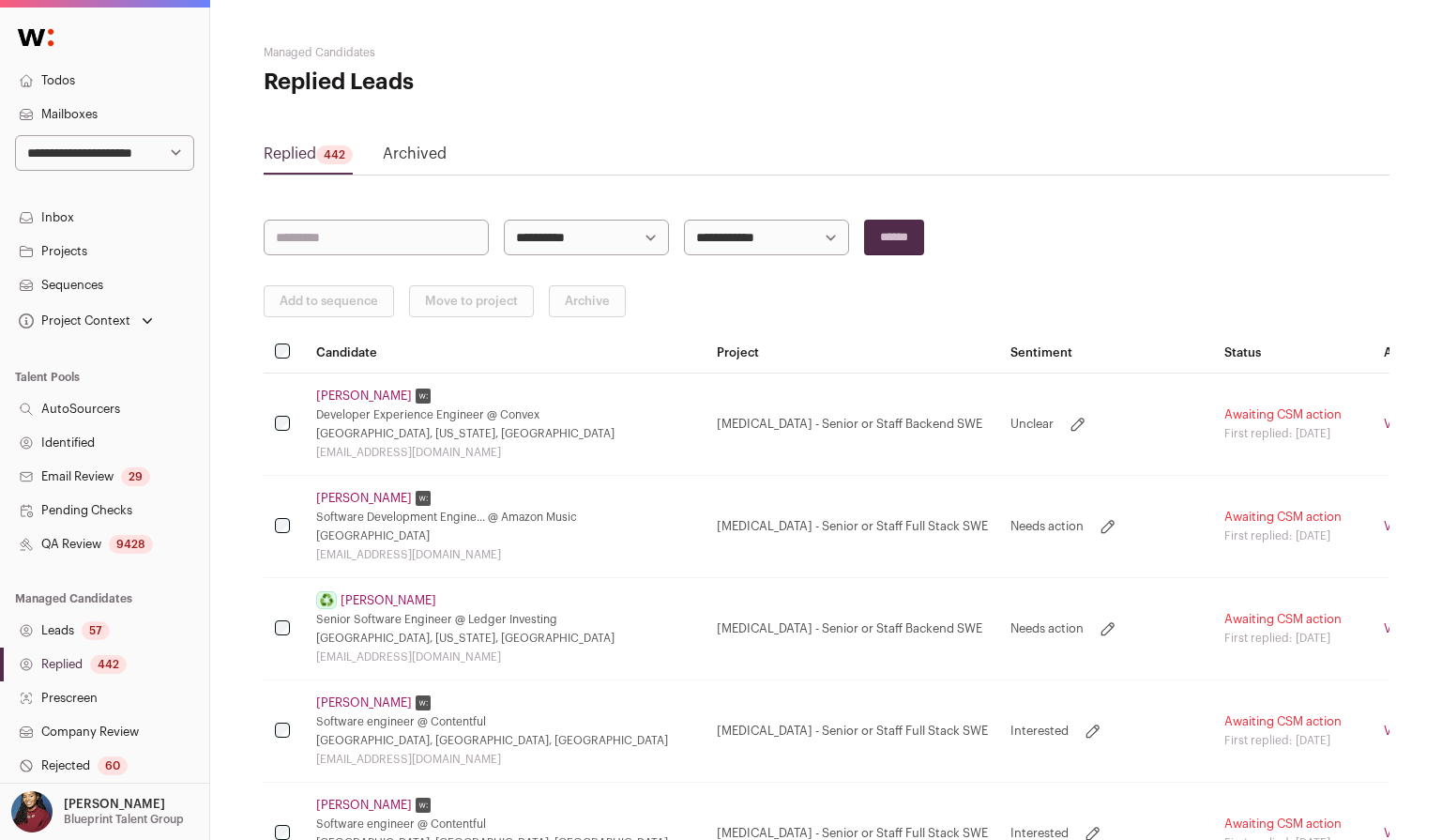
click at [97, 222] on link "Inbox" at bounding box center [104, 218] width 209 height 33
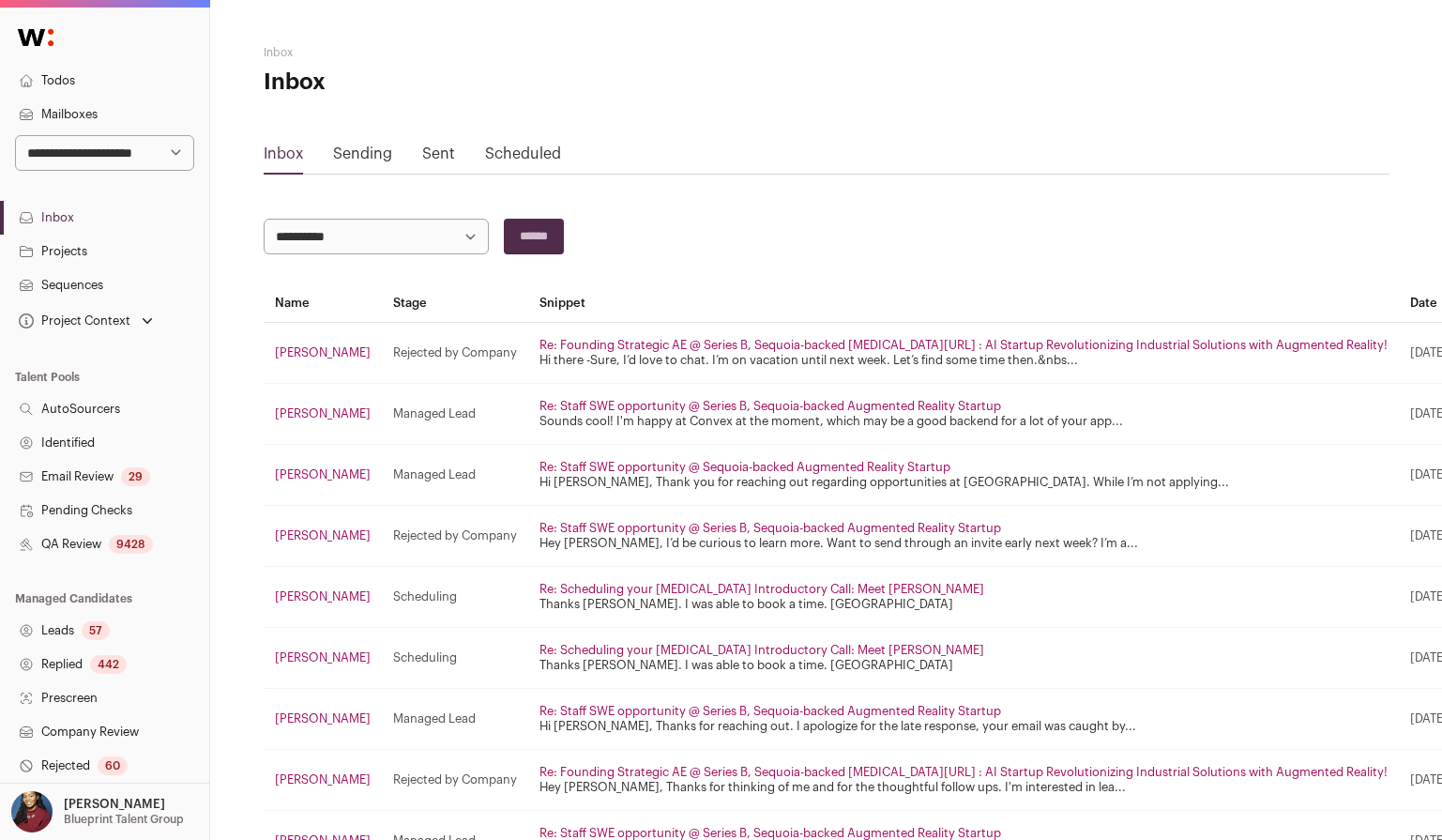
click at [74, 108] on link "Mailboxes" at bounding box center [104, 115] width 209 height 33
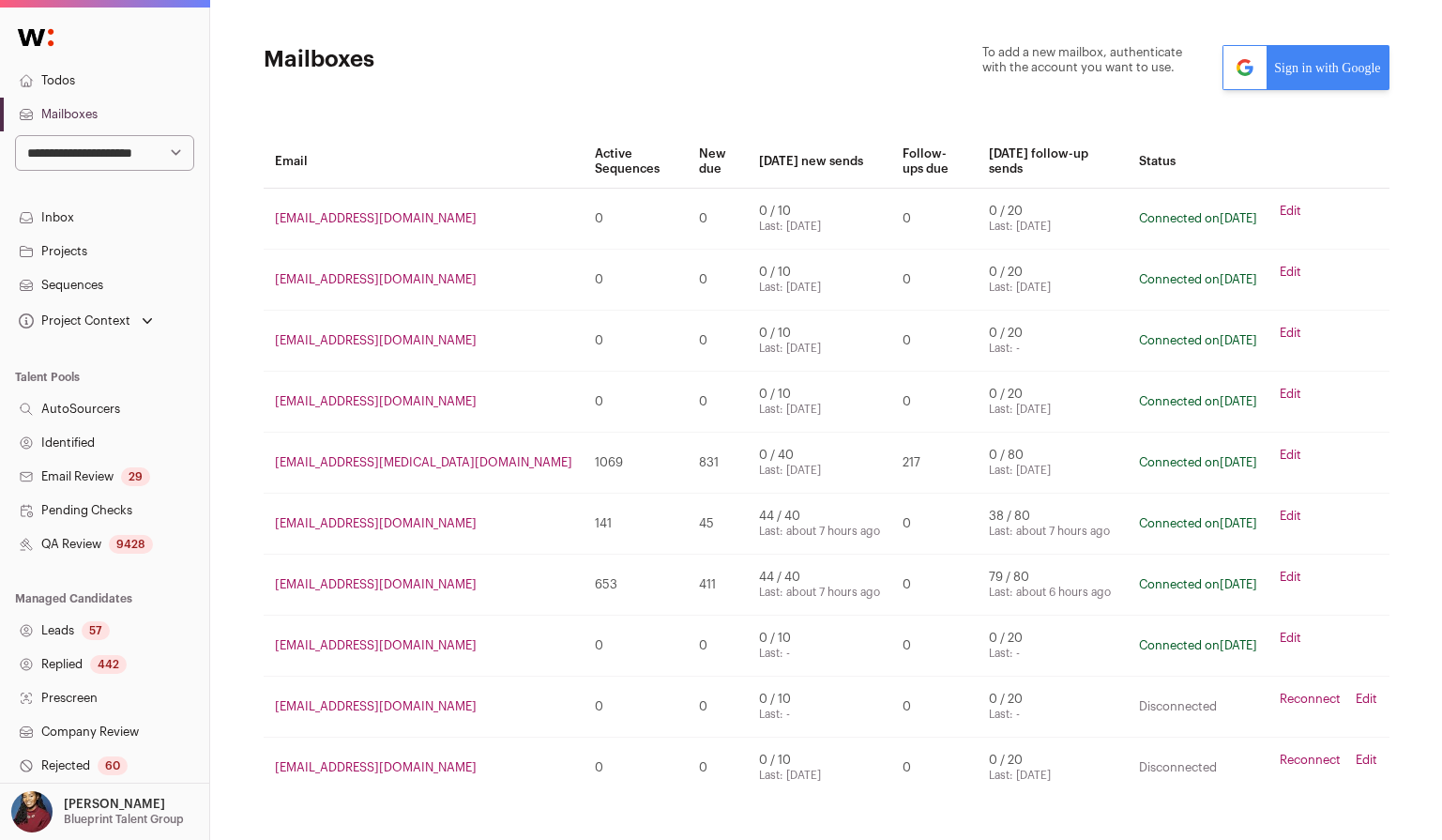
click at [1289, 448] on link "Edit" at bounding box center [1291, 455] width 22 height 15
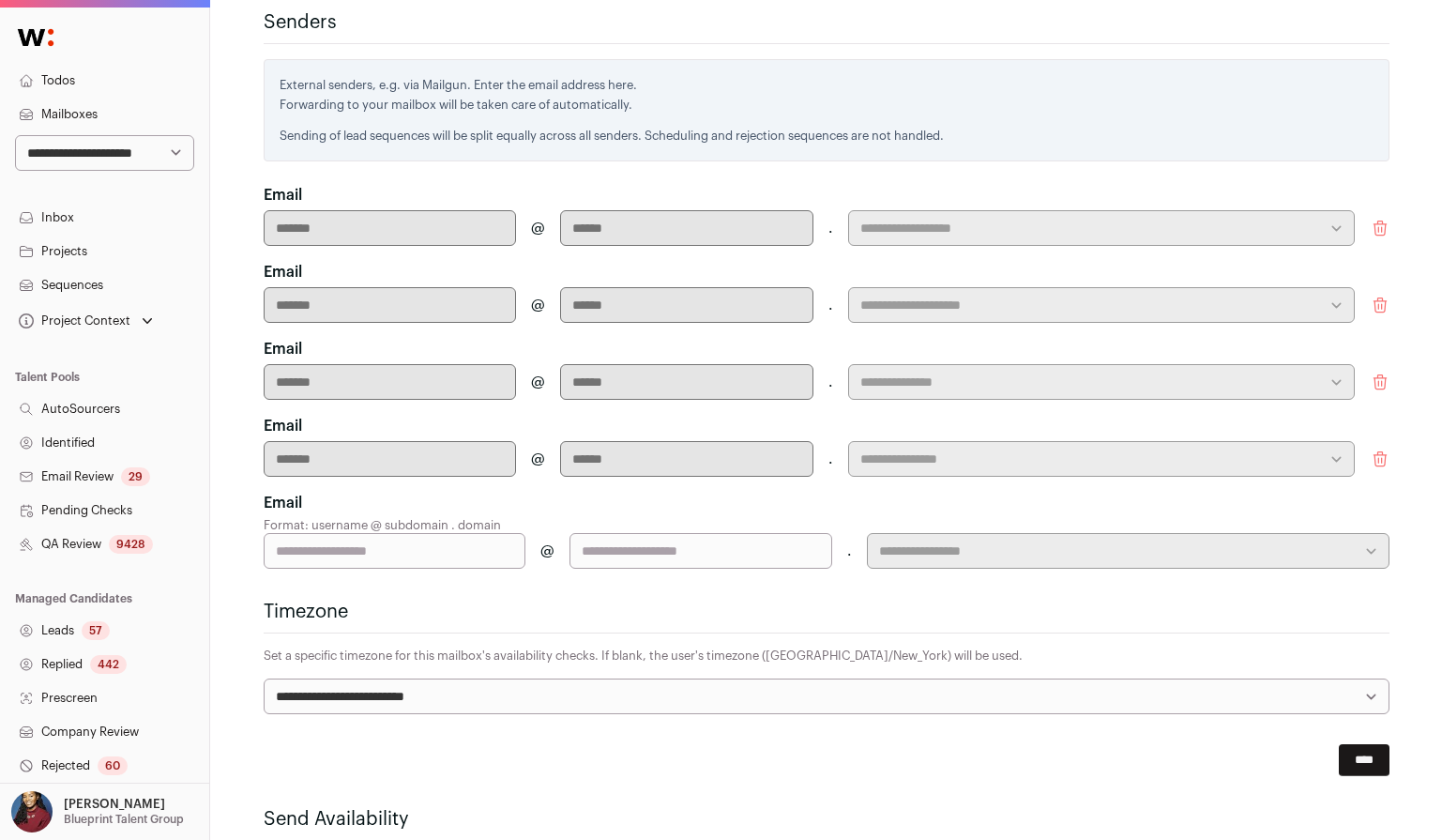
scroll to position [621, 0]
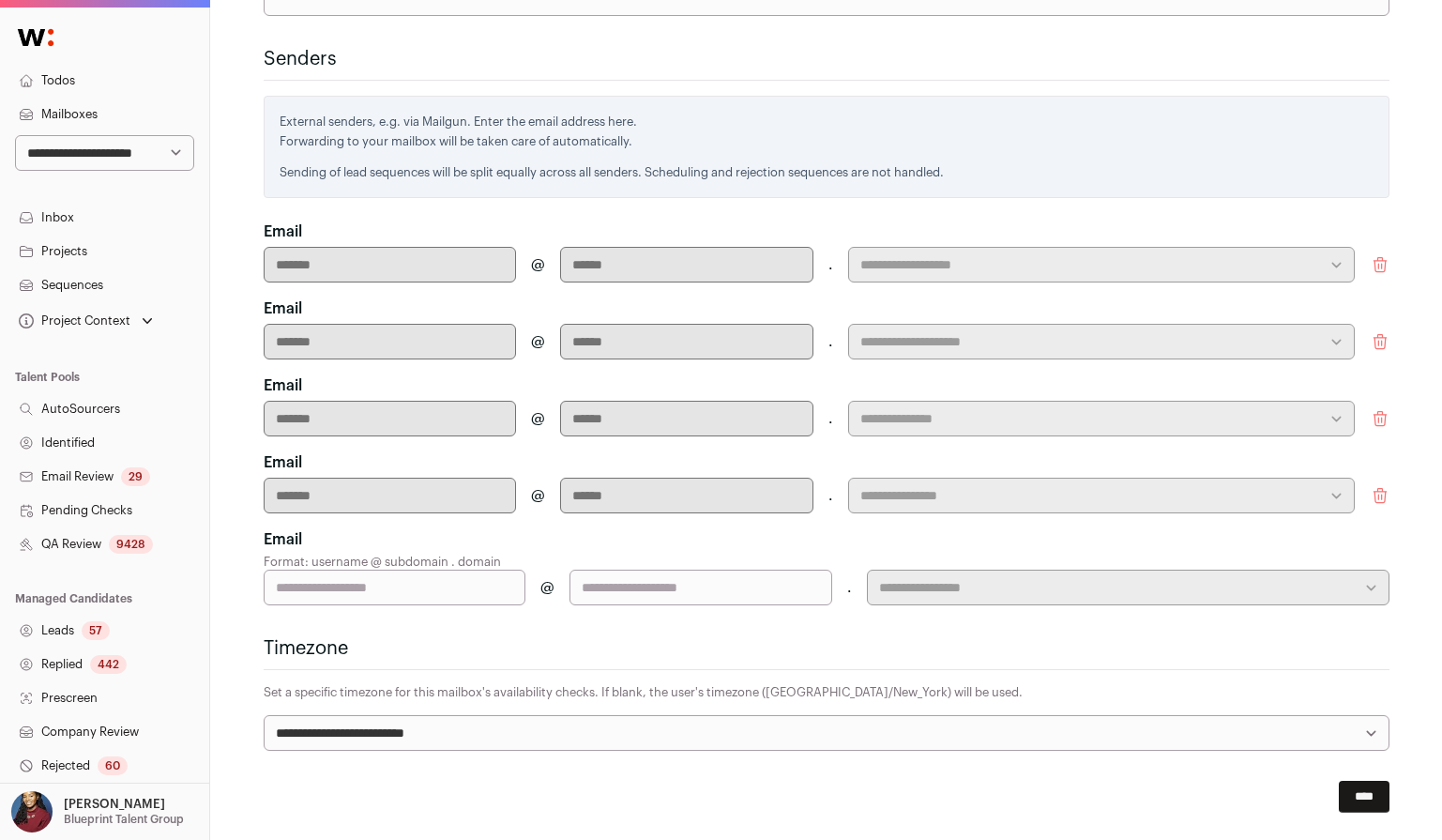
click at [448, 590] on input "text" at bounding box center [395, 587] width 263 height 35
type input "*******"
type input "*"
type input "******"
click at [1374, 801] on input "****" at bounding box center [1365, 796] width 51 height 32
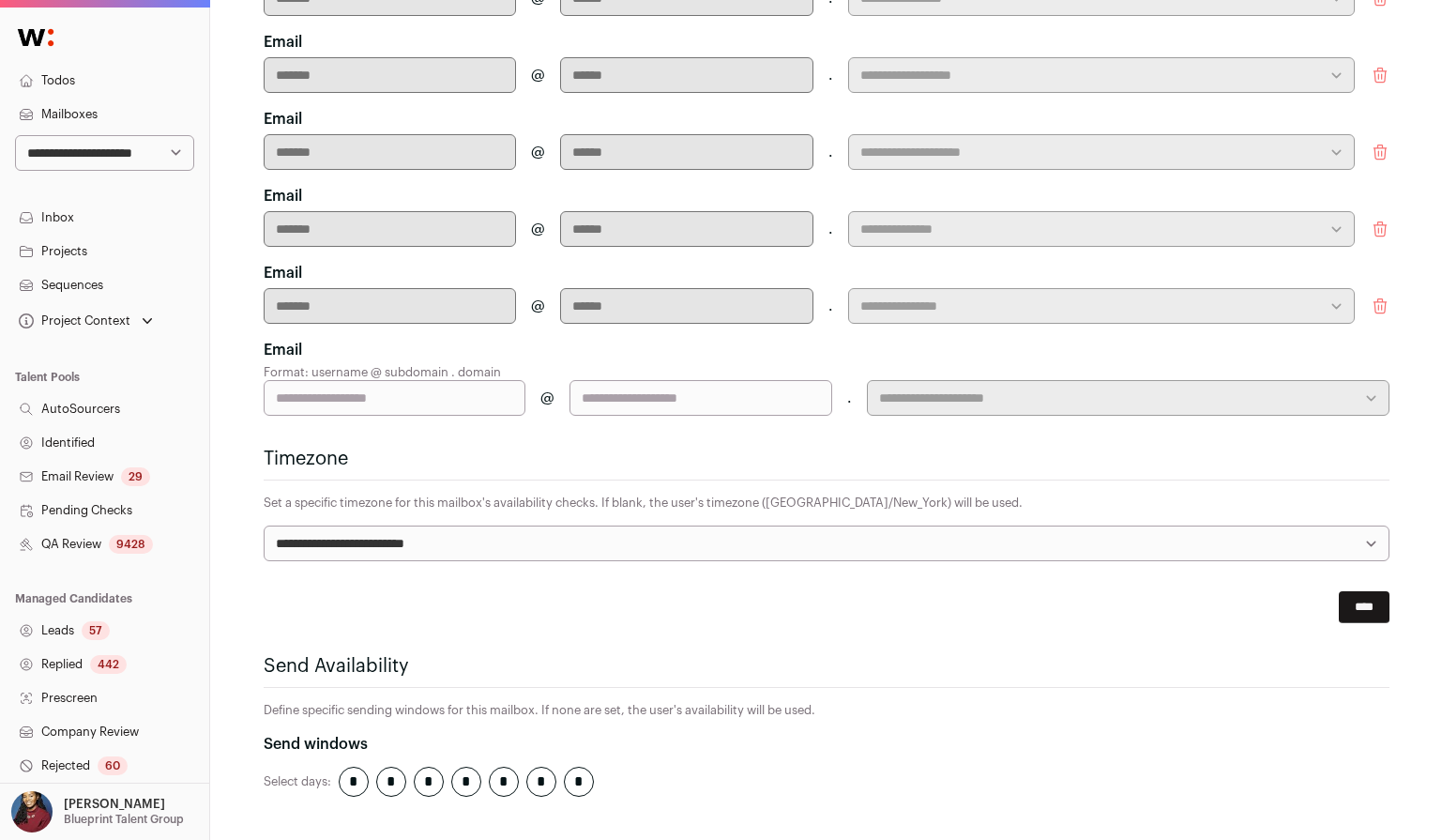
scroll to position [958, 0]
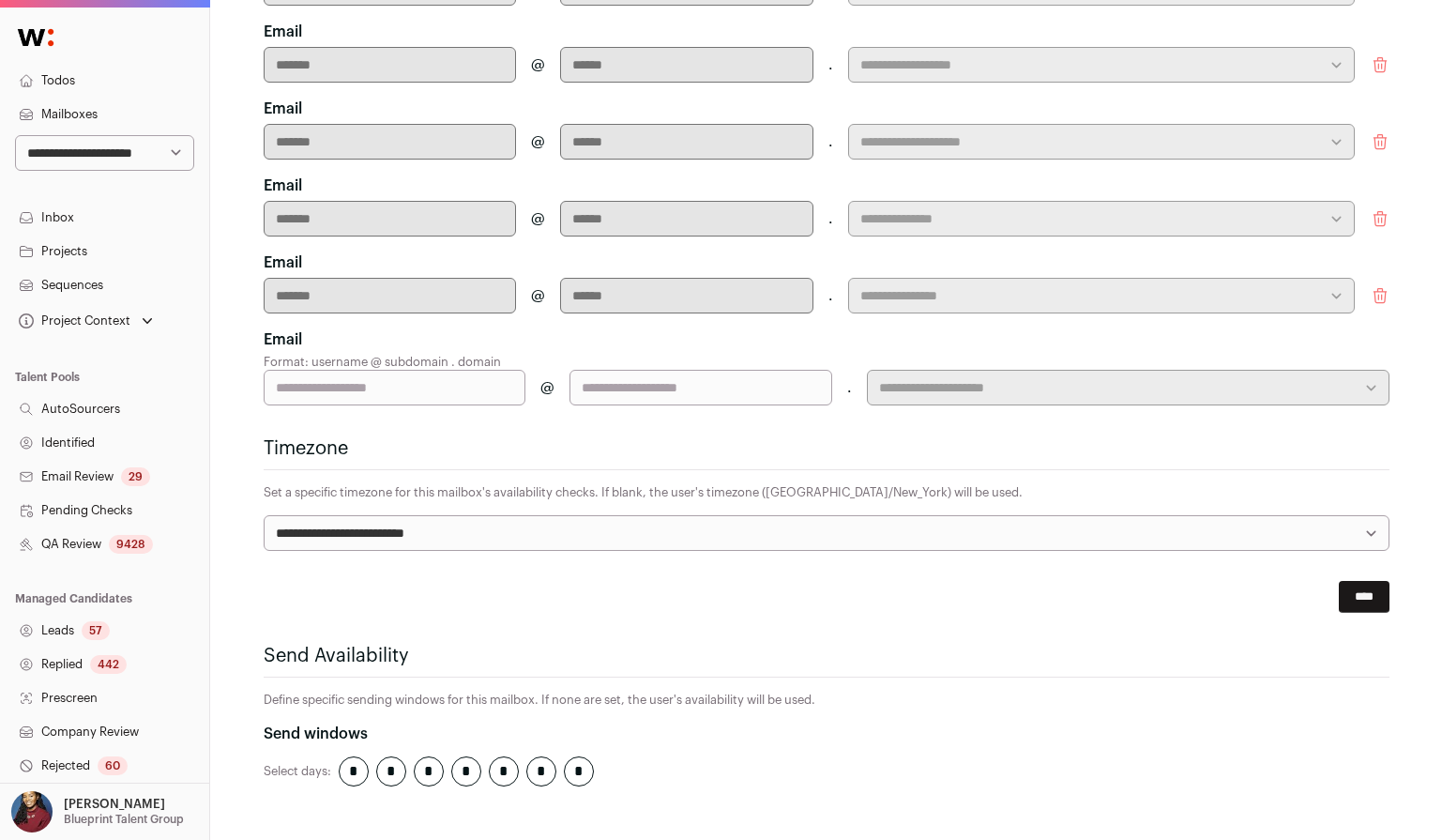
click at [1350, 604] on input "****" at bounding box center [1365, 597] width 51 height 32
click at [84, 217] on link "Inbox" at bounding box center [104, 218] width 209 height 33
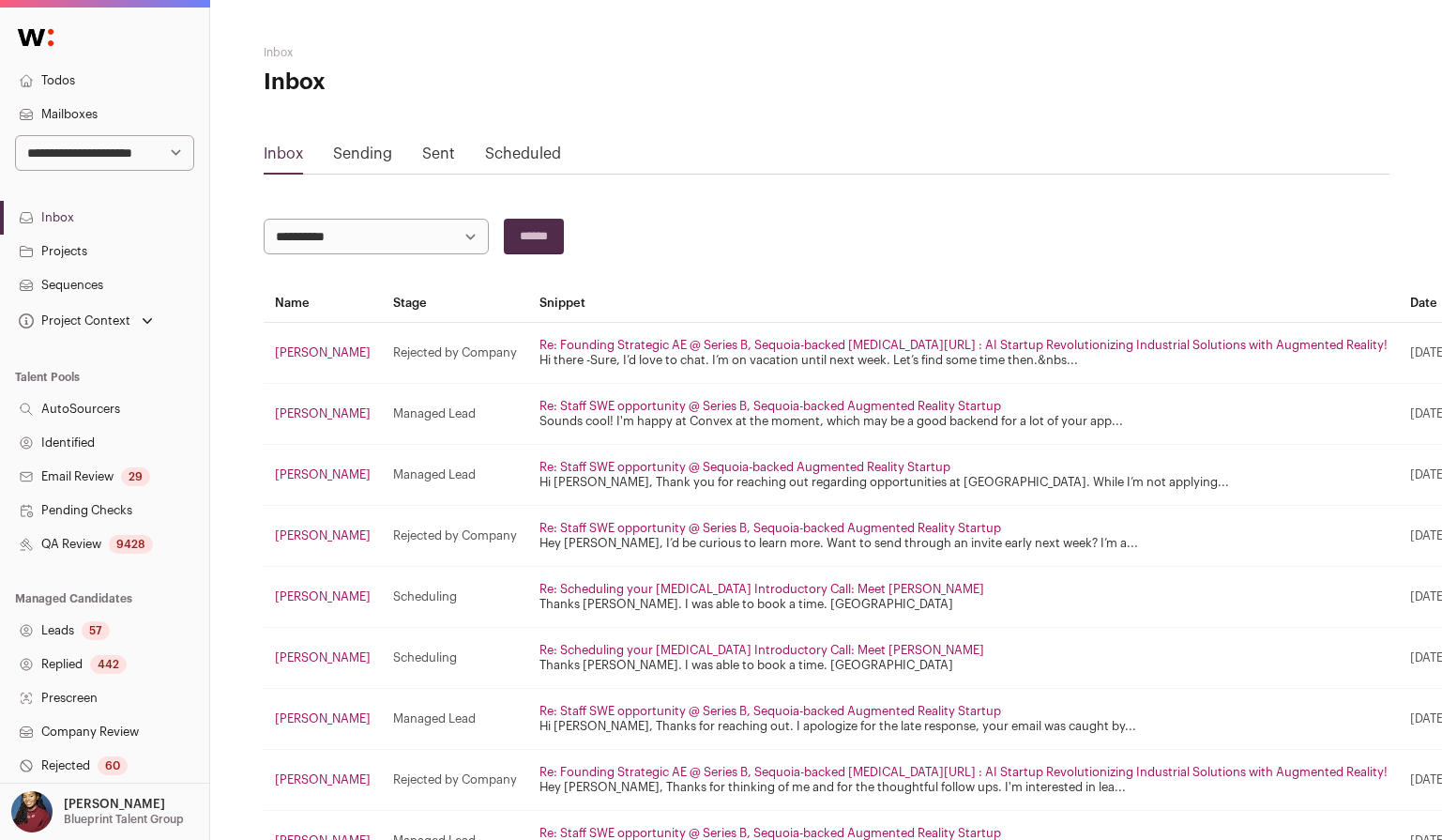
click at [437, 146] on link "Sent" at bounding box center [439, 153] width 33 height 15
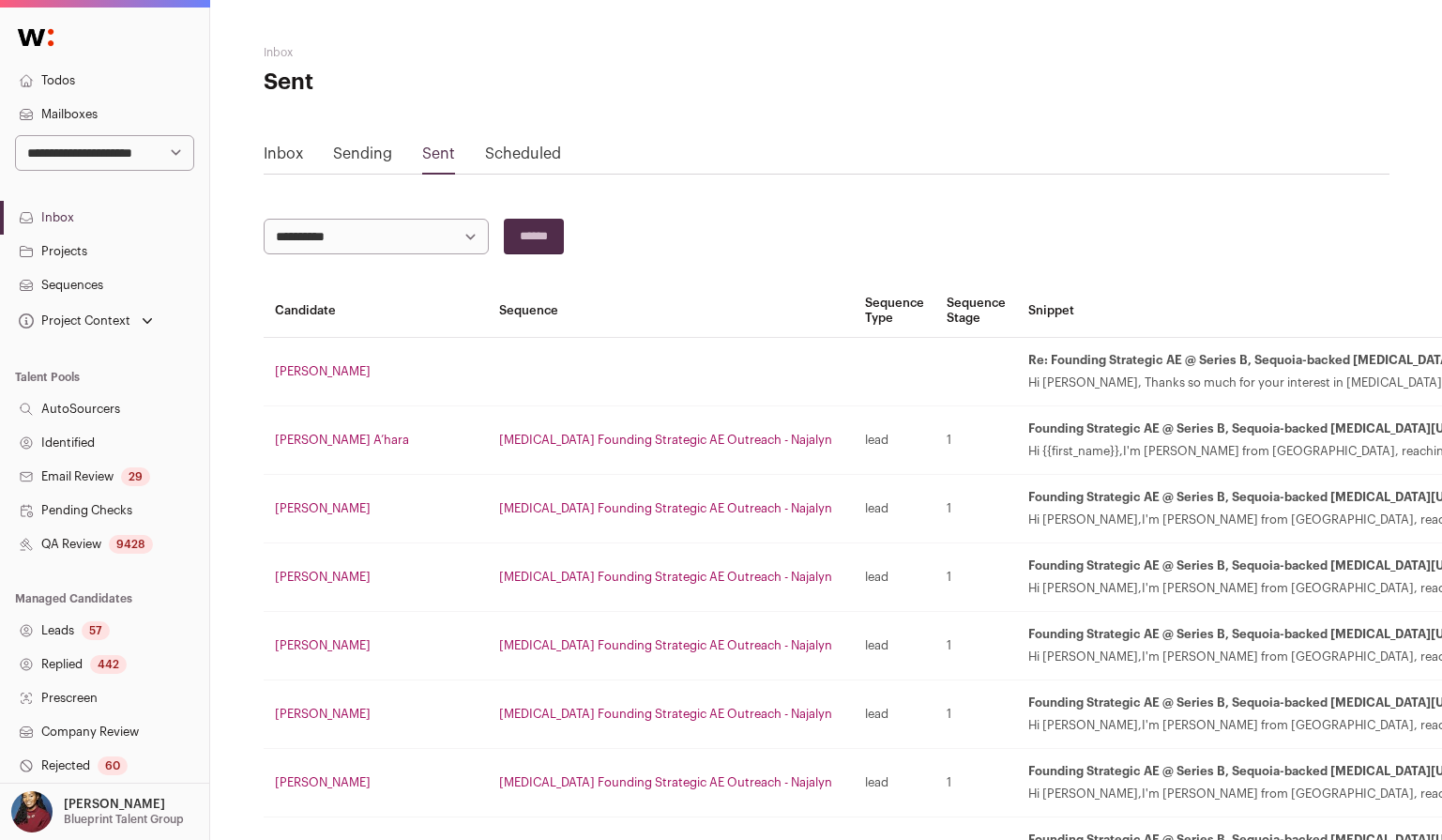
click at [337, 158] on link "Sending" at bounding box center [363, 153] width 59 height 15
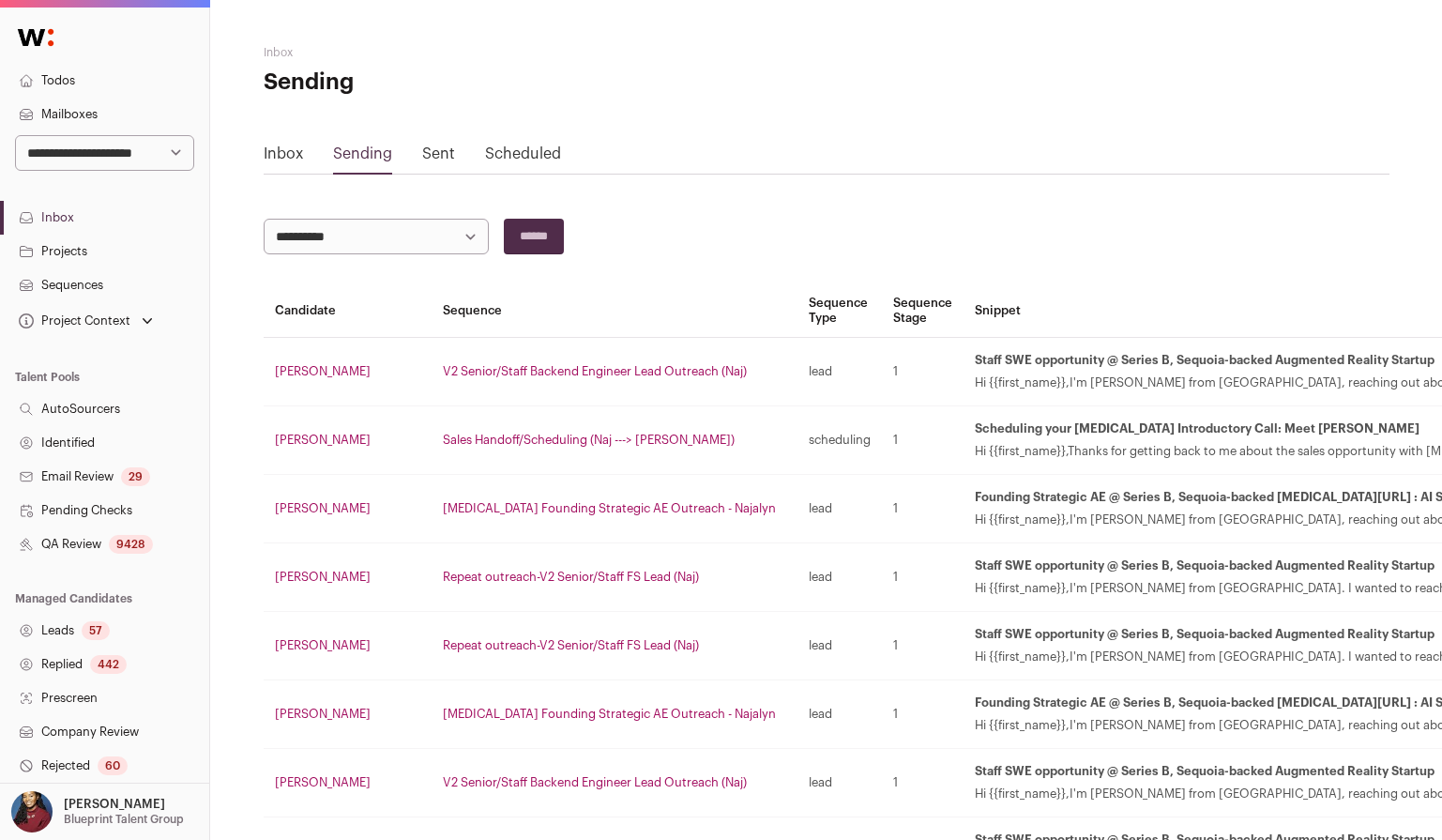
click at [533, 166] on div "Scheduled" at bounding box center [523, 158] width 76 height 30
click at [516, 145] on div "Scheduled" at bounding box center [523, 158] width 76 height 30
click at [524, 159] on link "Scheduled" at bounding box center [523, 153] width 76 height 15
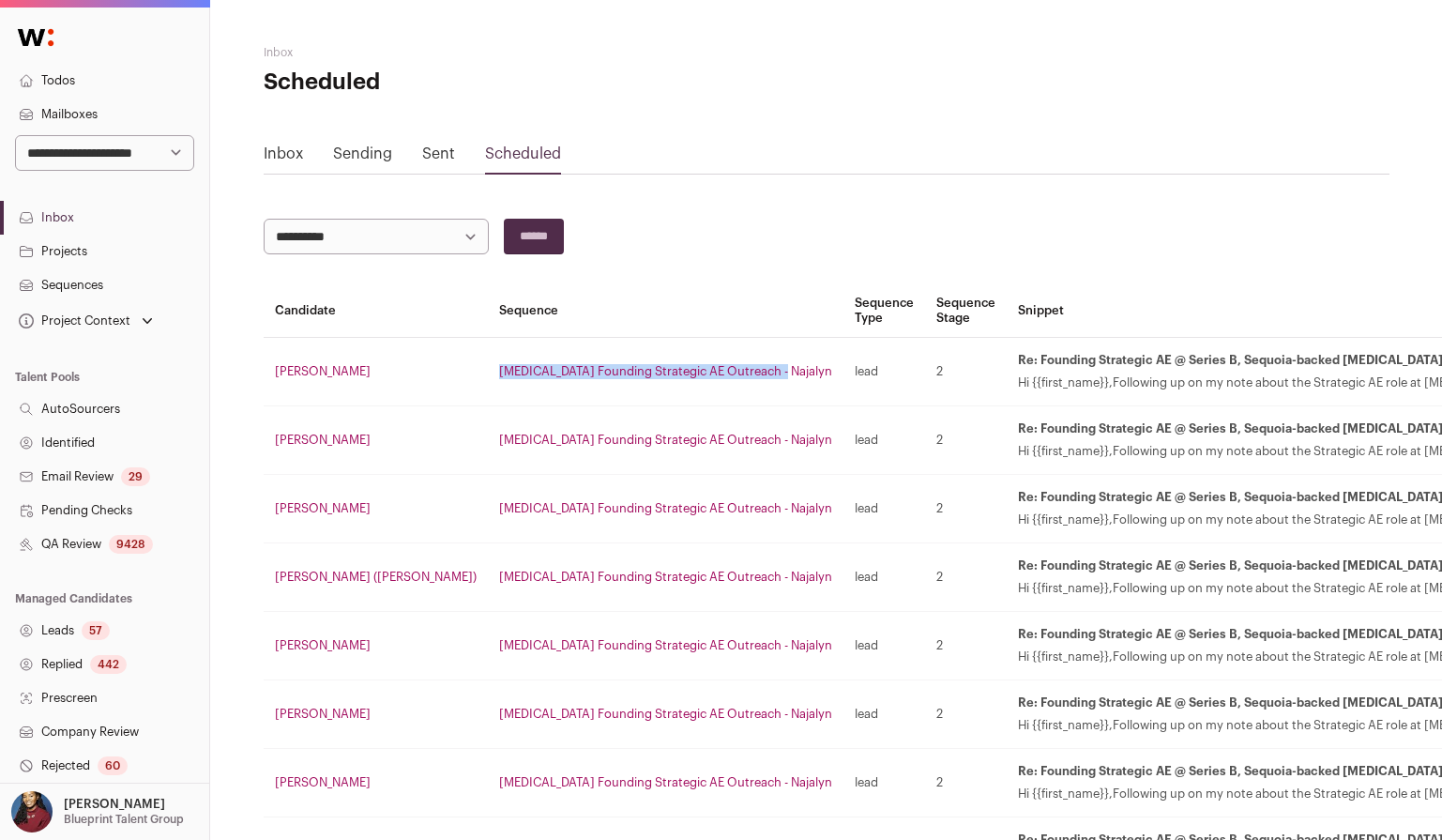
copy link "Squint Founding Strategic AE Outreach - Najalyn"
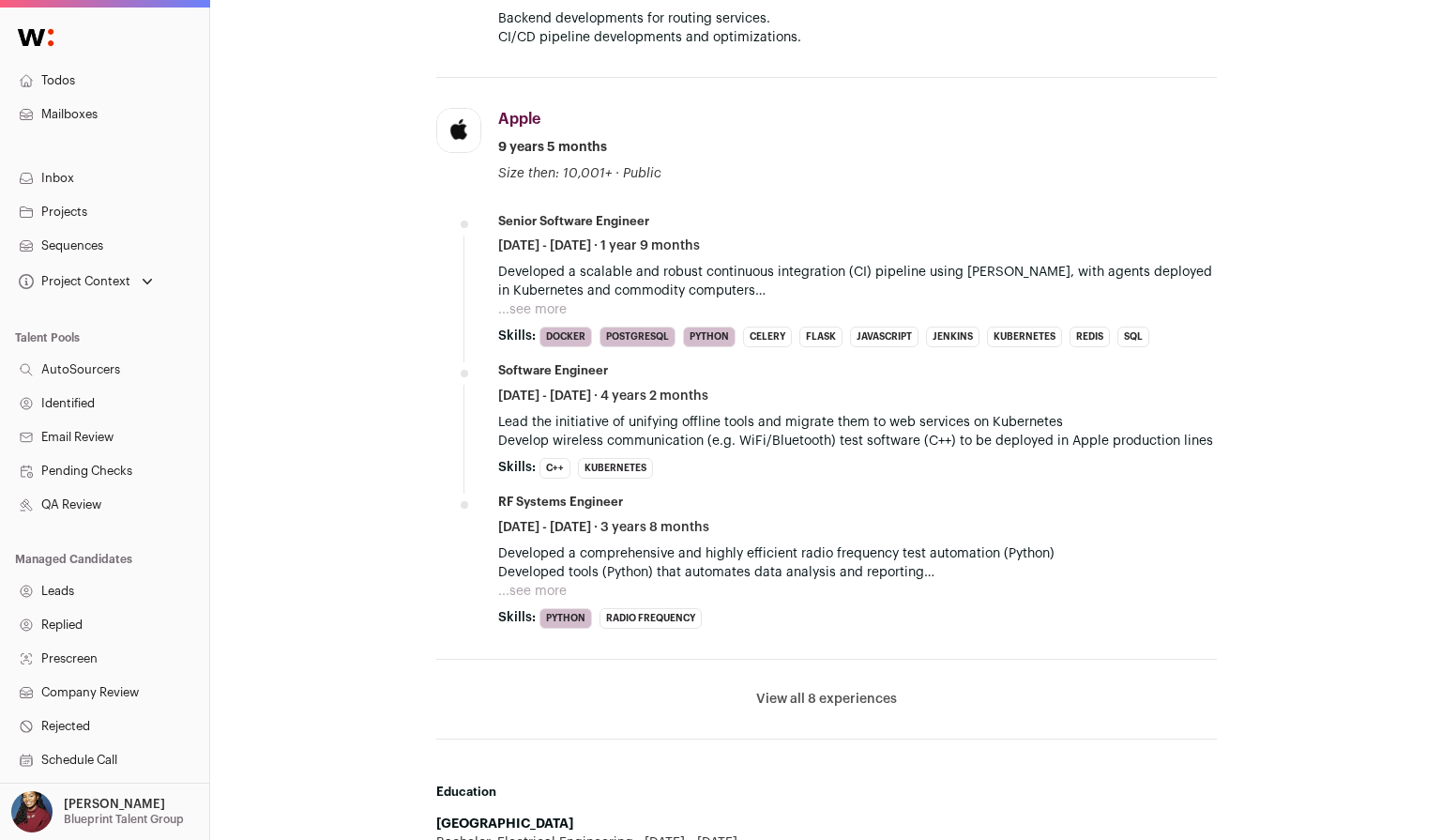
scroll to position [1028, 0]
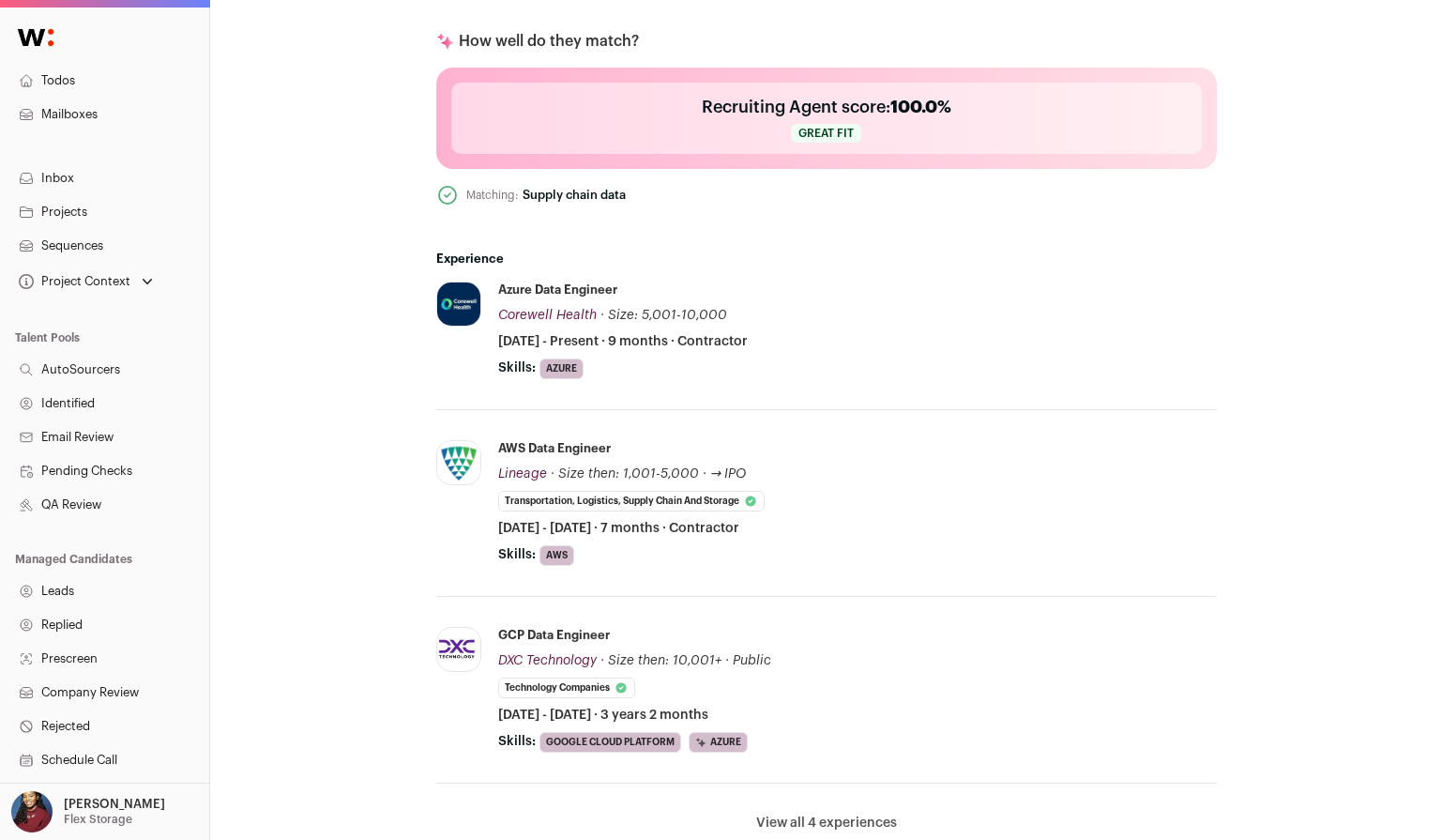
scroll to position [933, 0]
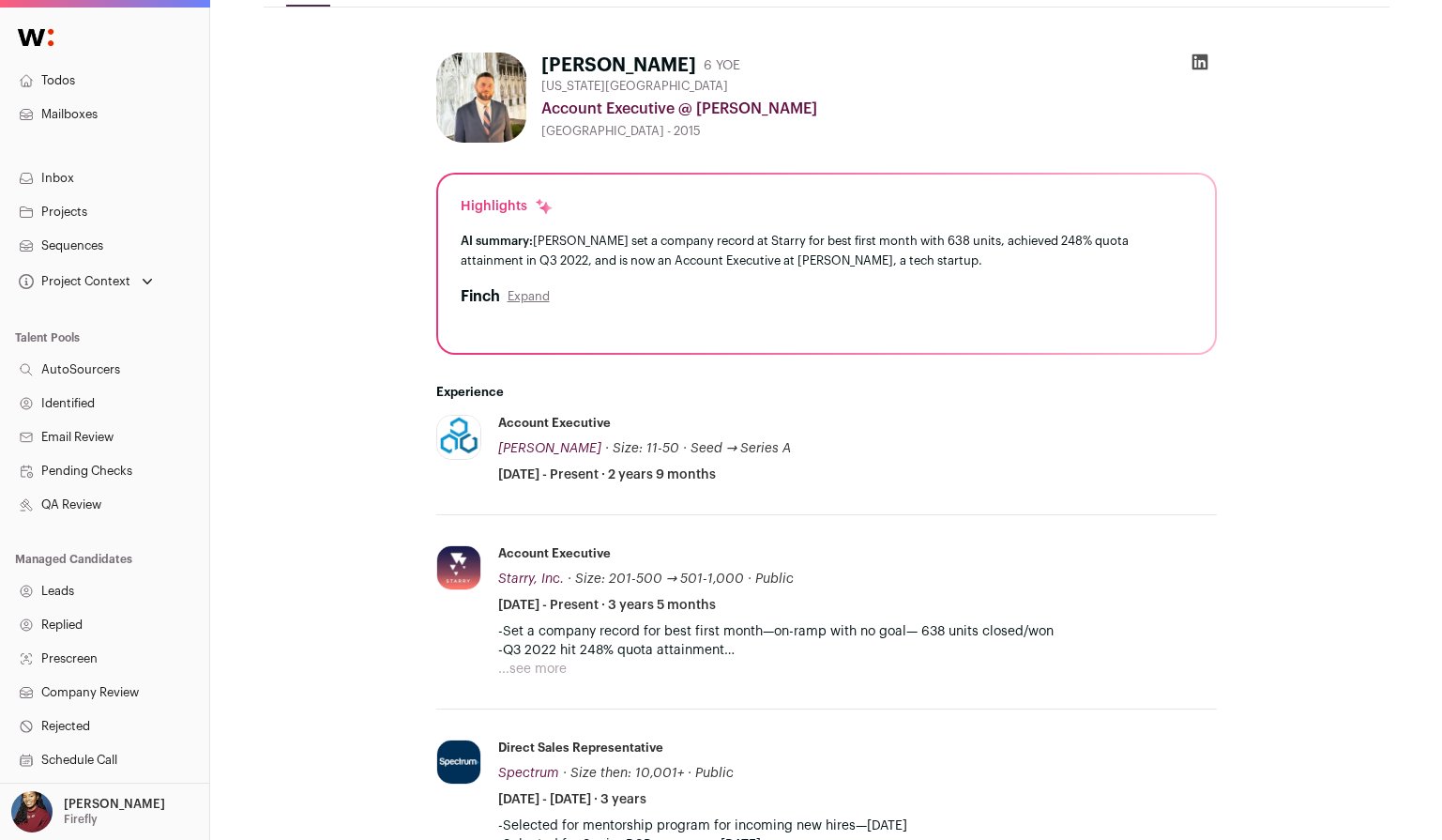
scroll to position [620, 0]
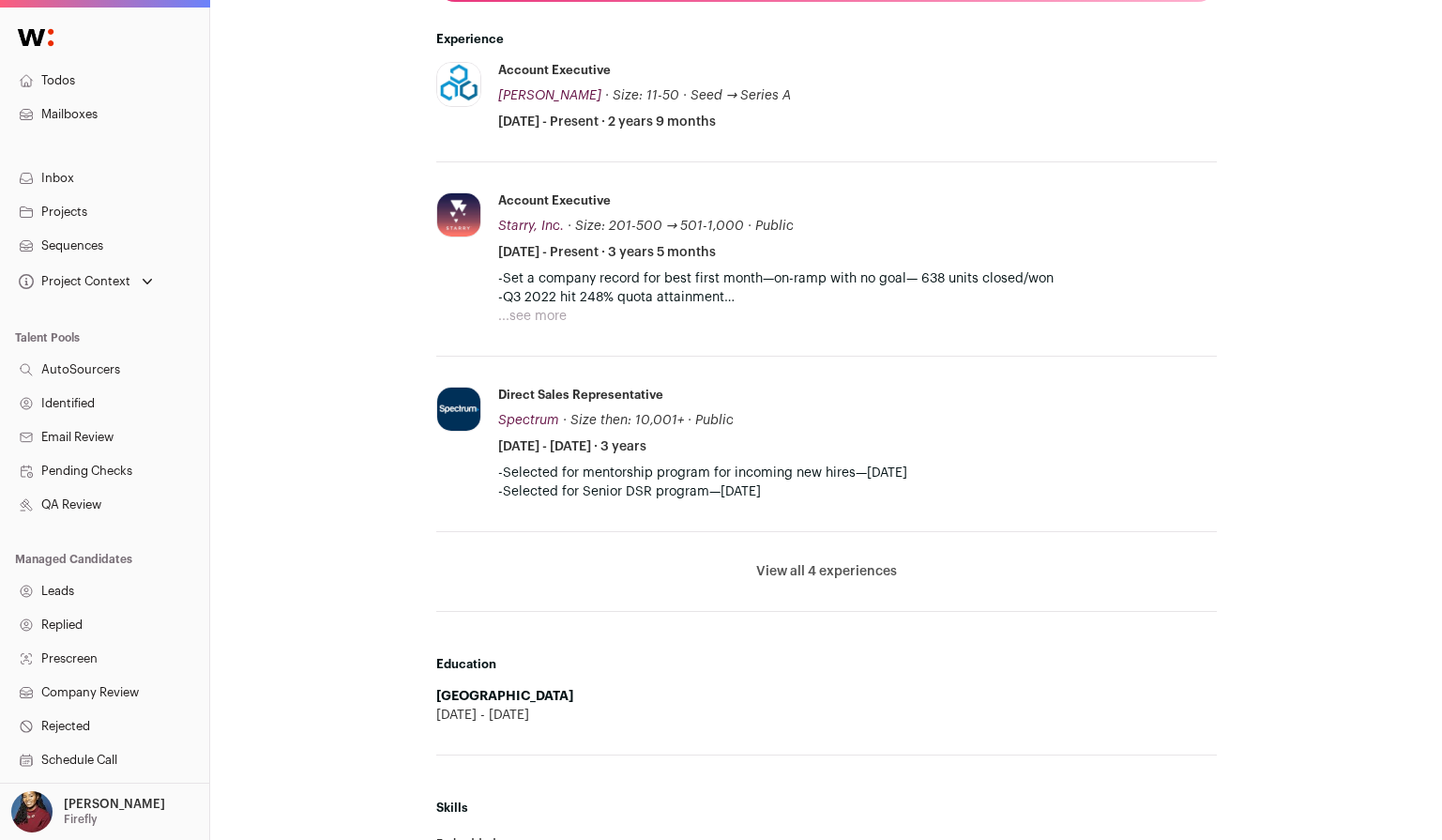
click at [880, 577] on button "View all 4 experiences" at bounding box center [827, 570] width 141 height 19
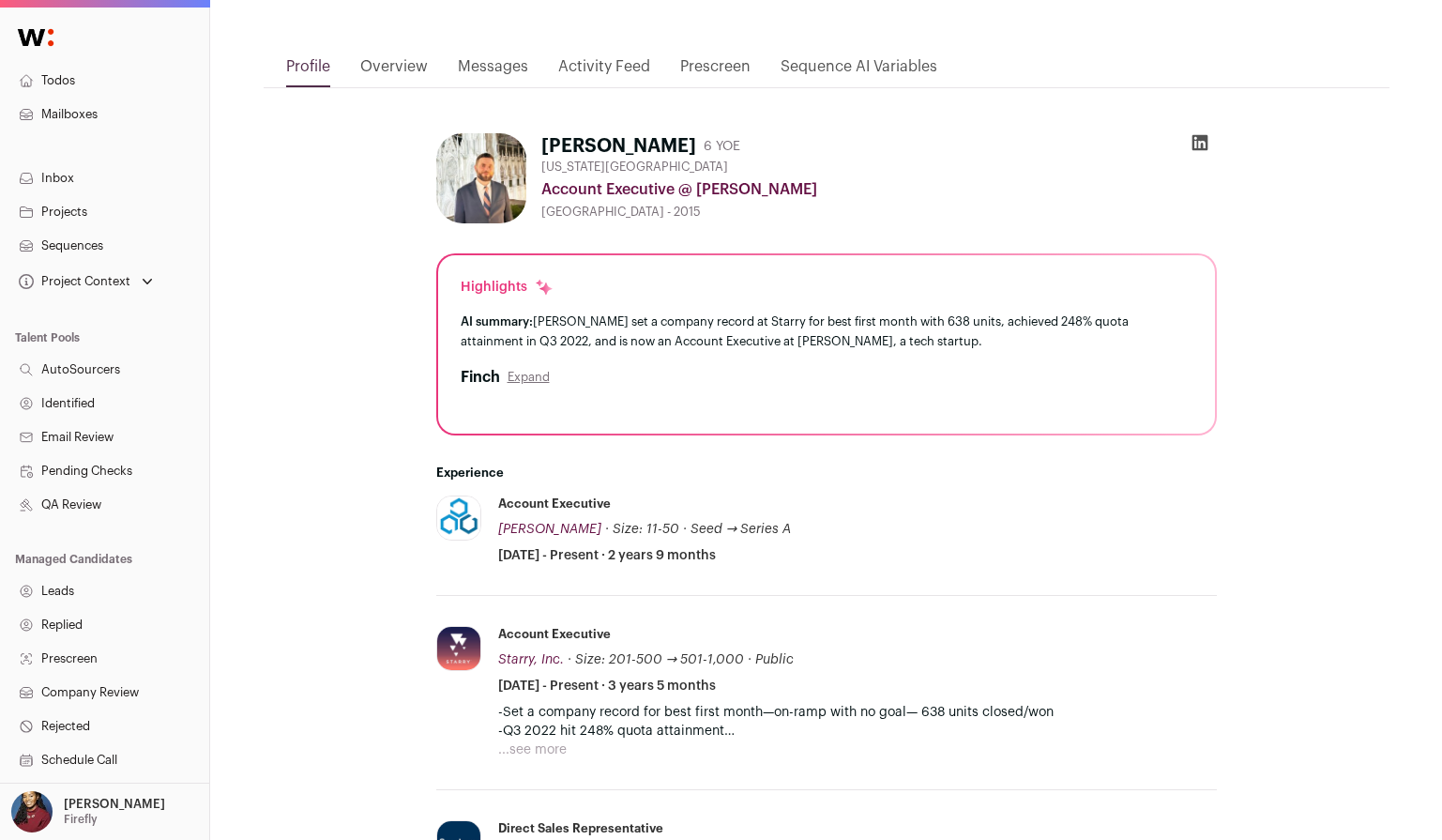
scroll to position [0, 0]
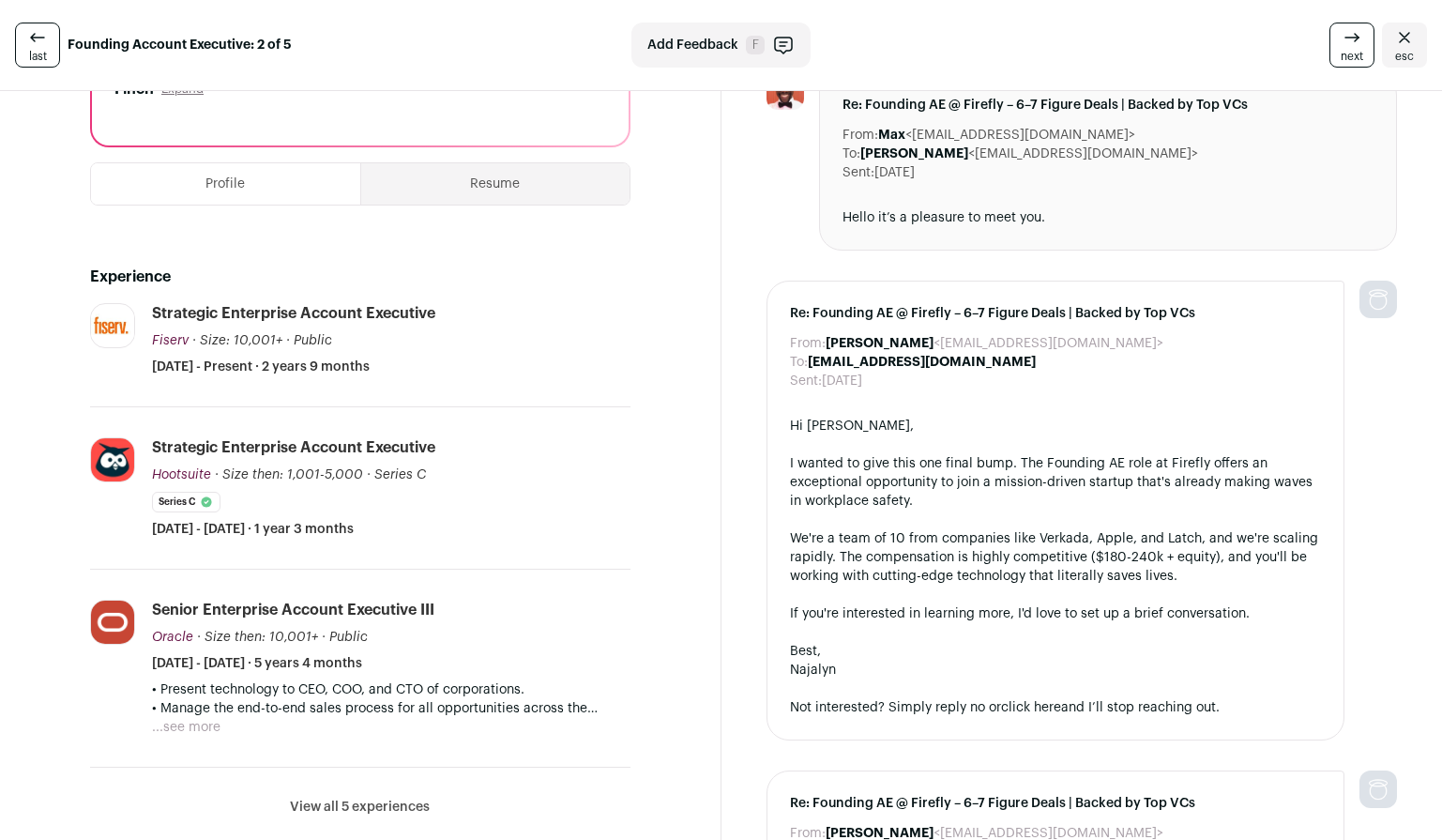
scroll to position [319, 0]
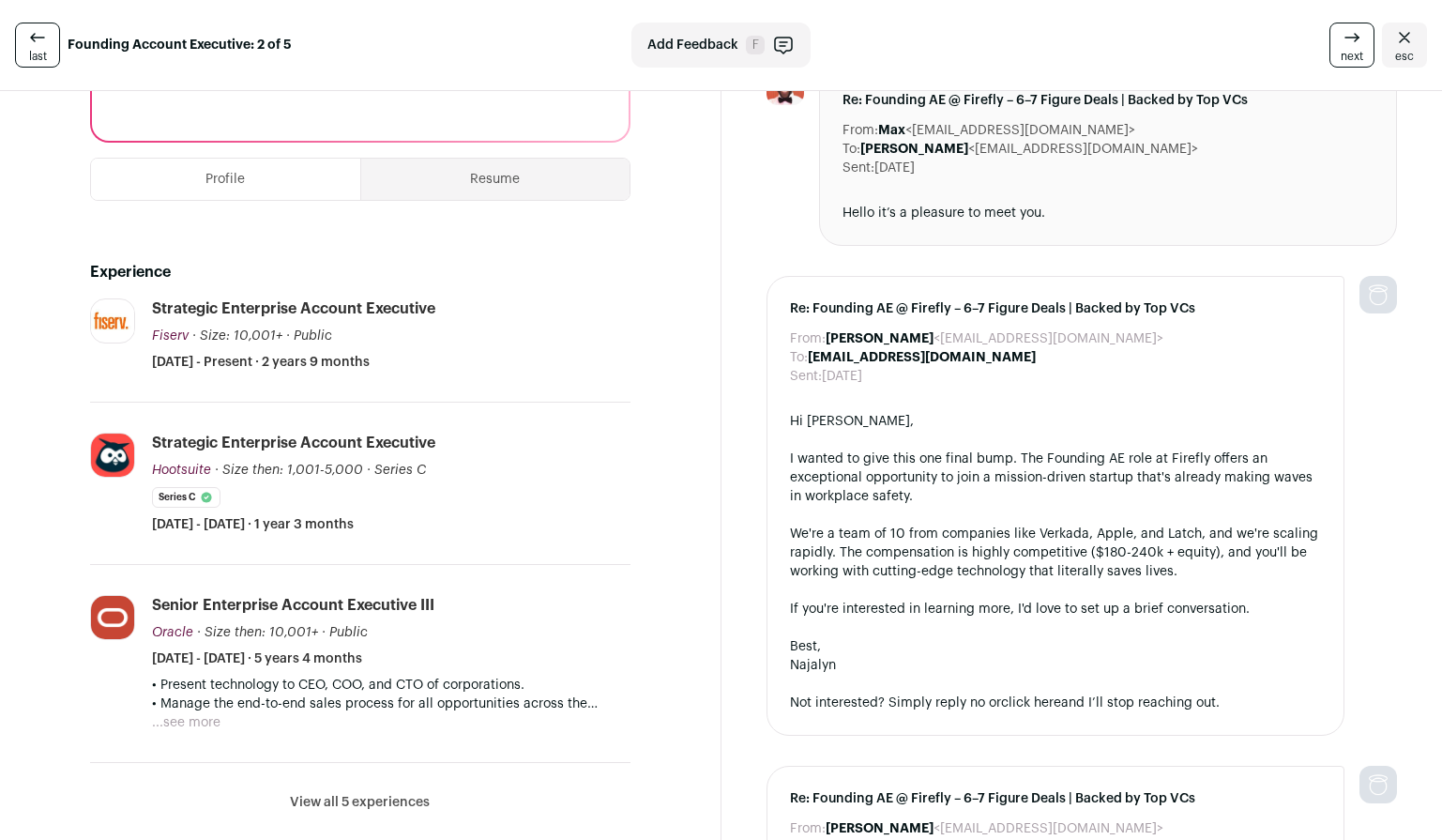
click at [374, 803] on button "View all 5 experiences" at bounding box center [360, 802] width 140 height 19
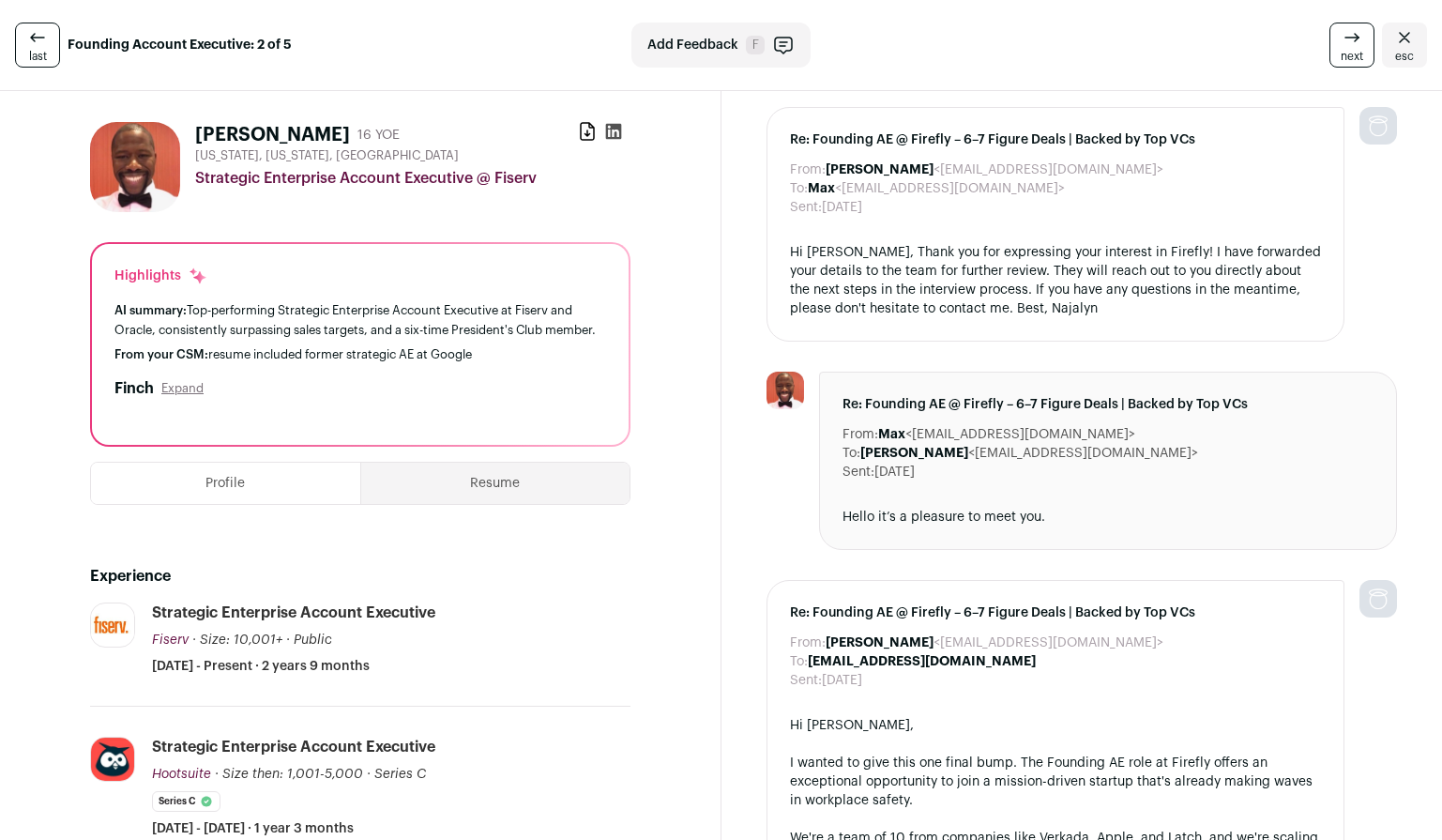
scroll to position [0, 0]
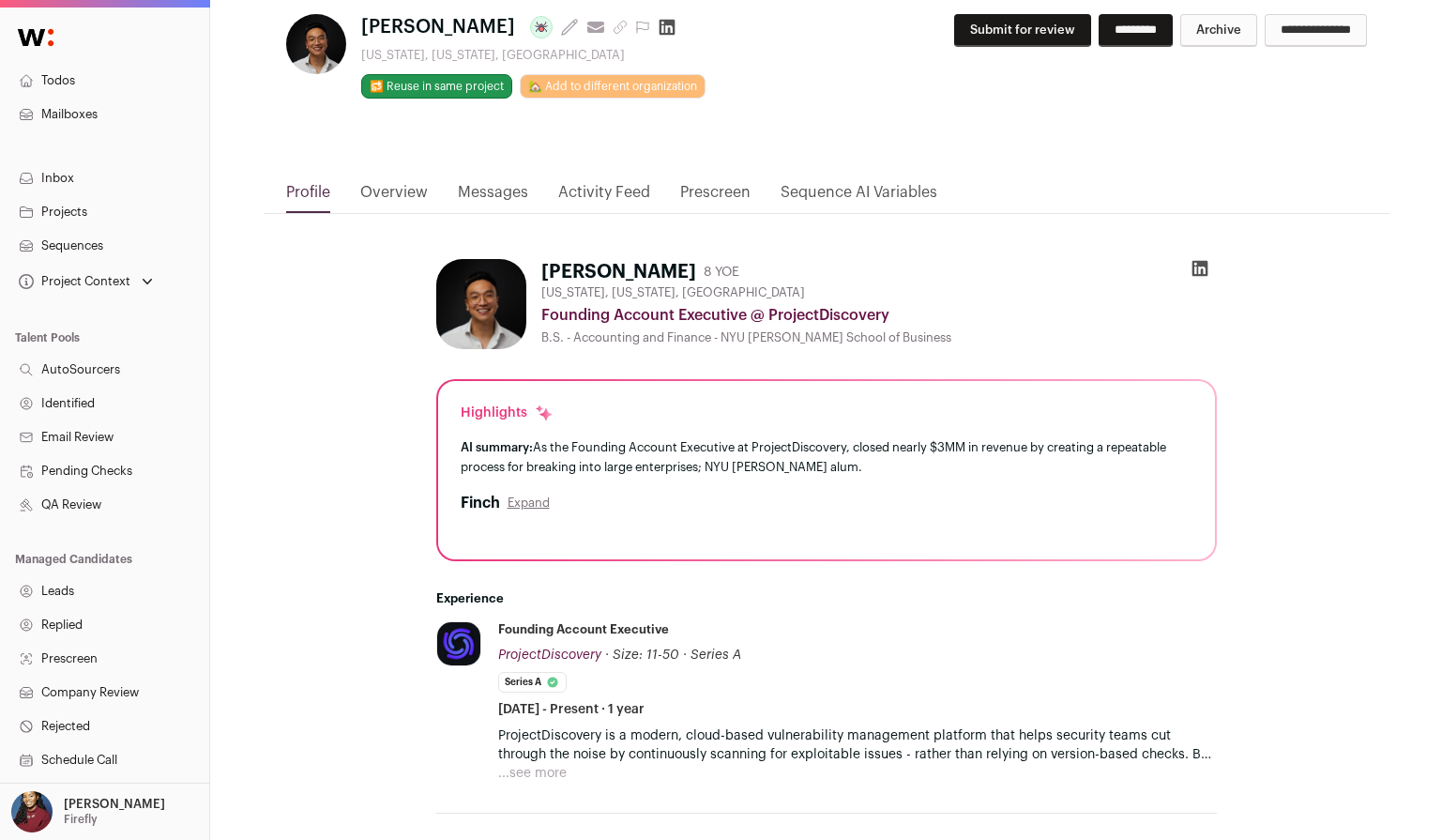
scroll to position [1, 0]
